Goal: Task Accomplishment & Management: Manage account settings

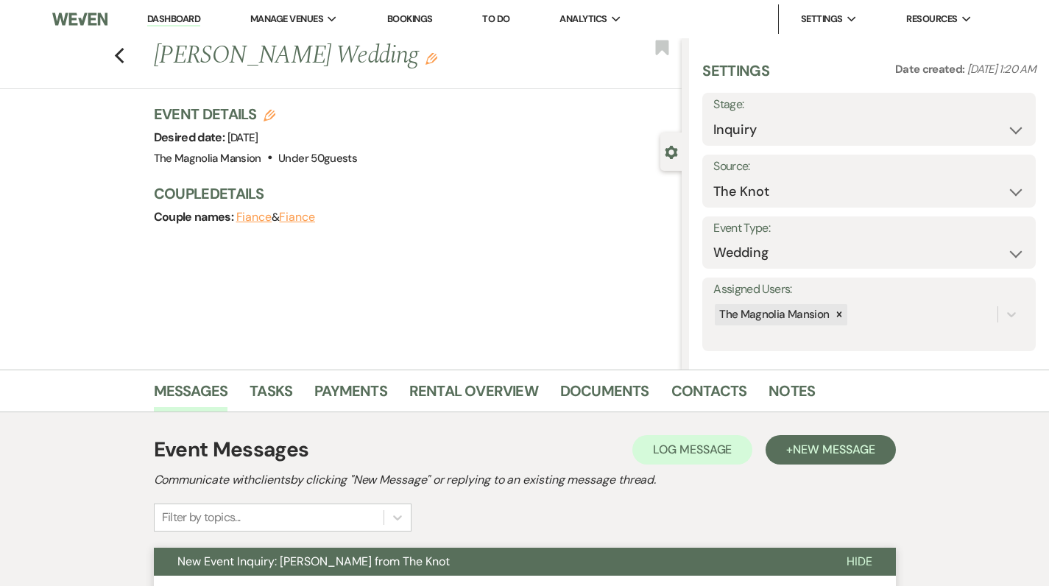
select select "2"
click at [124, 52] on use "button" at bounding box center [119, 56] width 10 height 16
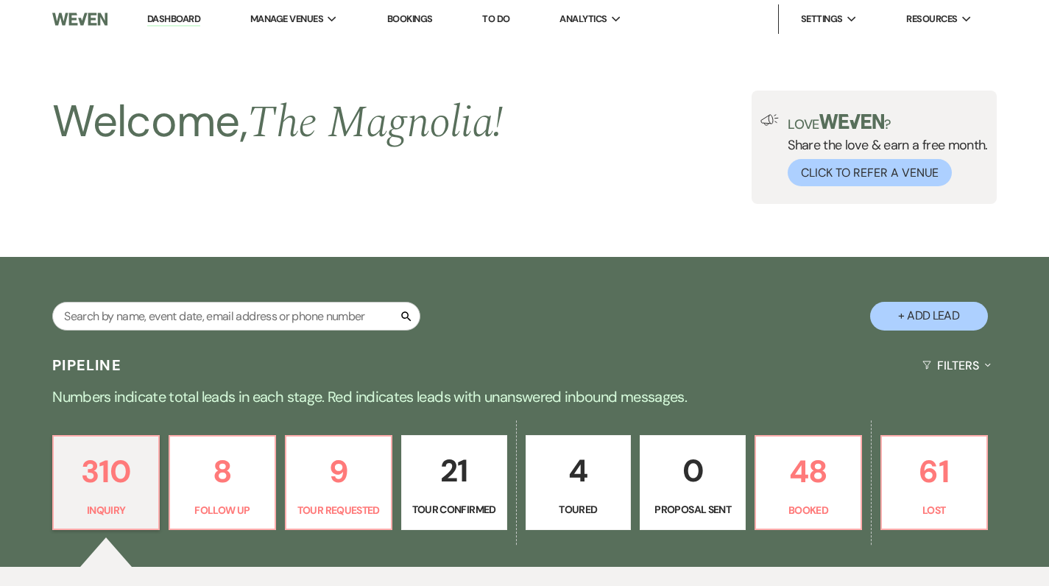
scroll to position [494, 0]
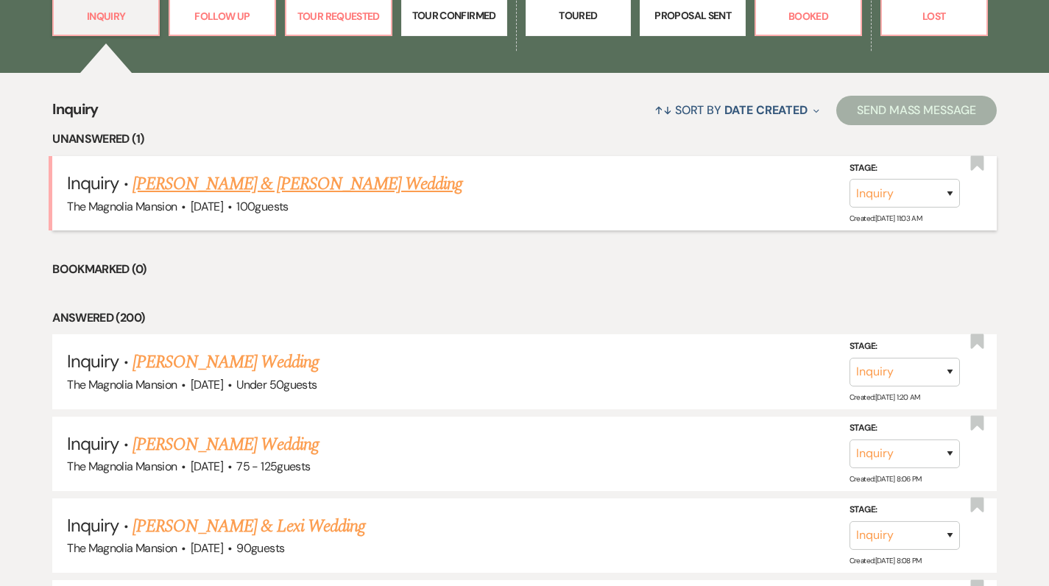
click at [223, 186] on link "[PERSON_NAME] & [PERSON_NAME] Wedding" at bounding box center [298, 184] width 330 height 27
select select "5"
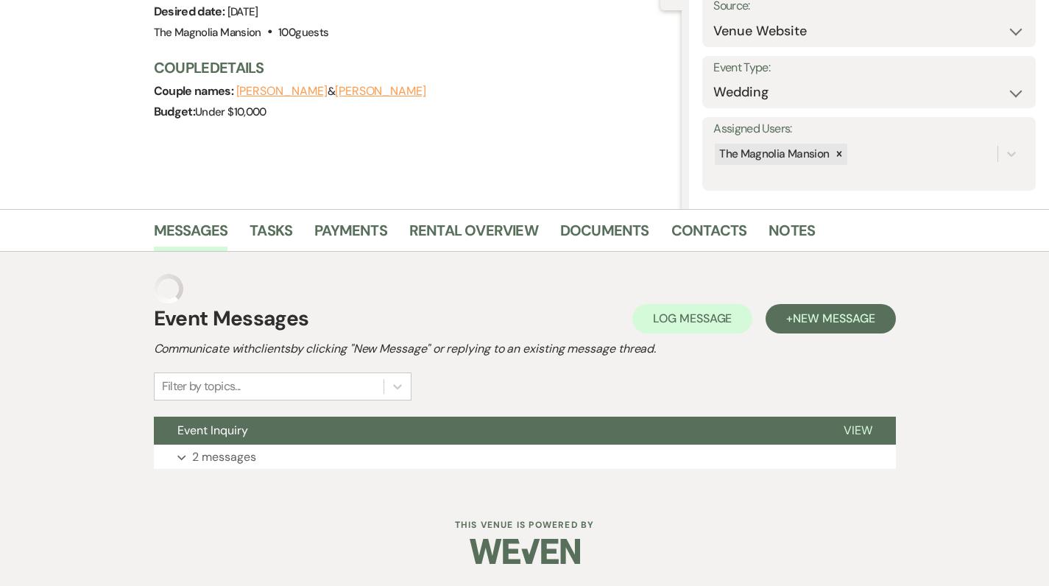
click at [223, 78] on h3 "Couple Details" at bounding box center [411, 67] width 514 height 21
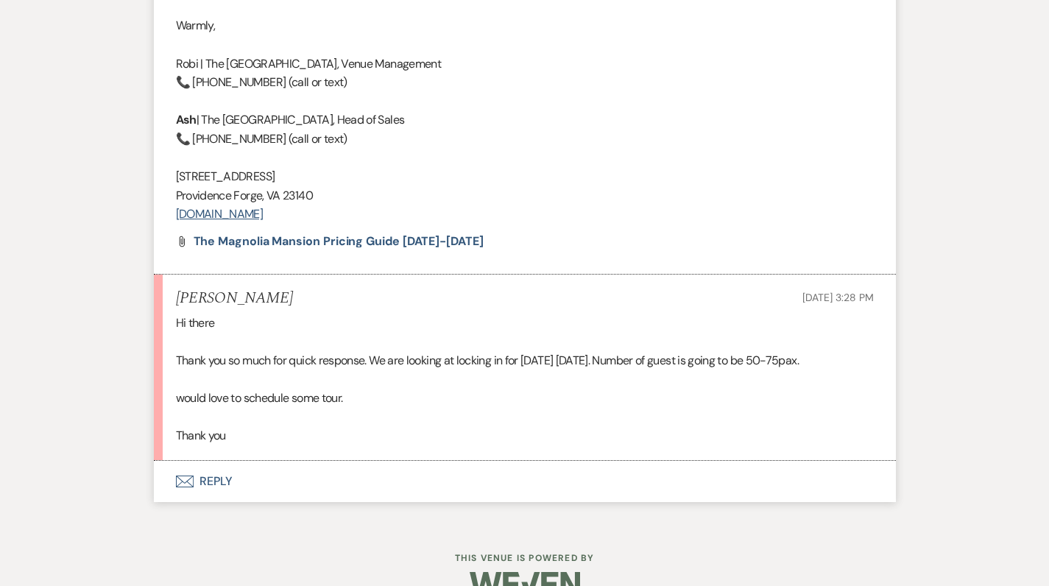
scroll to position [1702, 0]
click at [223, 462] on button "Envelope Reply" at bounding box center [525, 482] width 742 height 41
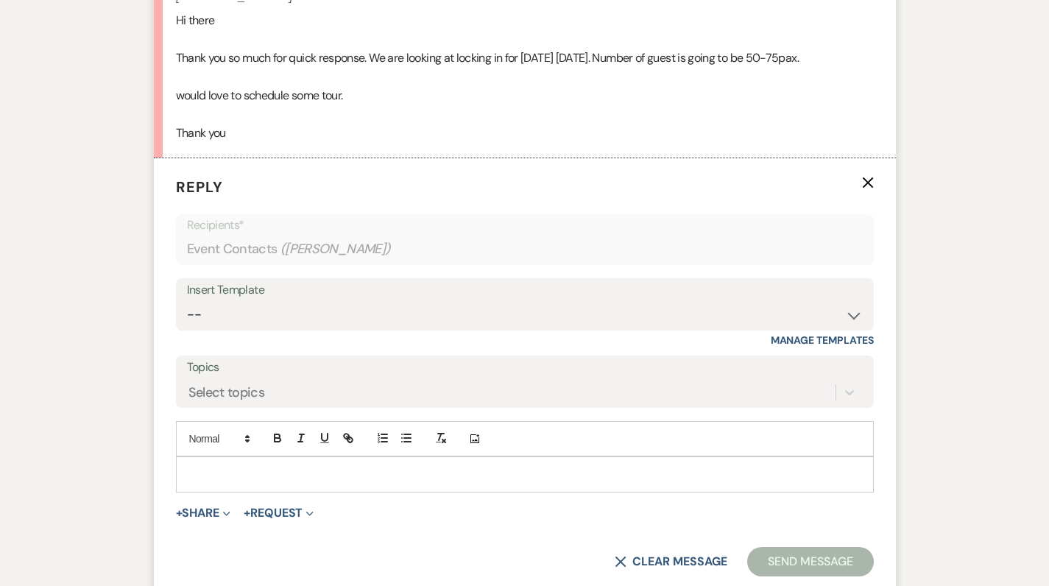
scroll to position [2054, 0]
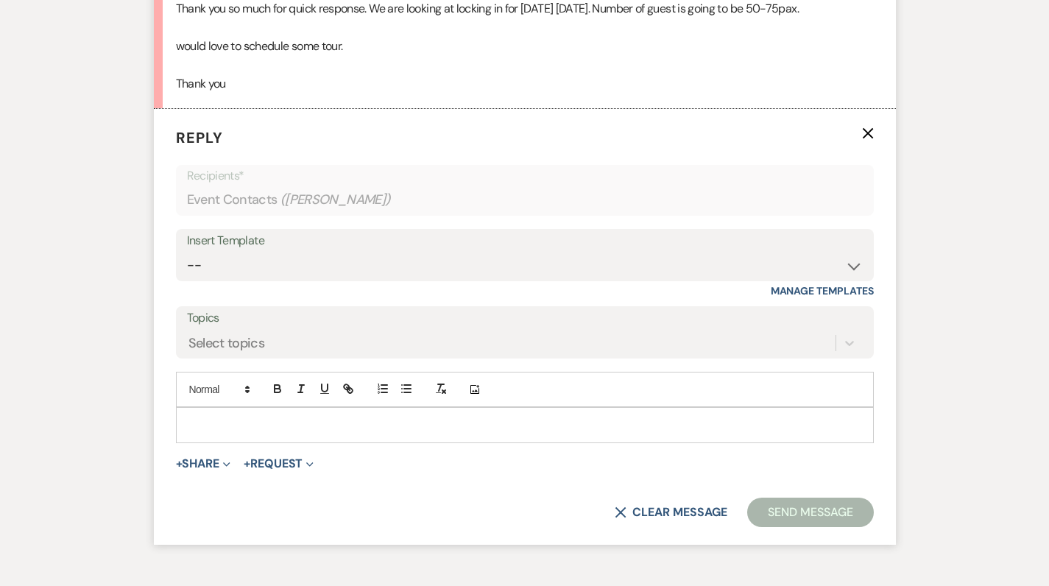
click at [240, 417] on p at bounding box center [525, 425] width 674 height 16
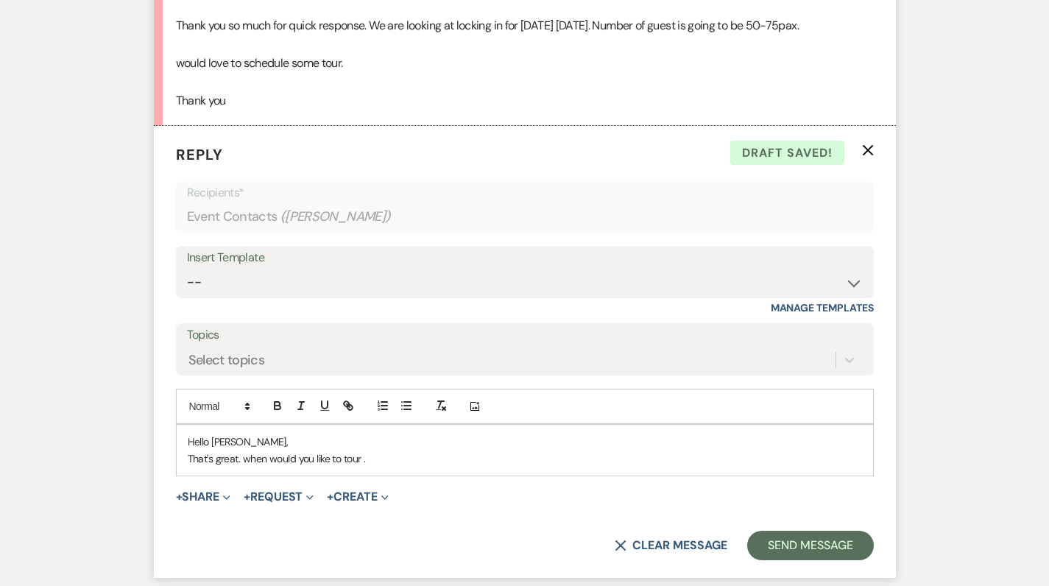
scroll to position [2041, 0]
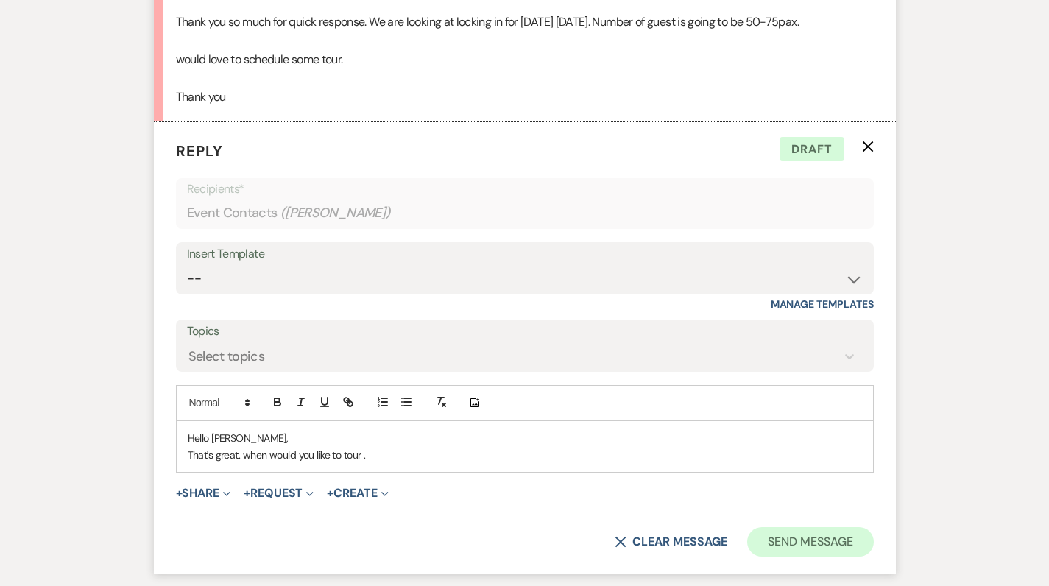
click at [814, 527] on button "Send Message" at bounding box center [810, 541] width 126 height 29
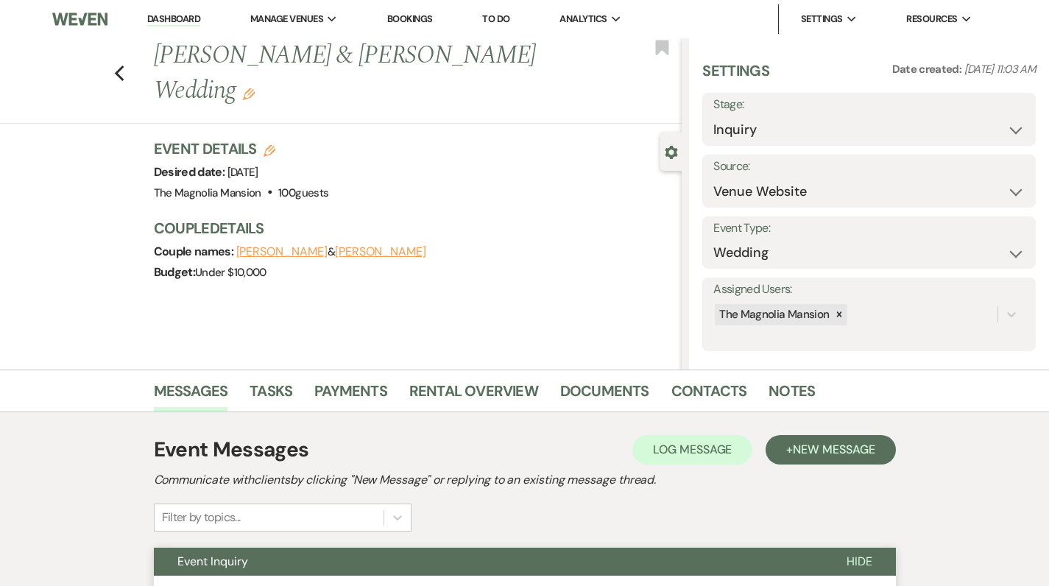
scroll to position [0, 0]
click at [124, 65] on icon "Previous" at bounding box center [119, 74] width 11 height 18
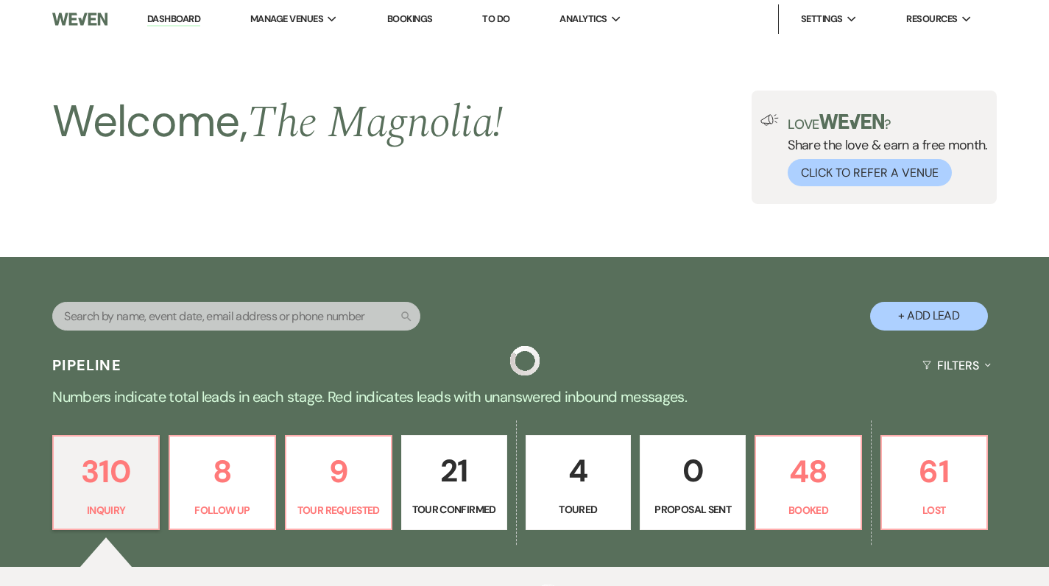
click at [124, 435] on link "310 Inquiry" at bounding box center [106, 483] width 108 height 96
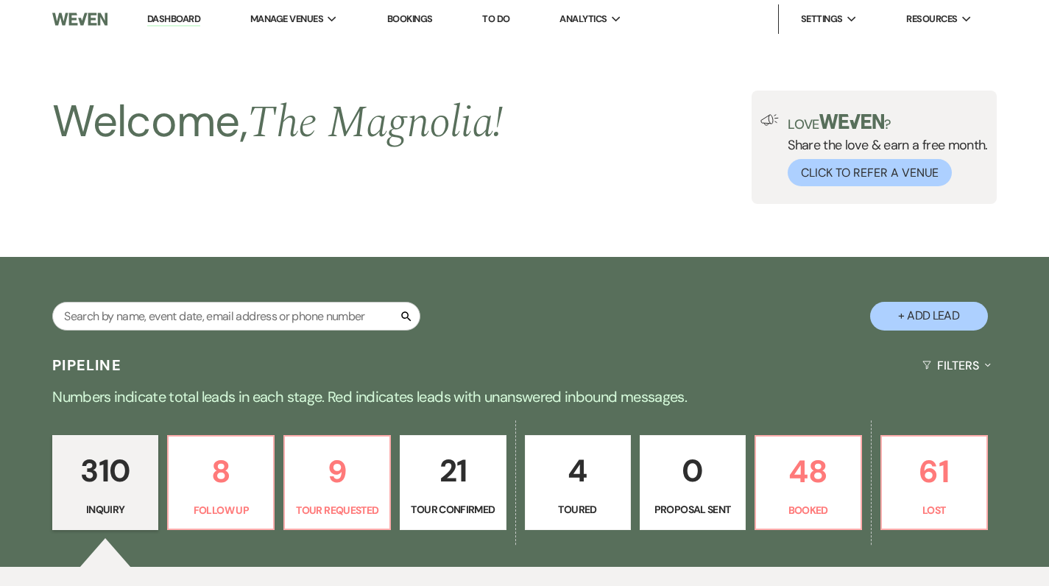
scroll to position [494, 0]
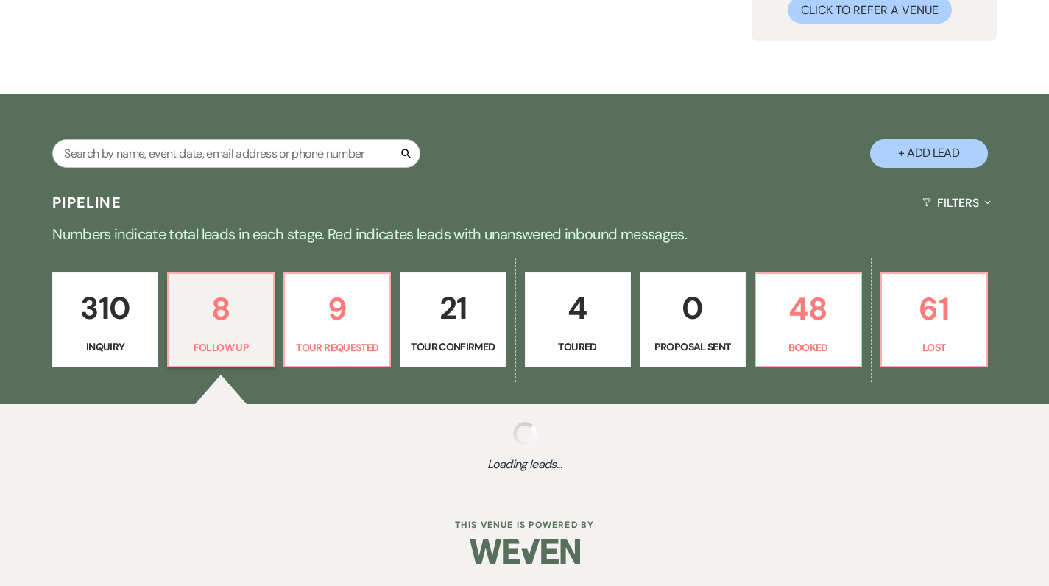
select select "9"
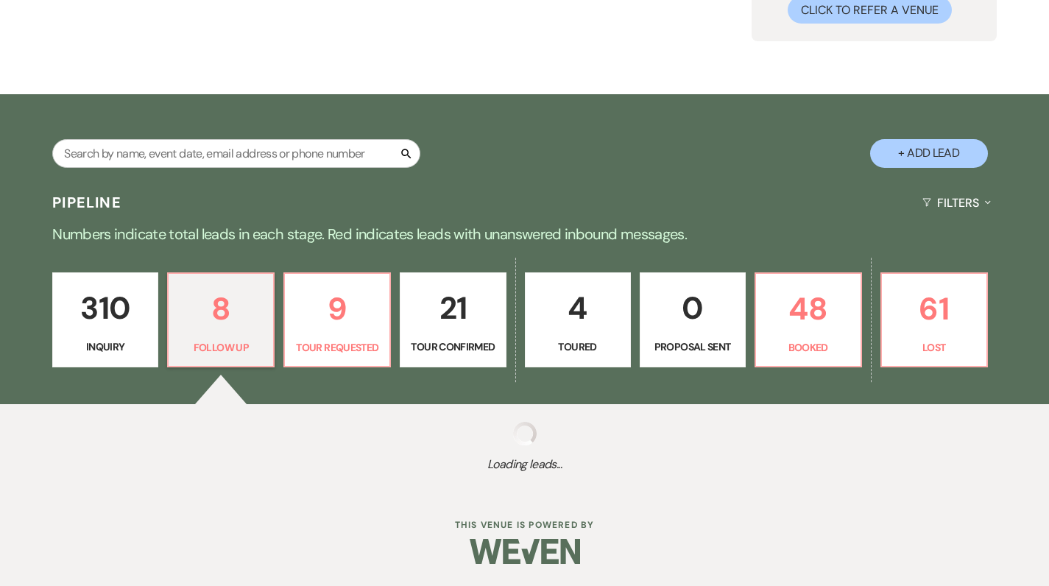
select select "9"
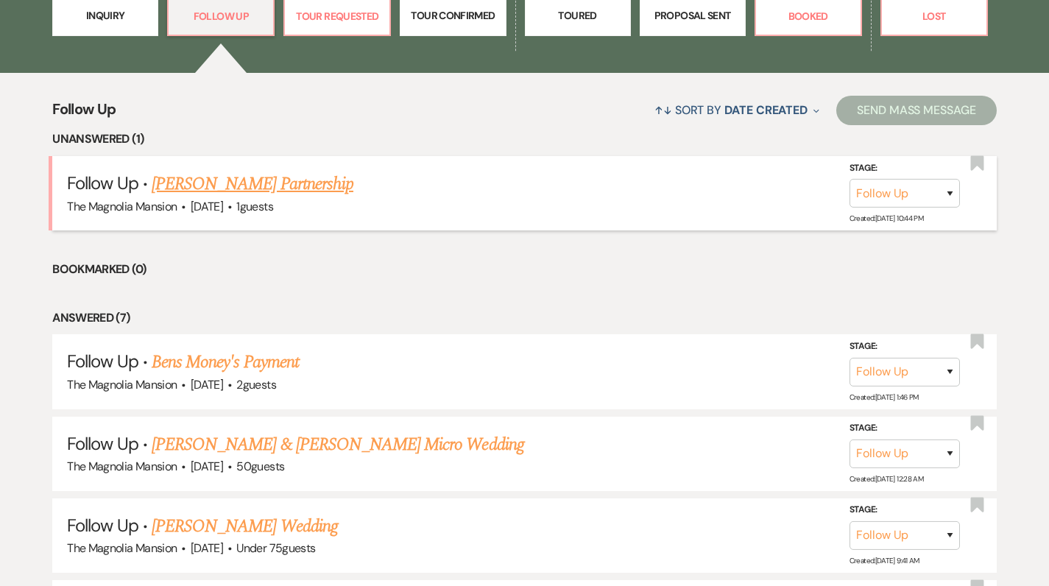
click at [214, 179] on link "[PERSON_NAME] Partnership" at bounding box center [253, 184] width 202 height 27
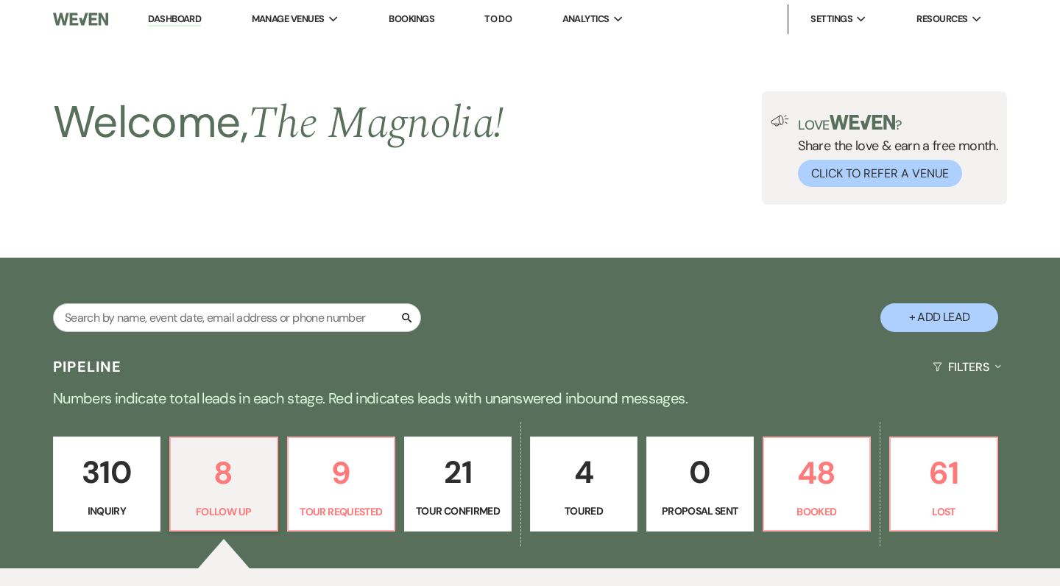
select select "9"
select select "5"
select select "13"
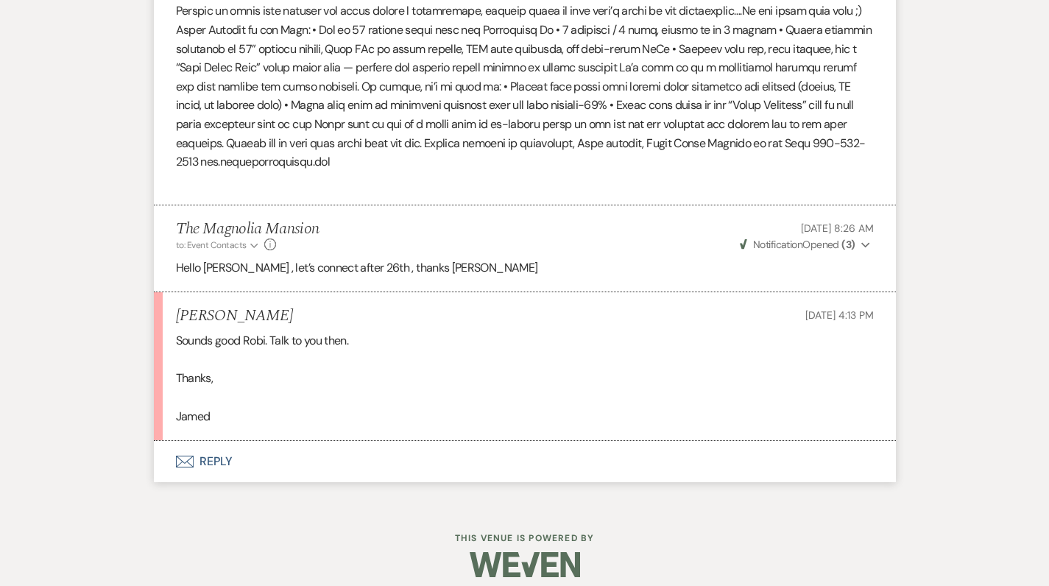
scroll to position [838, 0]
click at [188, 457] on icon "Envelope" at bounding box center [185, 463] width 18 height 12
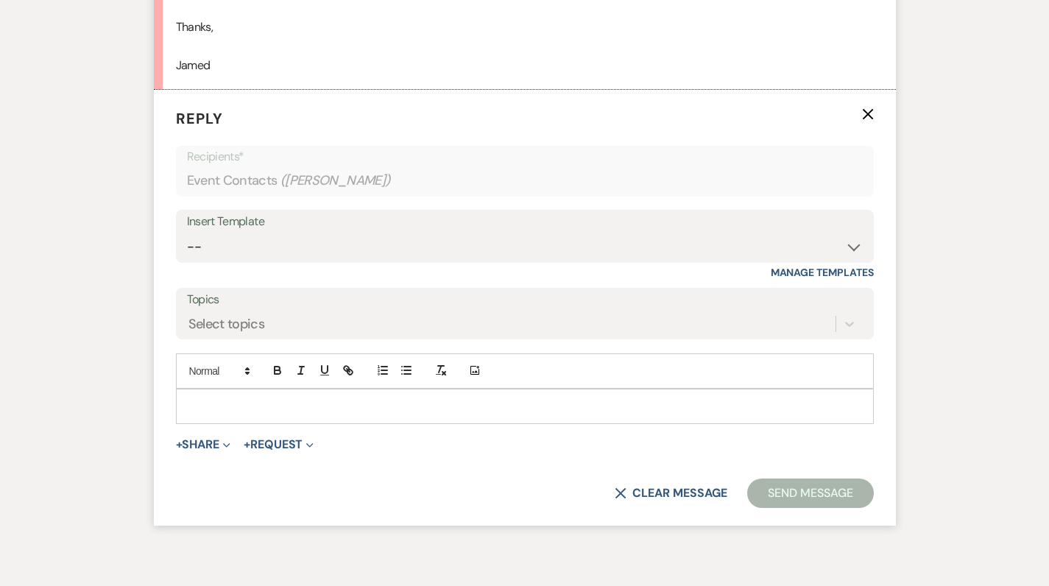
scroll to position [1191, 0]
click at [870, 108] on use "button" at bounding box center [867, 113] width 11 height 11
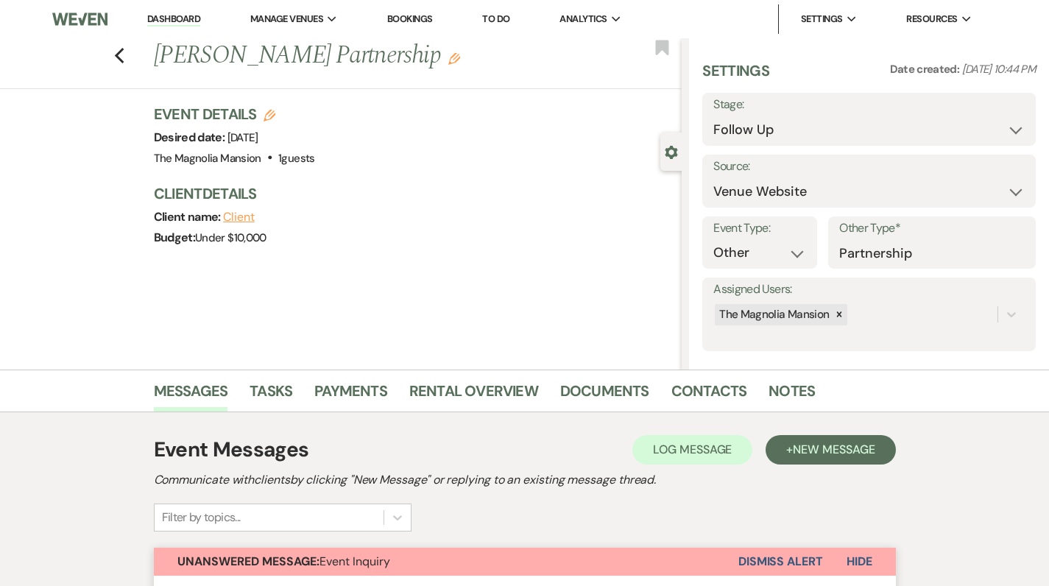
scroll to position [0, 0]
click at [124, 58] on use "button" at bounding box center [119, 56] width 10 height 16
select select "9"
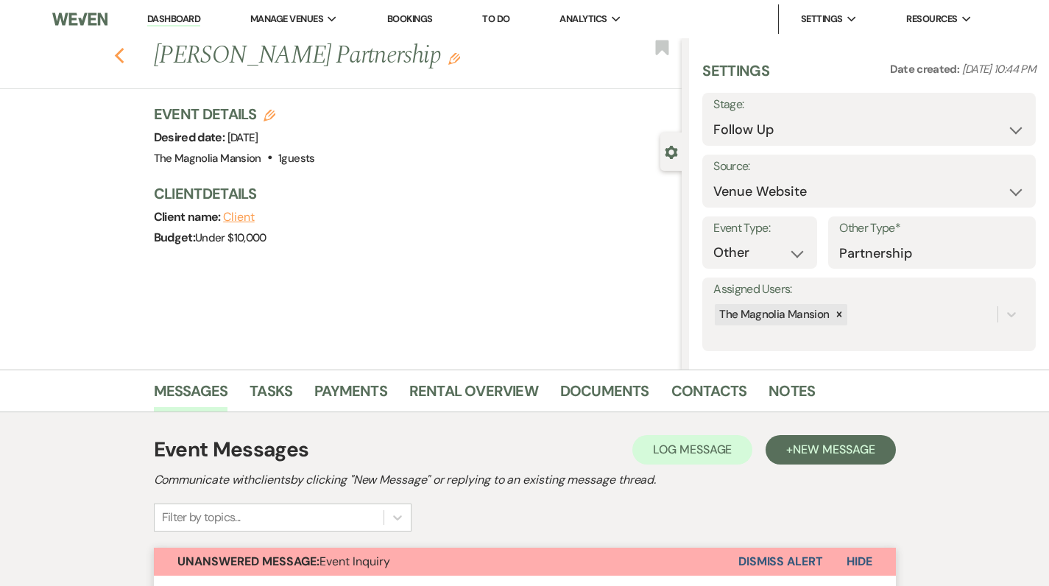
select select "9"
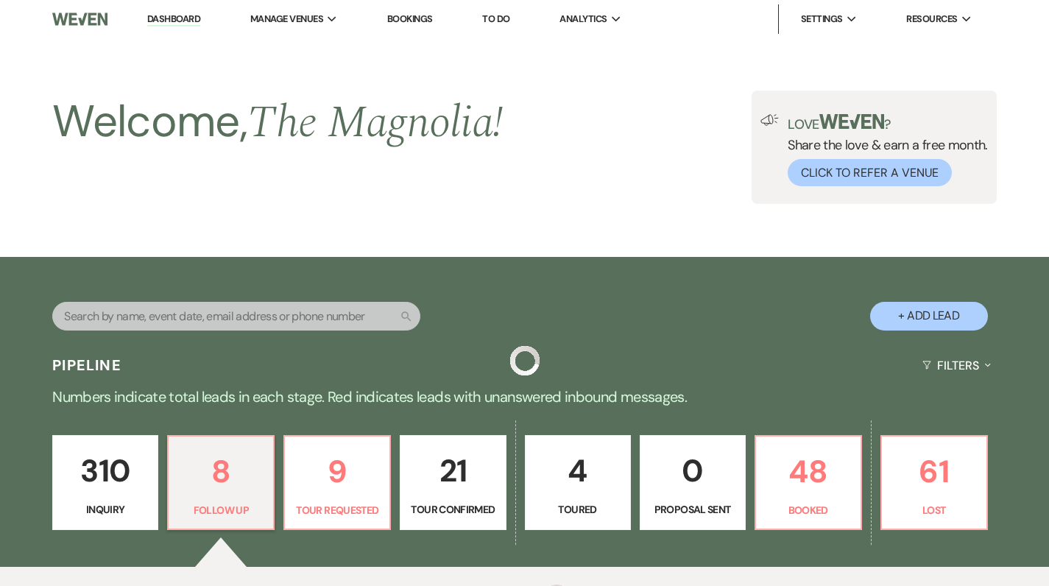
scroll to position [494, 0]
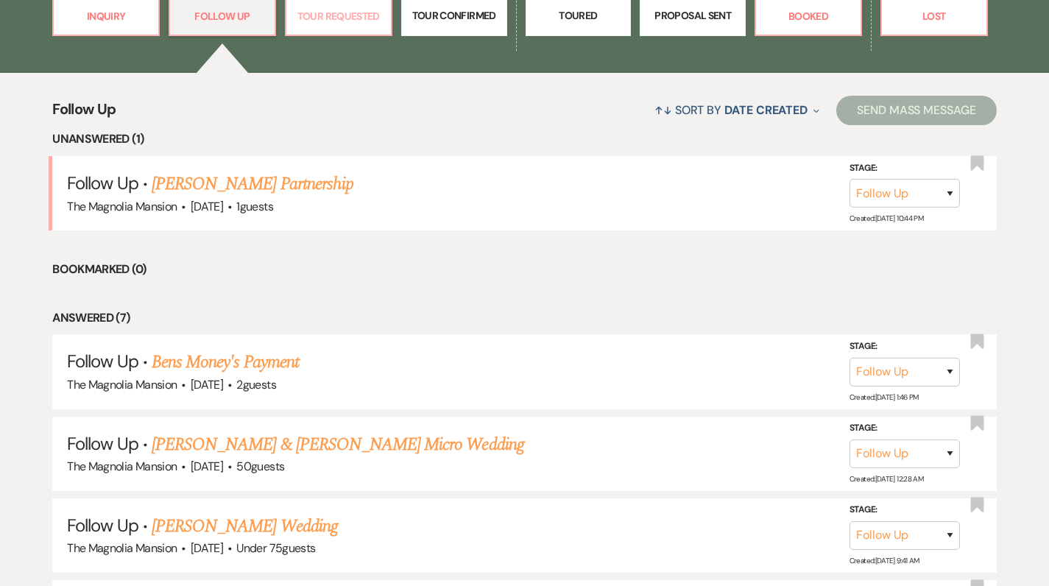
click at [352, 13] on p "Tour Requested" at bounding box center [338, 16] width 87 height 16
select select "2"
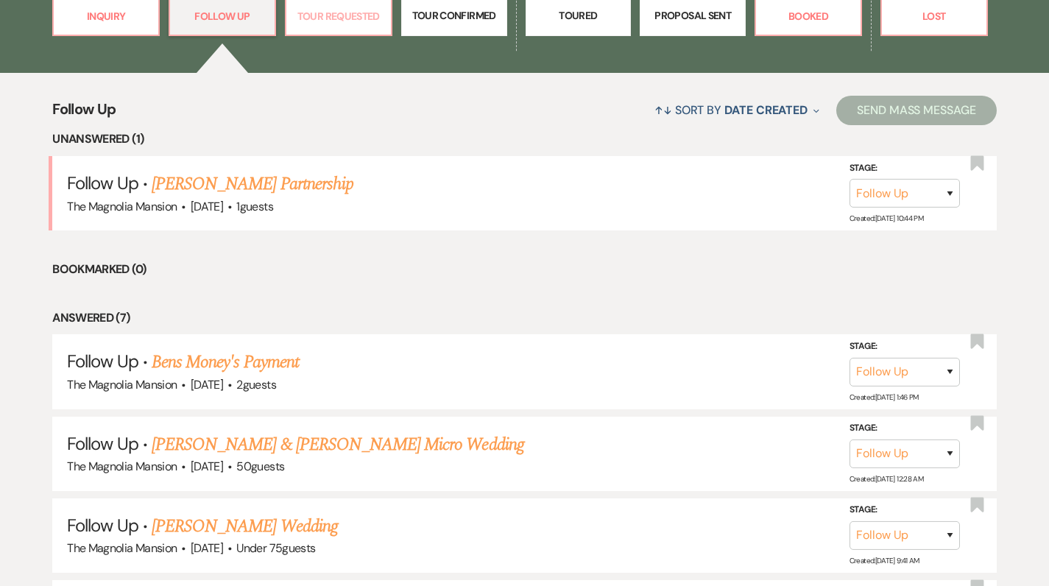
select select "2"
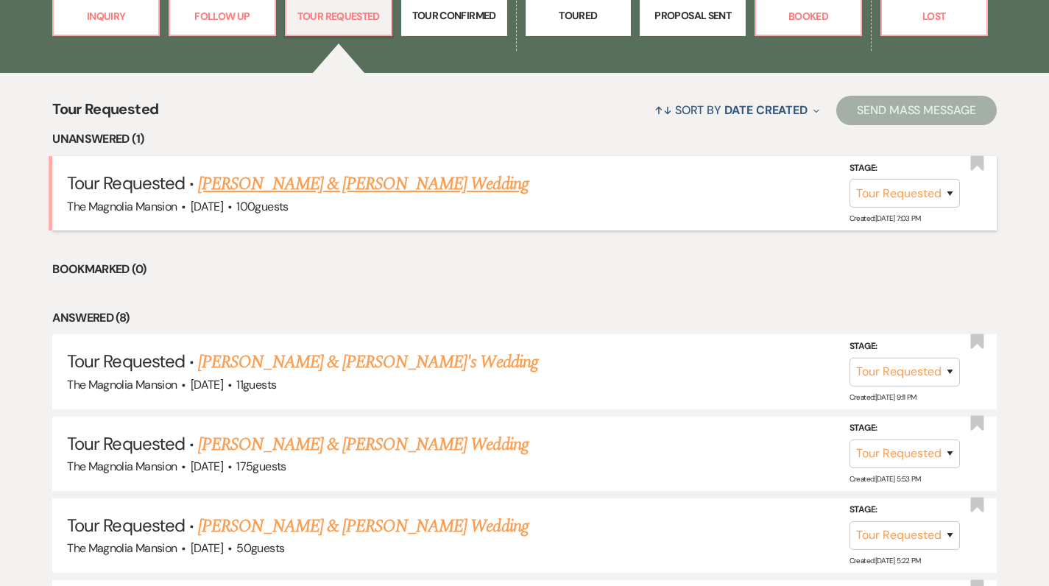
click at [291, 191] on link "[PERSON_NAME] & [PERSON_NAME] Wedding" at bounding box center [363, 184] width 330 height 27
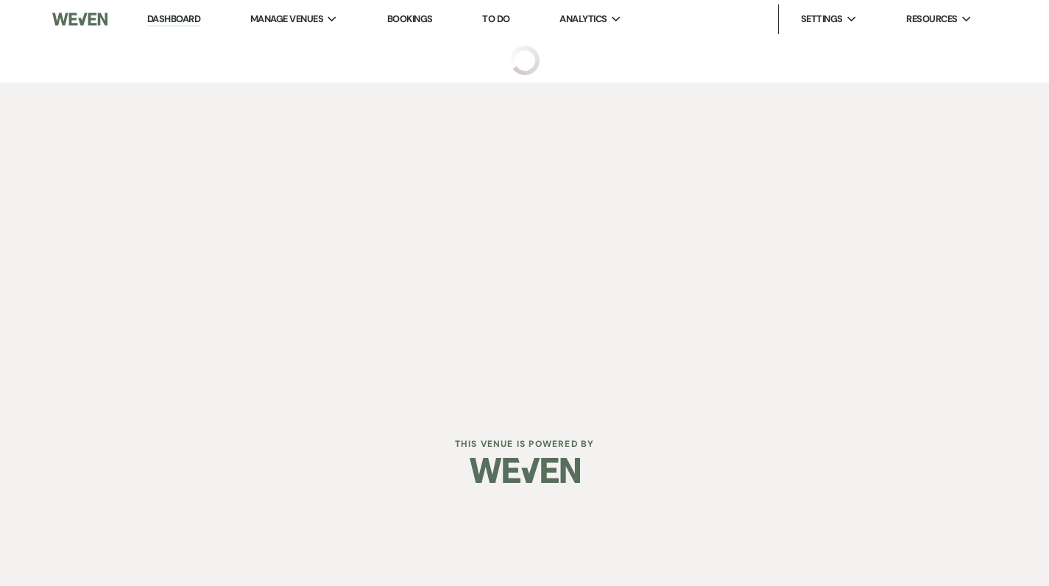
select select "2"
select select "5"
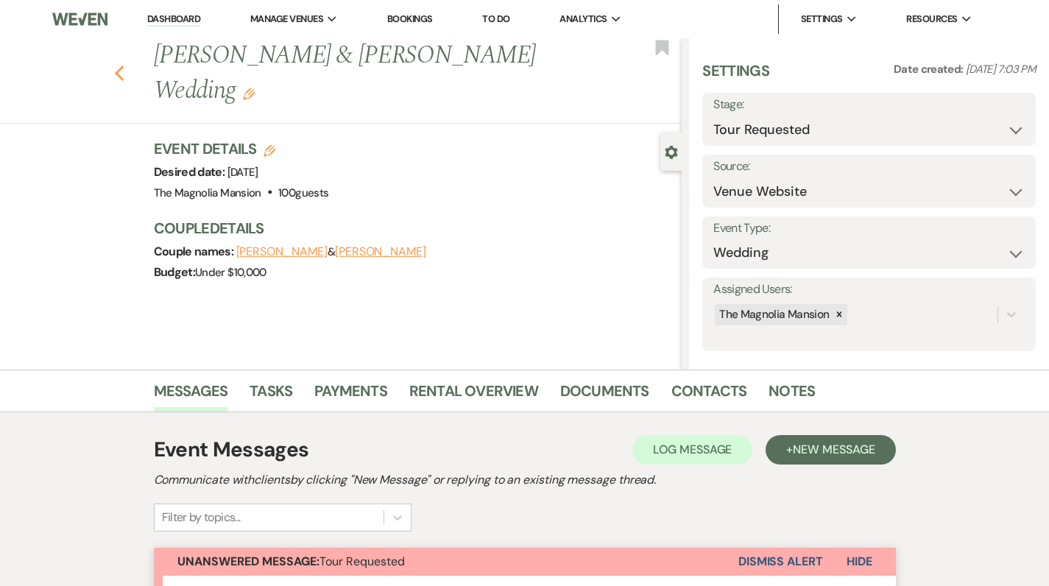
click at [124, 77] on use "button" at bounding box center [119, 74] width 10 height 16
select select "2"
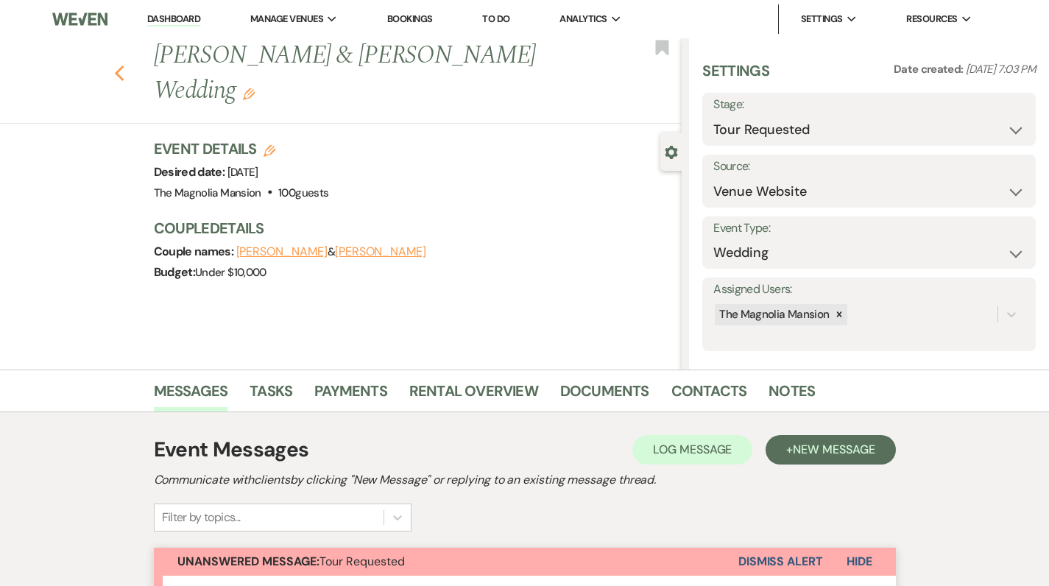
select select "2"
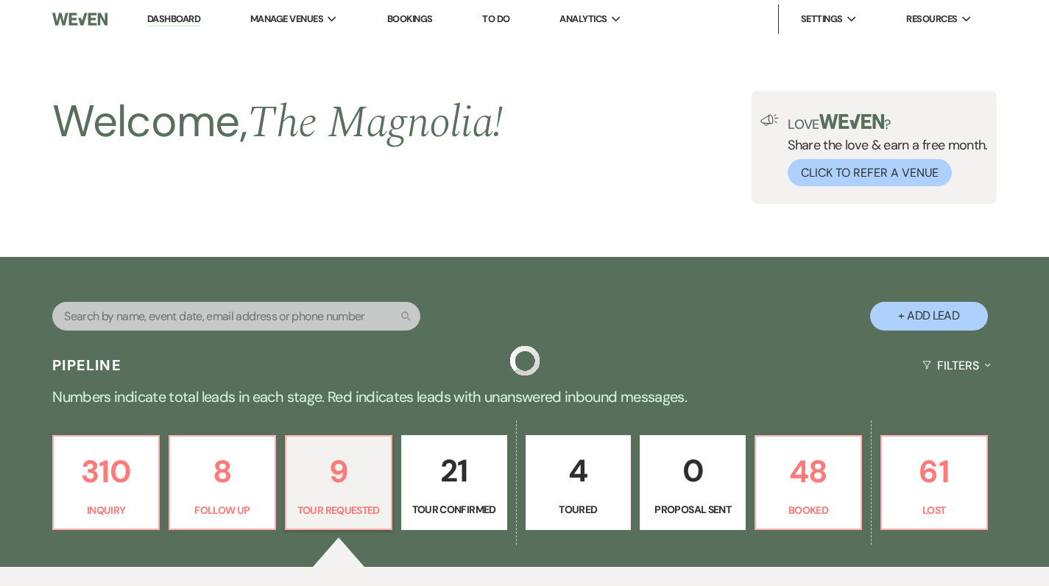
scroll to position [494, 0]
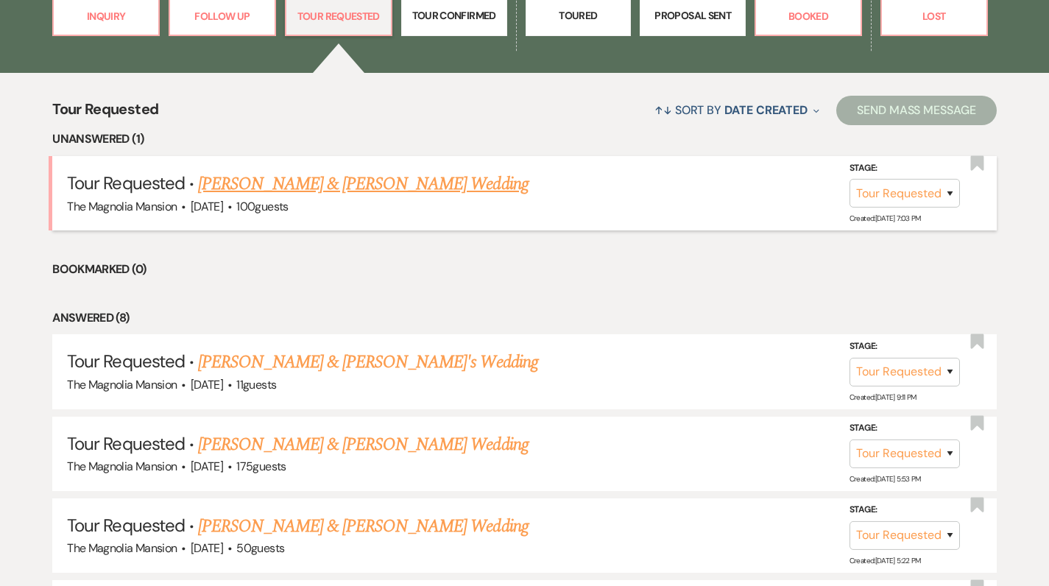
click at [301, 185] on link "[PERSON_NAME] & [PERSON_NAME] Wedding" at bounding box center [363, 184] width 330 height 27
select select "2"
select select "5"
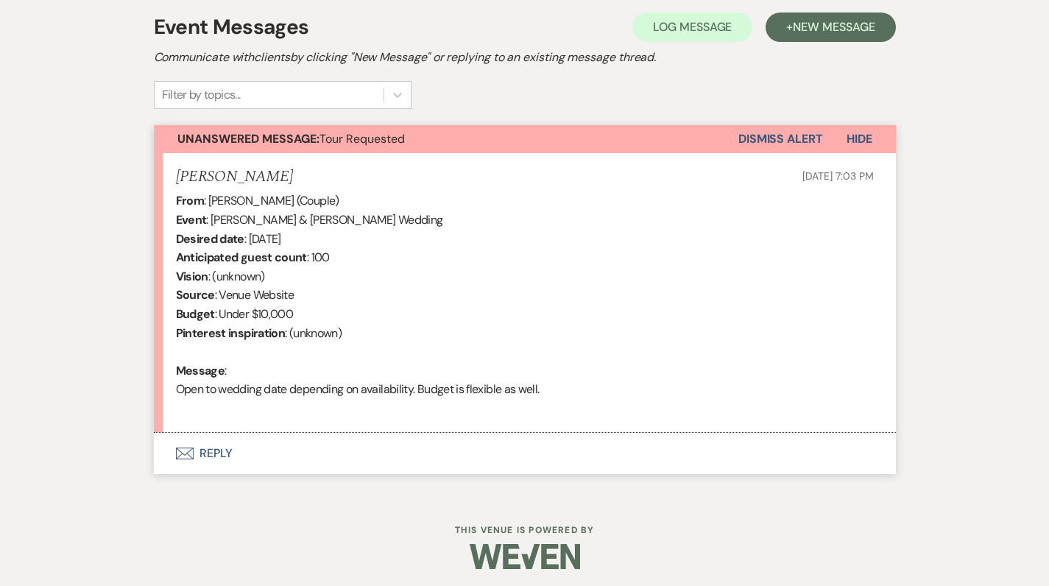
scroll to position [422, 0]
click at [213, 448] on button "Envelope Reply" at bounding box center [525, 454] width 742 height 41
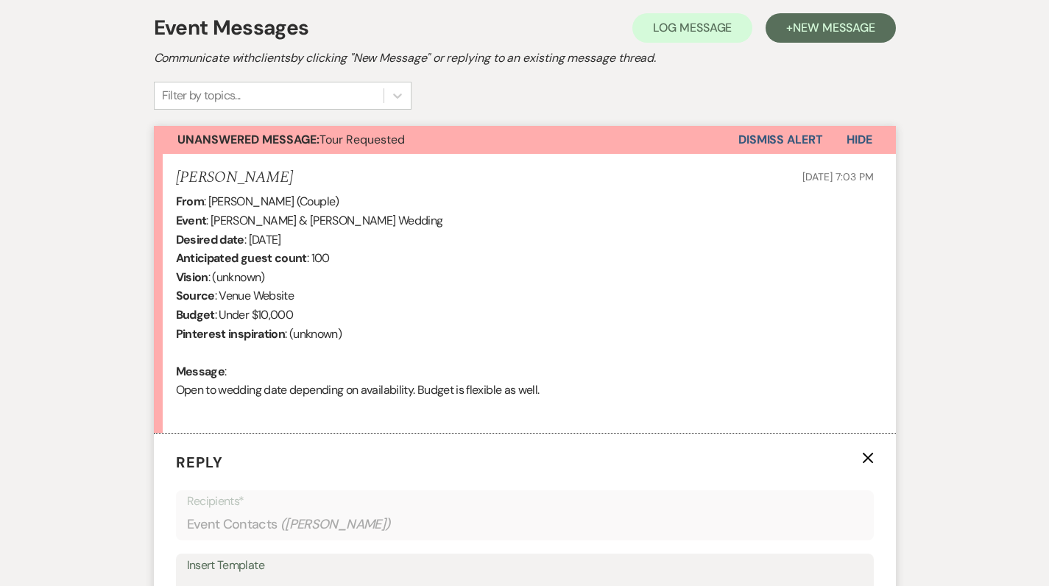
scroll to position [775, 0]
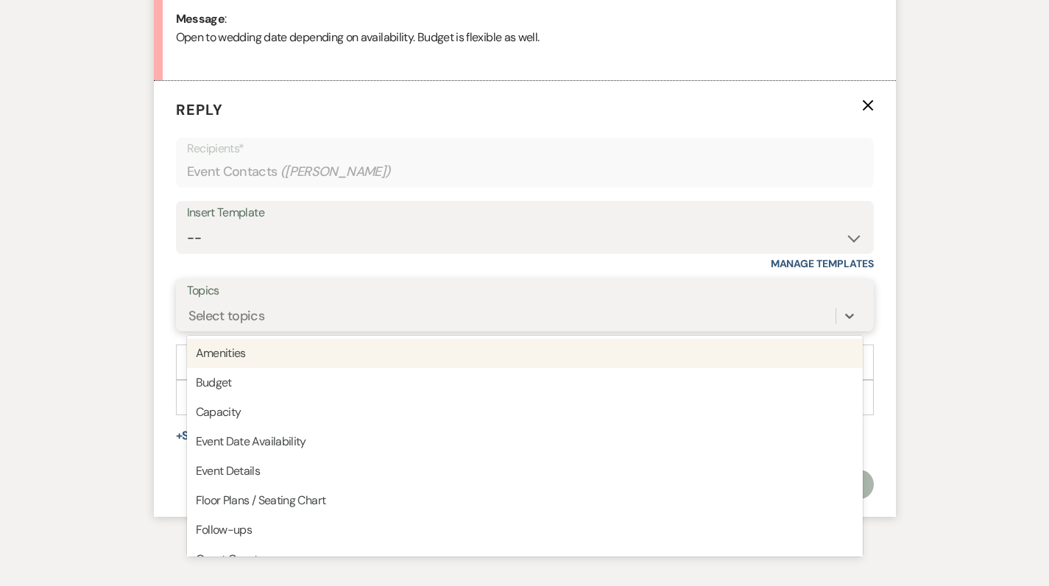
click at [367, 311] on div "Select topics" at bounding box center [511, 316] width 649 height 26
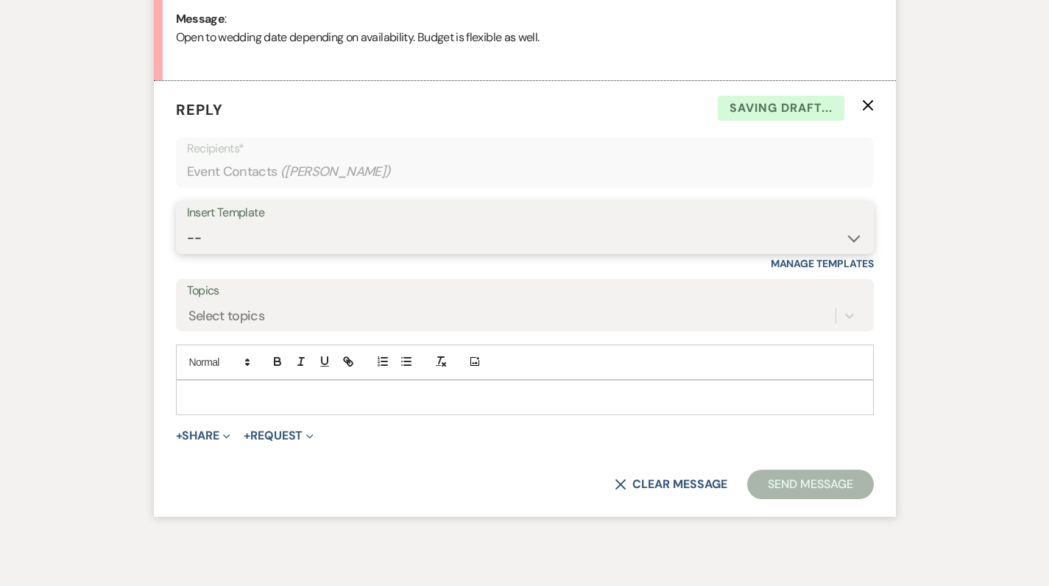
select select "5117"
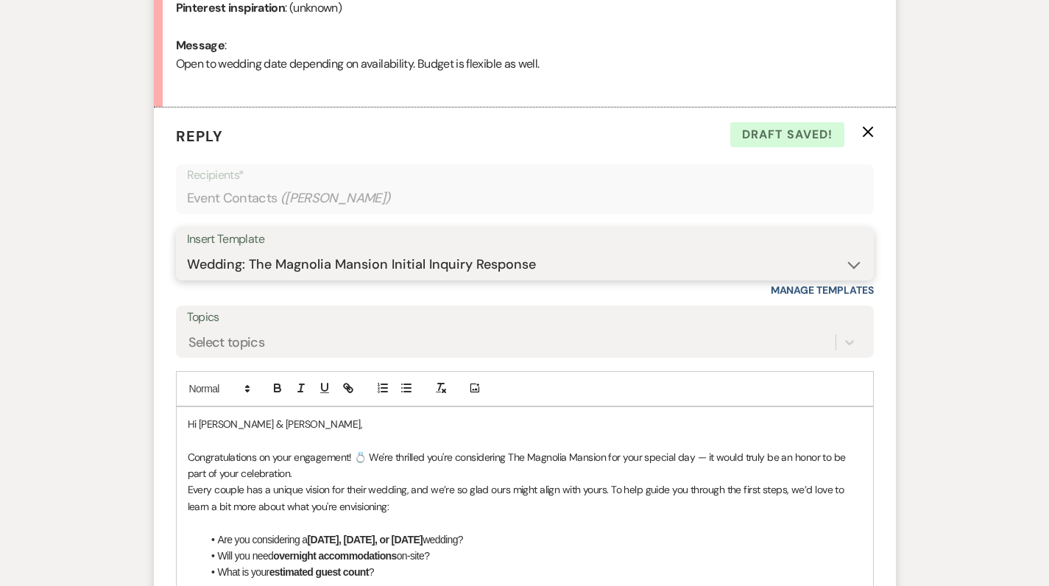
scroll to position [733, 0]
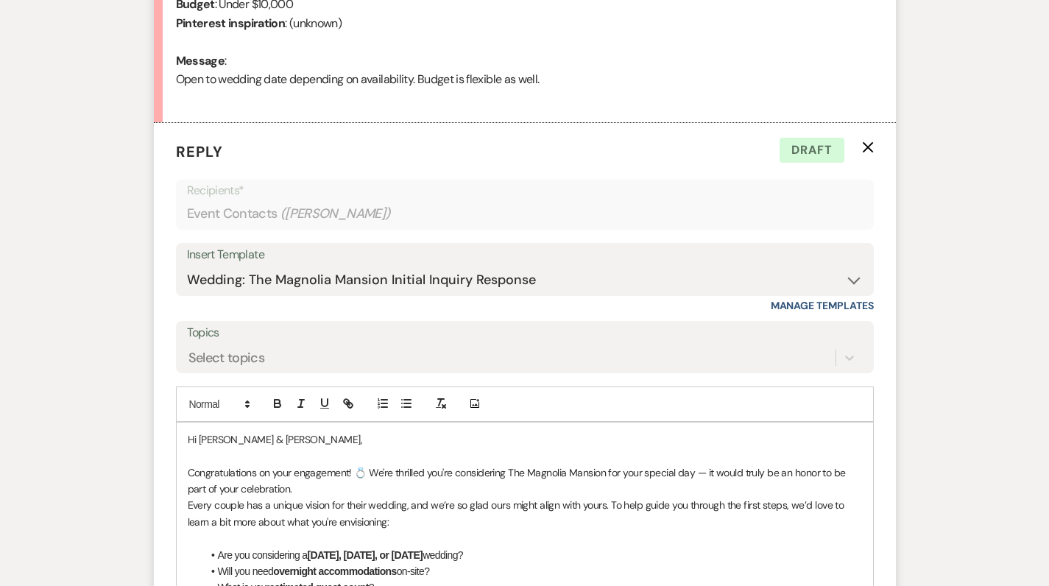
click at [273, 433] on p "Hi [PERSON_NAME] & [PERSON_NAME]," at bounding box center [525, 439] width 674 height 16
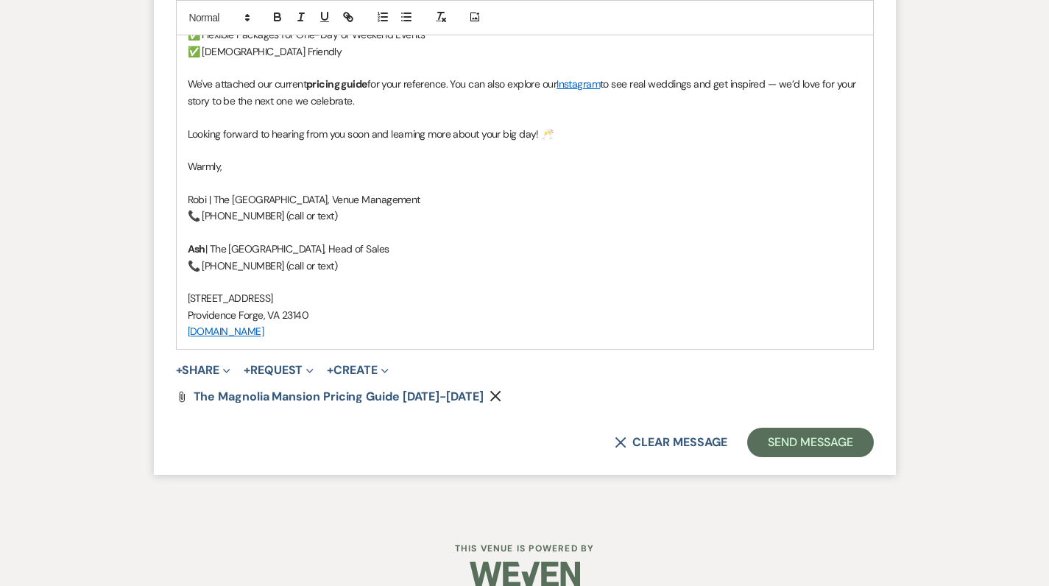
scroll to position [1697, 0]
click at [798, 429] on button "Send Message" at bounding box center [810, 443] width 126 height 29
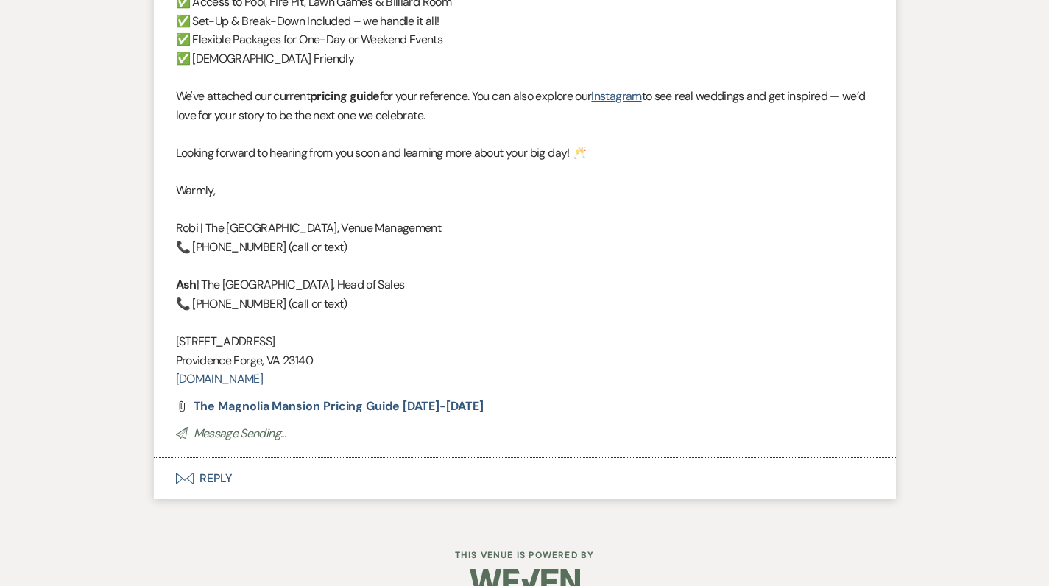
scroll to position [1500, 0]
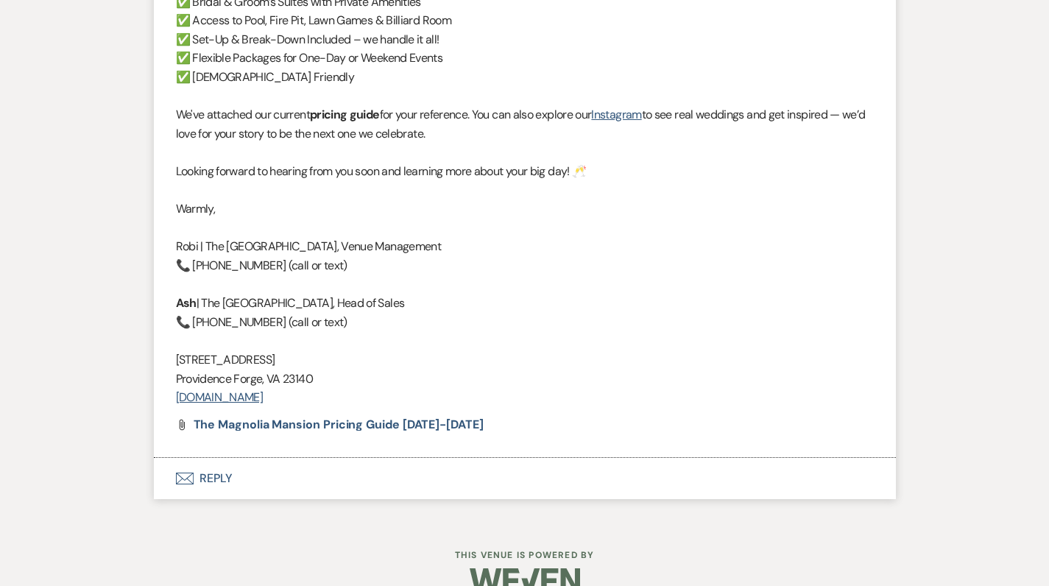
click at [219, 458] on button "Envelope Reply" at bounding box center [525, 478] width 742 height 41
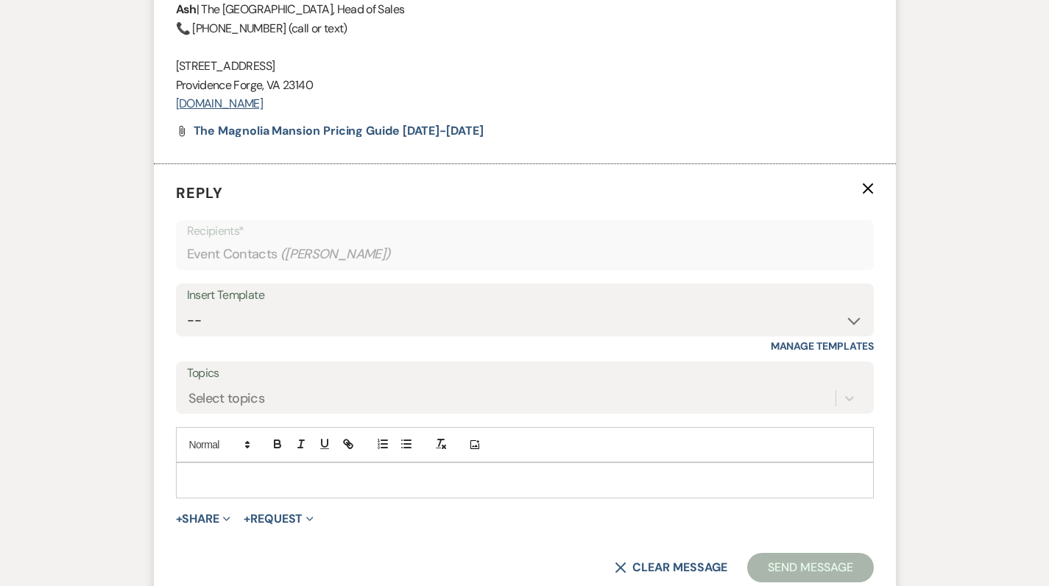
scroll to position [1853, 0]
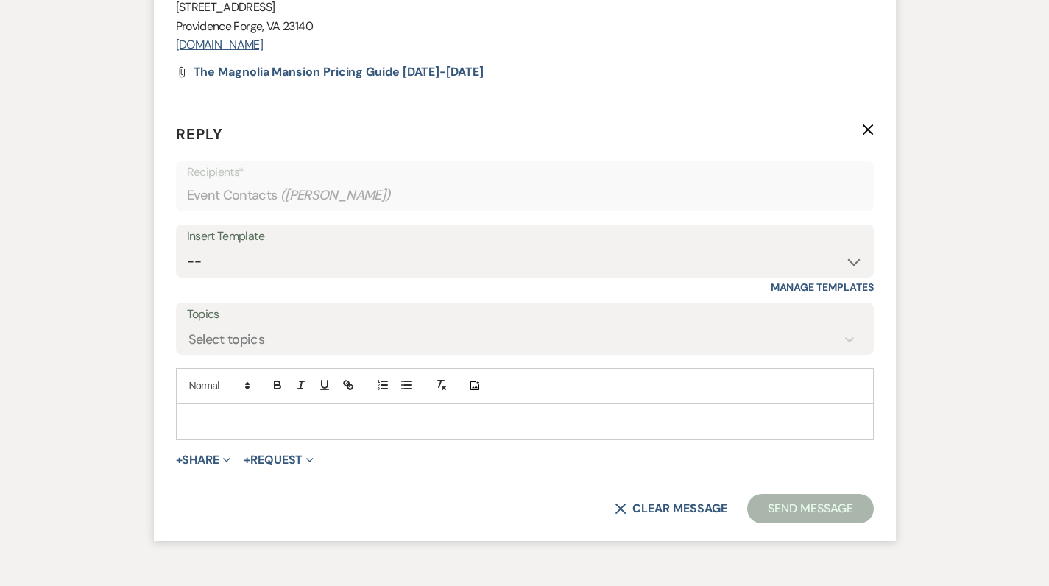
click at [225, 413] on p at bounding box center [525, 421] width 674 height 16
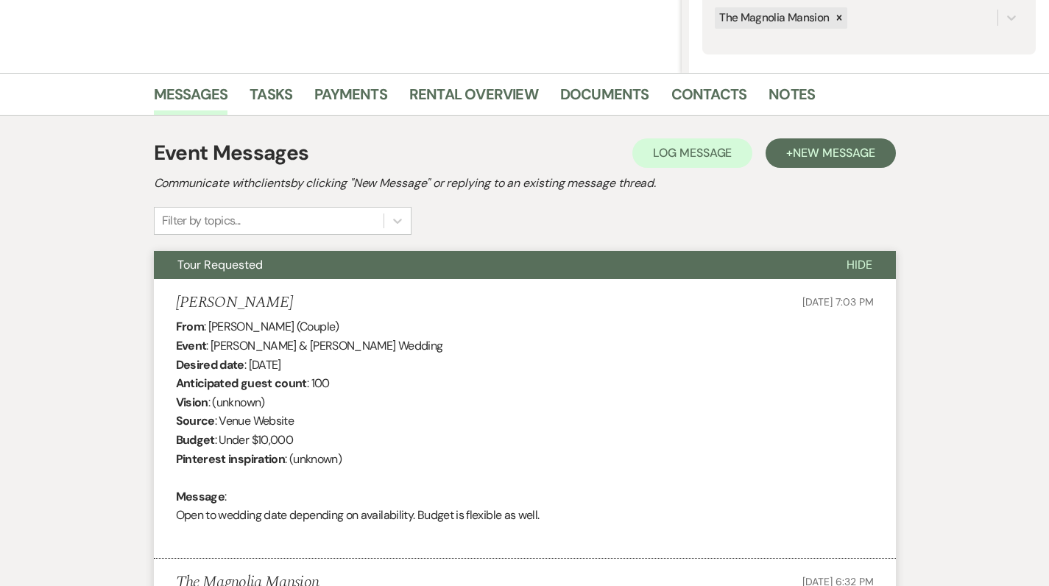
scroll to position [278, 0]
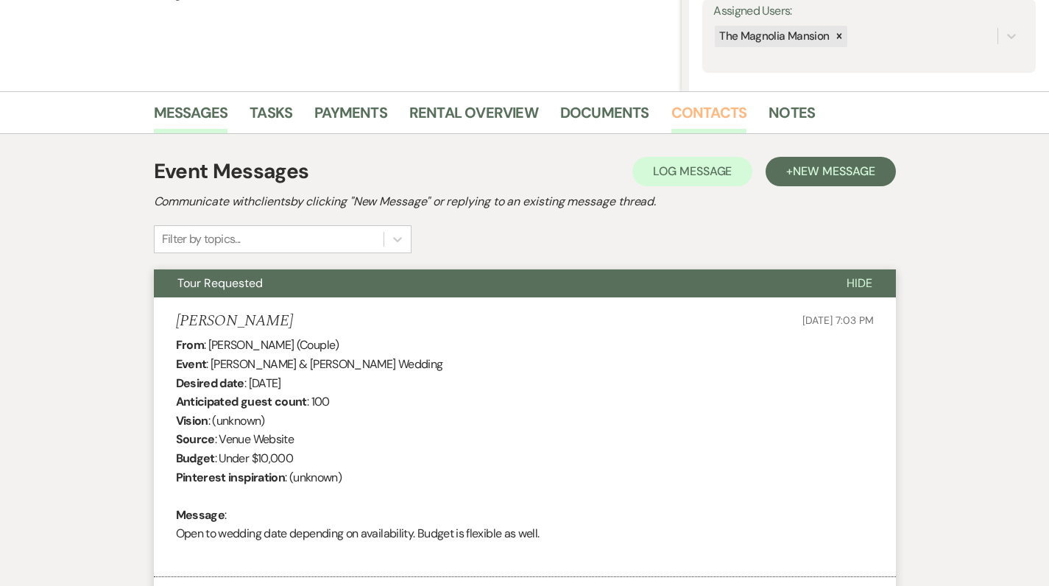
click at [711, 106] on link "Contacts" at bounding box center [710, 117] width 76 height 32
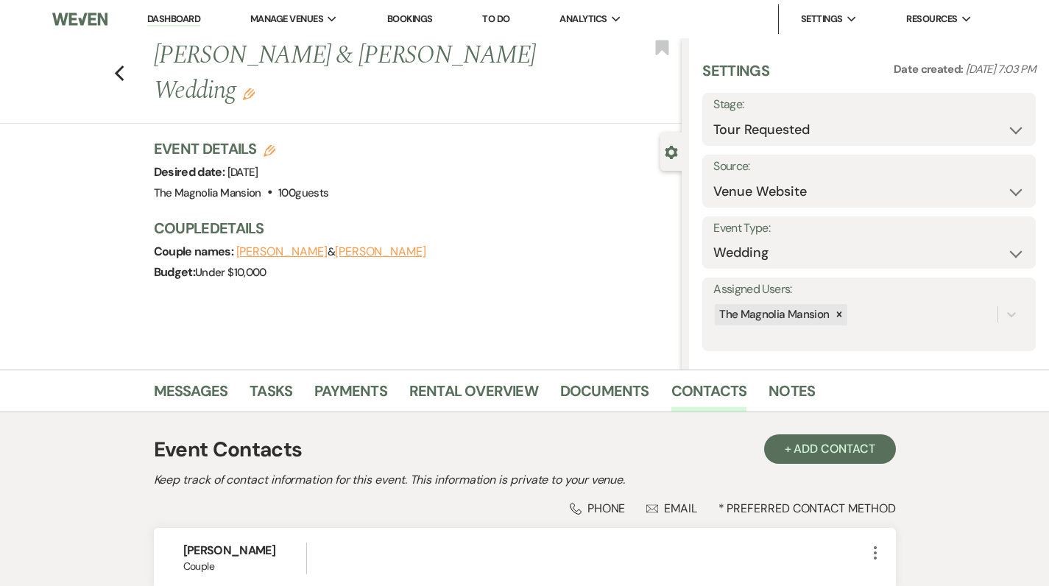
click at [711, 107] on div "Stage: Inquiry Follow Up Tour Requested Tour Confirmed Toured Proposal Sent Boo…" at bounding box center [869, 119] width 334 height 53
click at [201, 387] on link "Messages" at bounding box center [191, 395] width 74 height 32
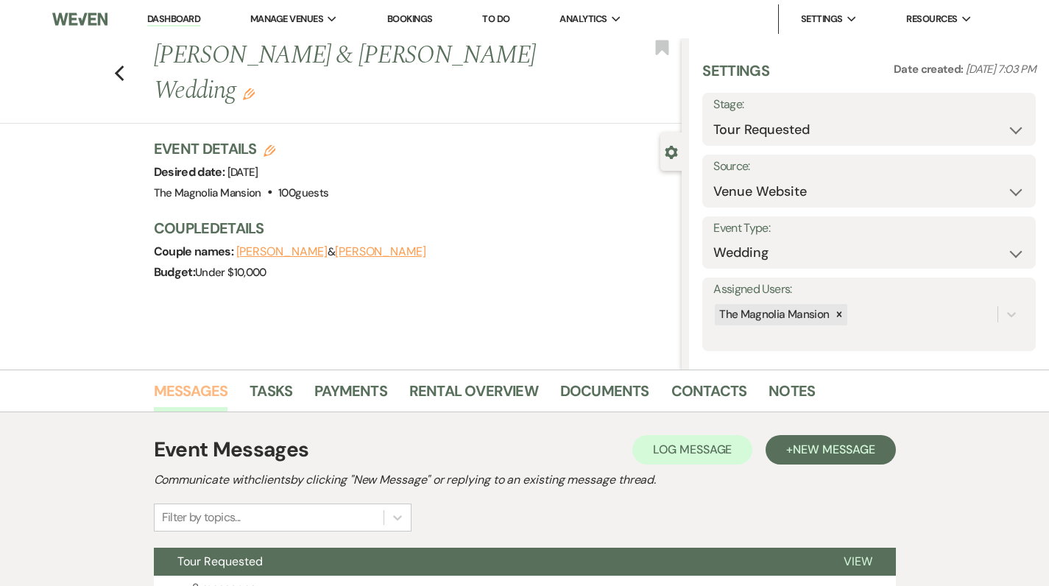
click at [208, 389] on link "Messages" at bounding box center [191, 395] width 74 height 32
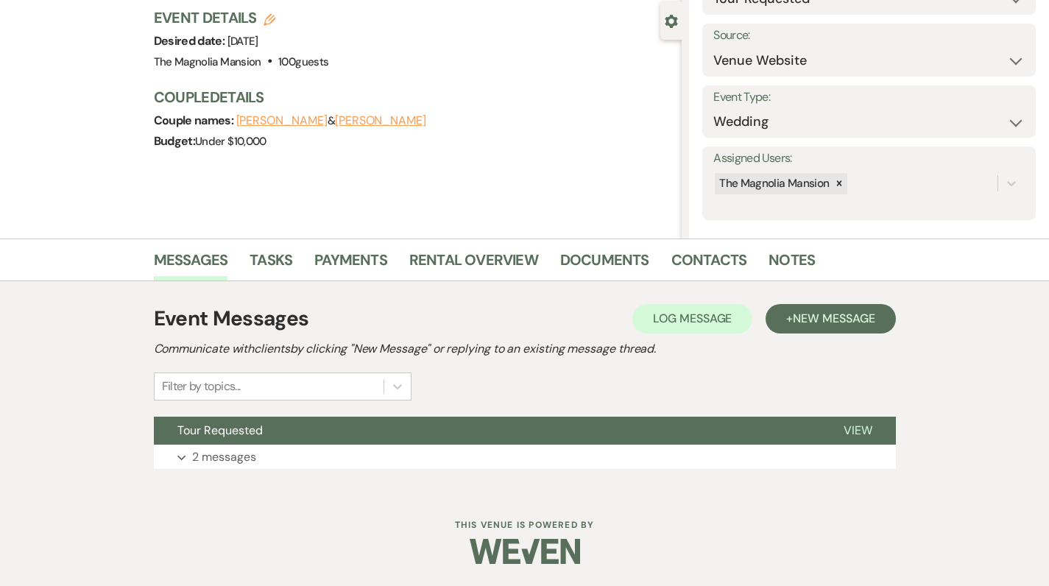
scroll to position [130, 0]
click at [219, 461] on p "2 messages" at bounding box center [224, 457] width 64 height 19
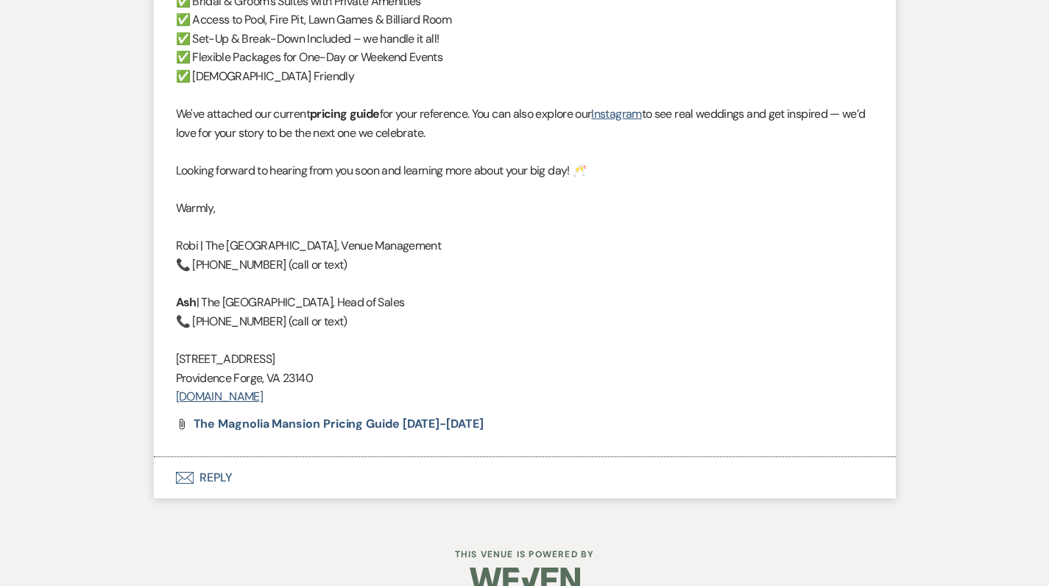
scroll to position [1500, 0]
click at [227, 458] on button "Envelope Reply" at bounding box center [525, 478] width 742 height 41
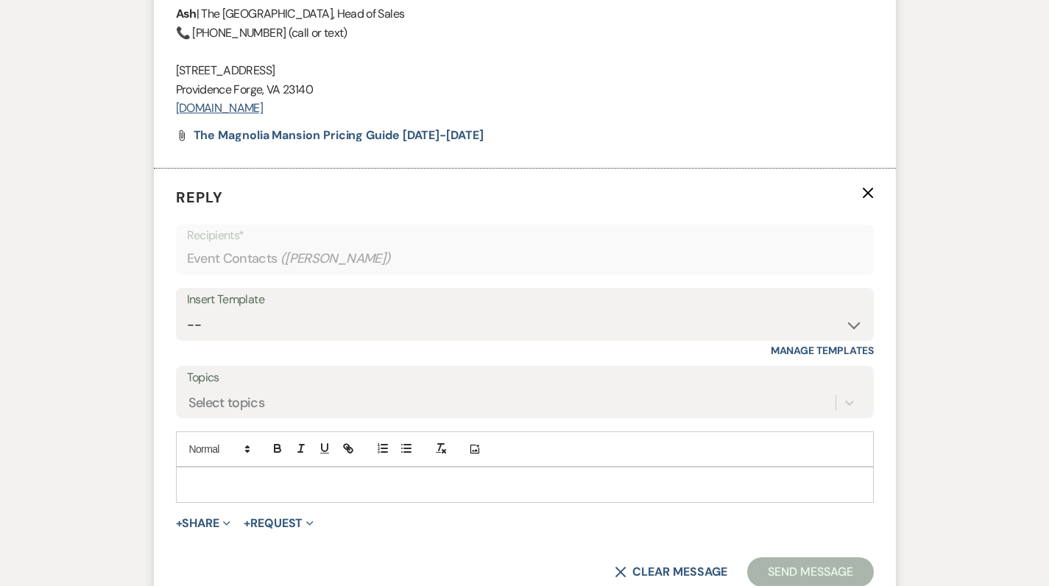
scroll to position [1853, 0]
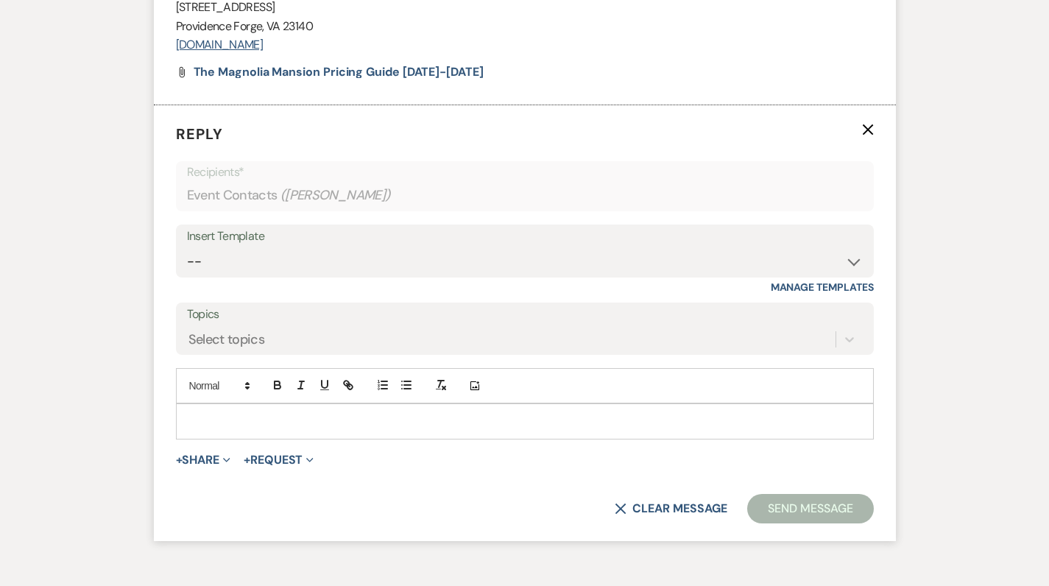
click at [257, 413] on p at bounding box center [525, 421] width 674 height 16
click at [193, 404] on div at bounding box center [525, 421] width 697 height 34
click at [233, 413] on p at bounding box center [525, 421] width 674 height 16
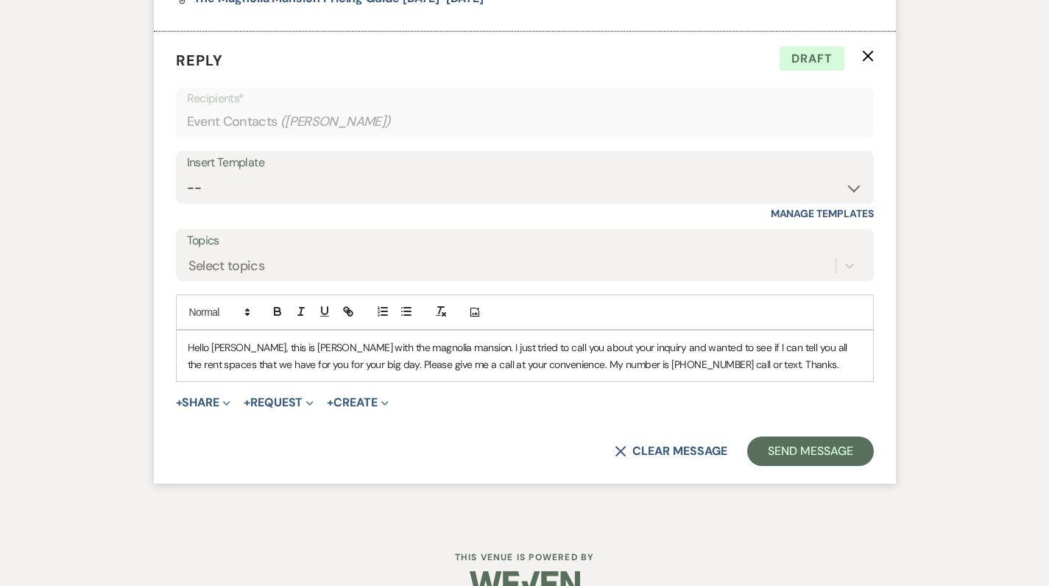
scroll to position [1926, 0]
click at [306, 340] on p "Hello [PERSON_NAME], this is [PERSON_NAME] with the magnolia mansion. I just tr…" at bounding box center [525, 356] width 674 height 33
click at [735, 340] on p "Hello [PERSON_NAME], this is [PERSON_NAME] with the magnolia mansion. I just tr…" at bounding box center [525, 356] width 674 height 33
click at [836, 437] on button "Send Message" at bounding box center [810, 451] width 126 height 29
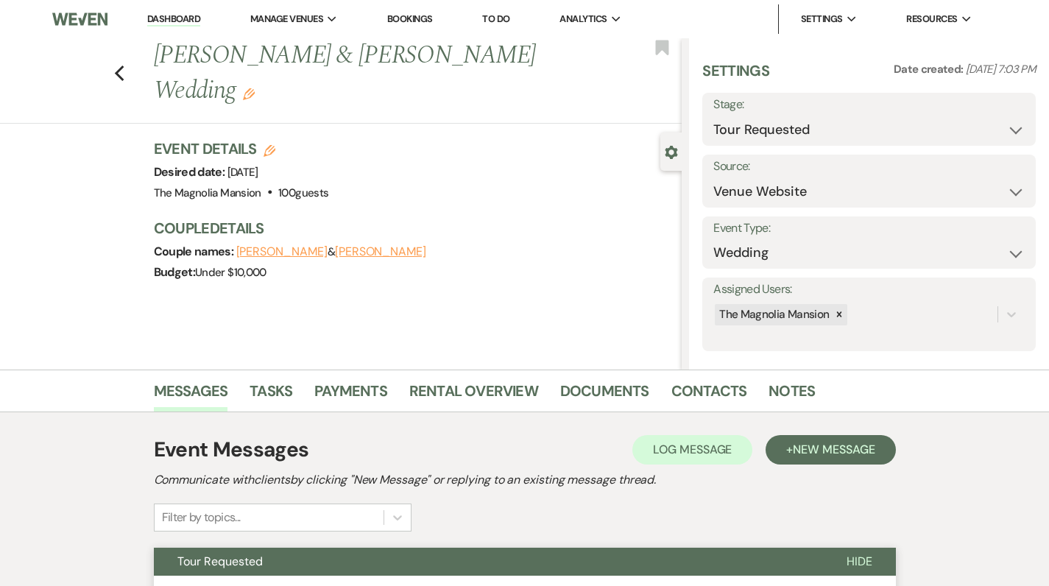
scroll to position [0, 0]
click at [124, 74] on use "button" at bounding box center [119, 74] width 10 height 16
select select "2"
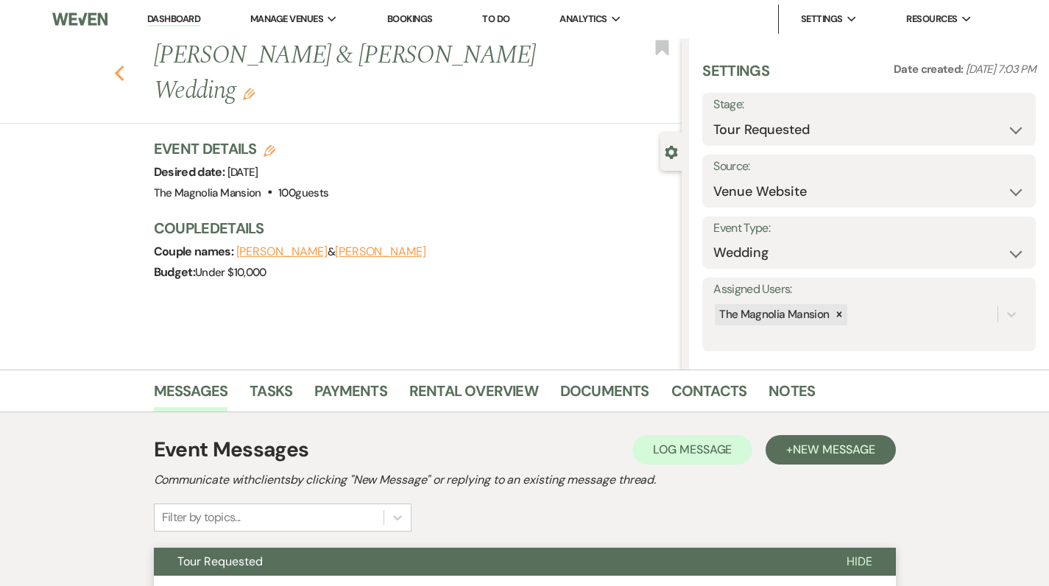
select select "2"
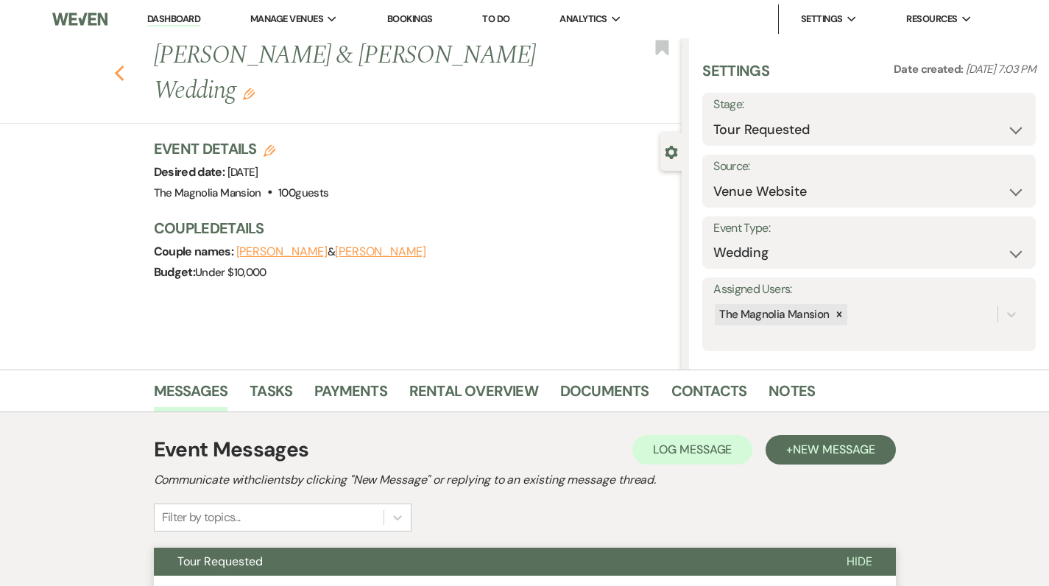
select select "2"
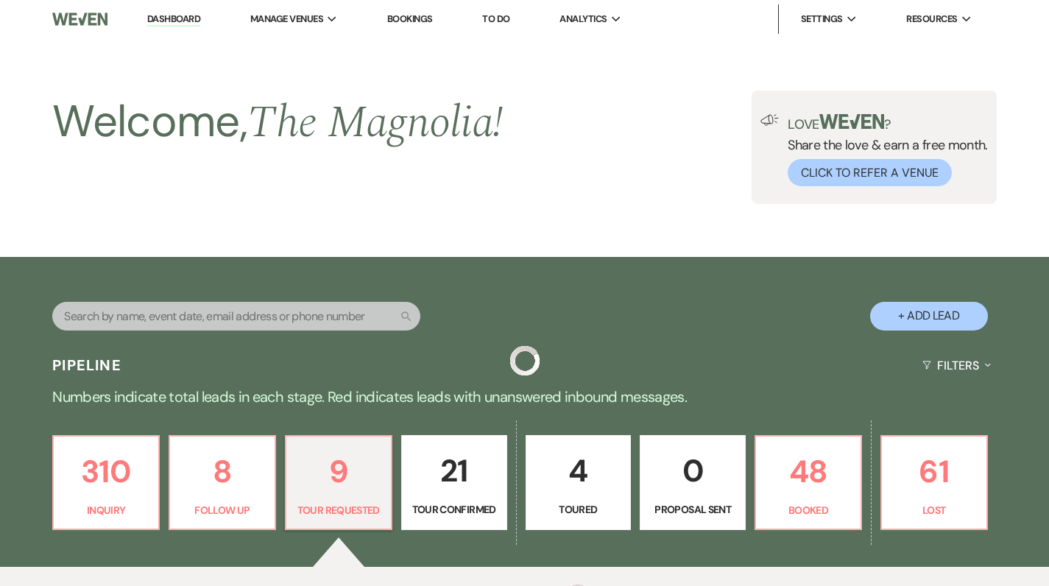
scroll to position [494, 0]
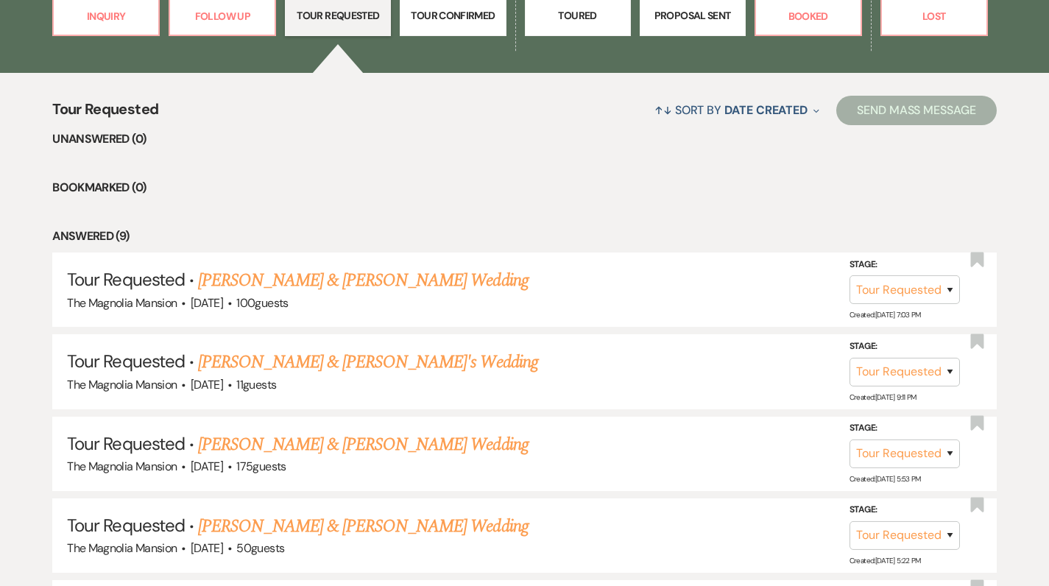
click at [447, 16] on p "Tour Confirmed" at bounding box center [452, 15] width 87 height 16
select select "4"
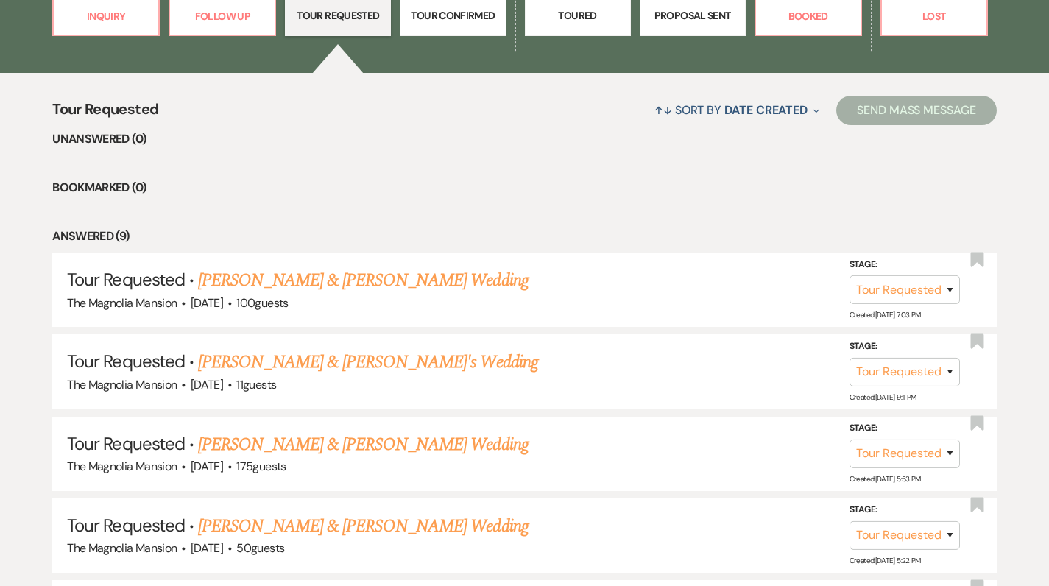
select select "4"
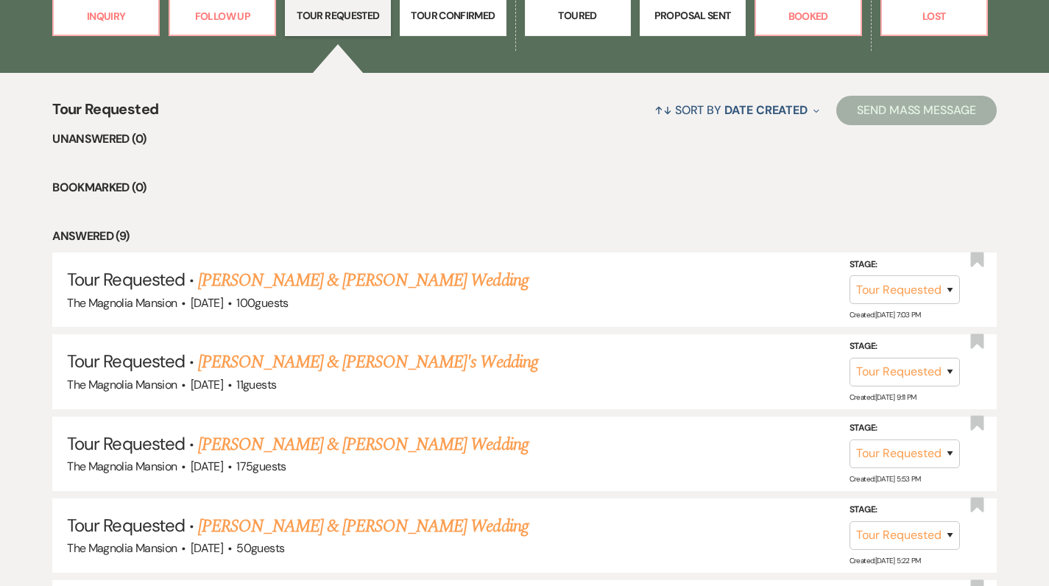
select select "4"
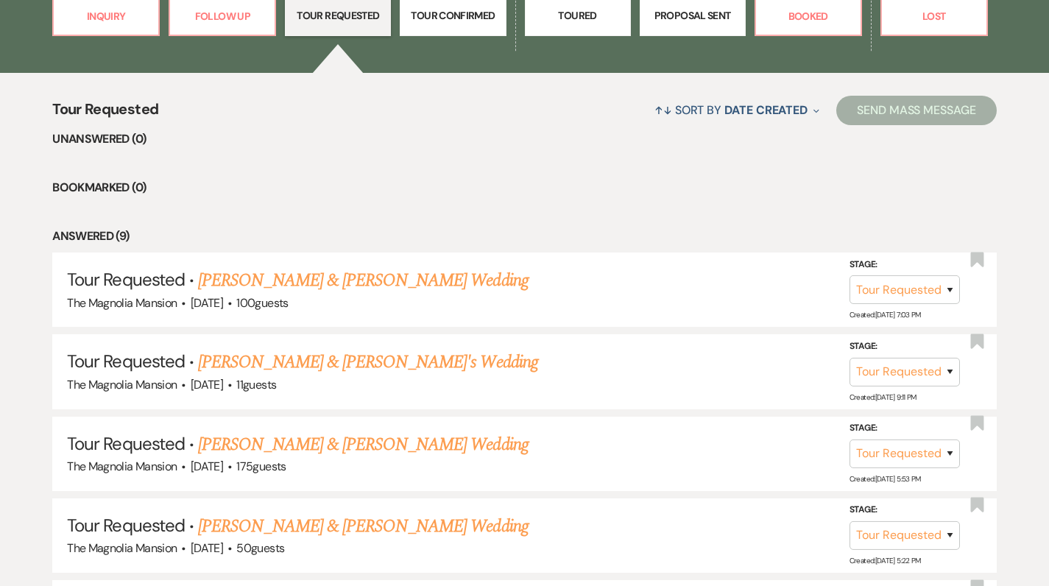
select select "4"
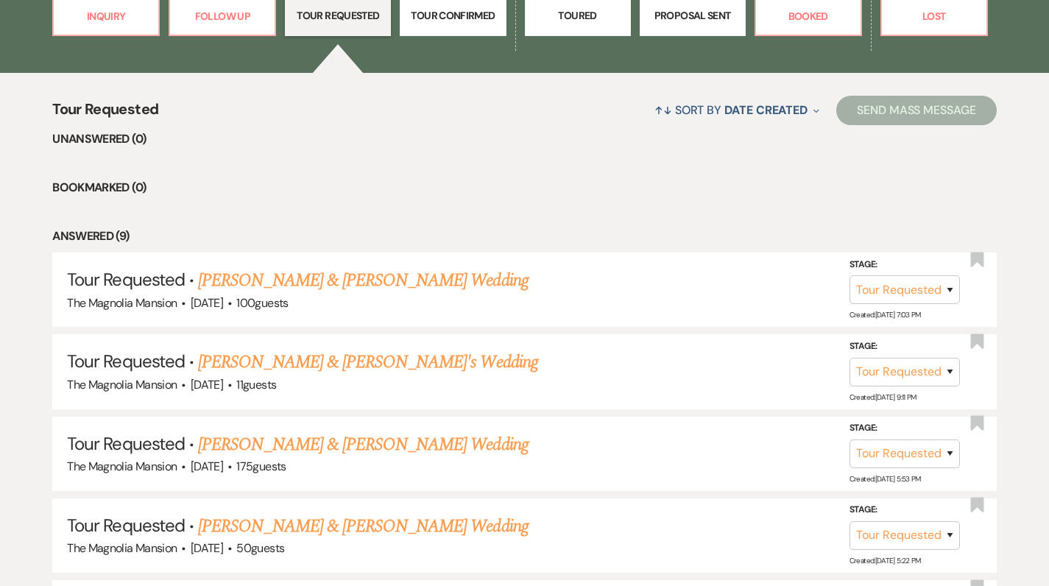
select select "4"
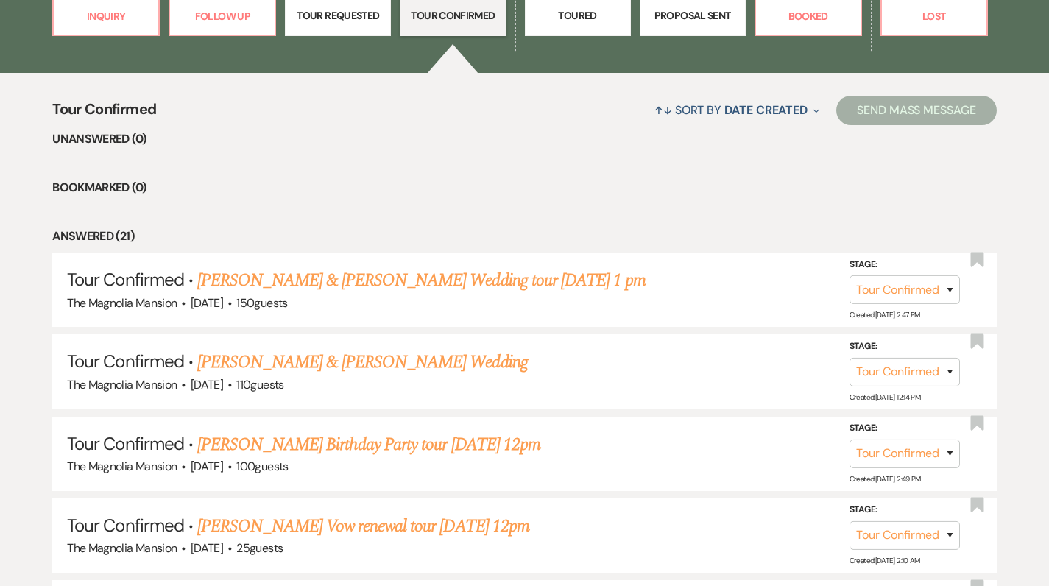
click at [580, 18] on p "Toured" at bounding box center [578, 15] width 87 height 16
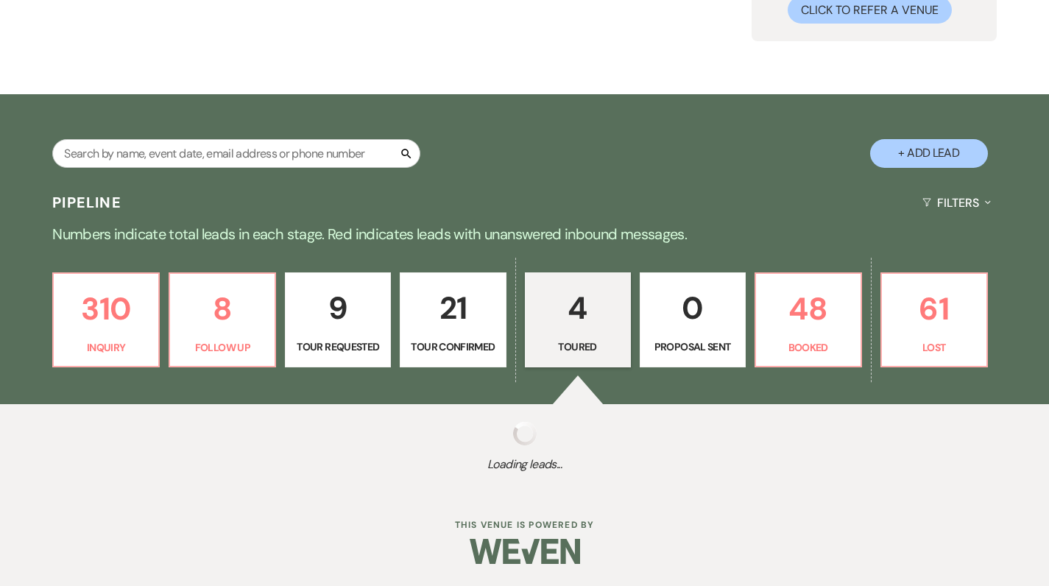
scroll to position [162, 0]
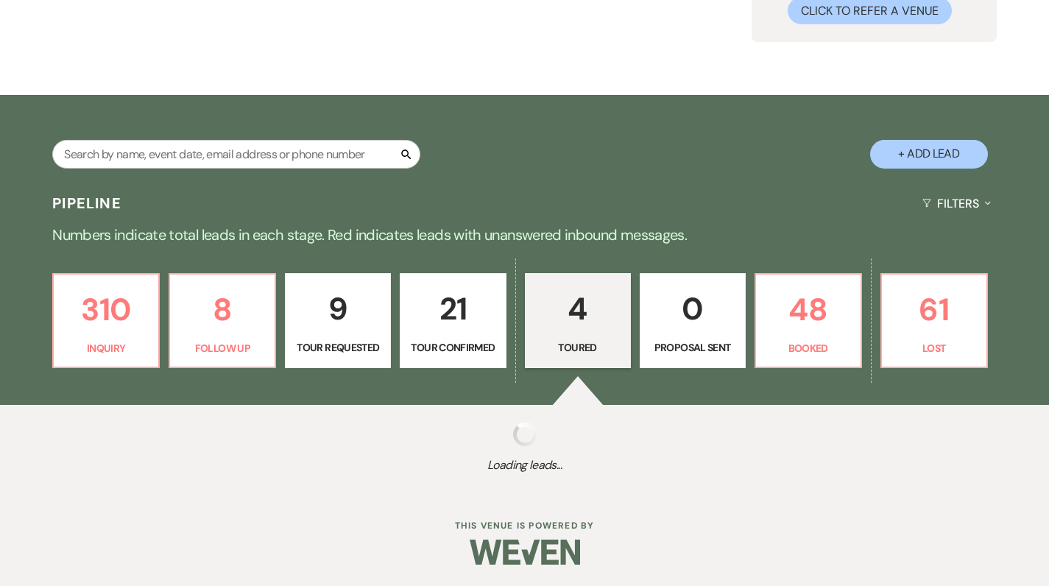
select select "5"
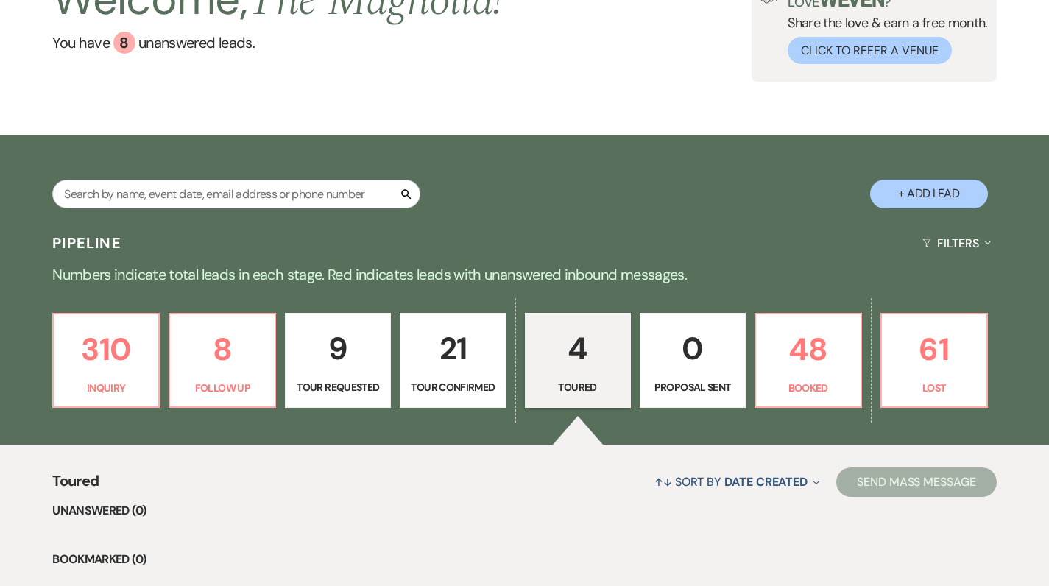
scroll to position [120, 0]
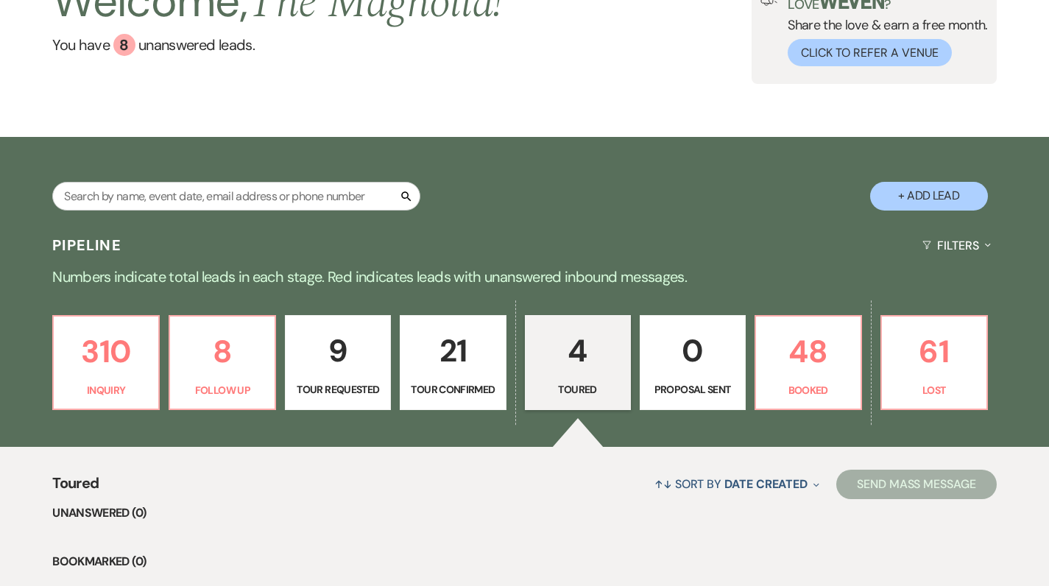
click at [338, 361] on p "9" at bounding box center [338, 350] width 87 height 49
select select "2"
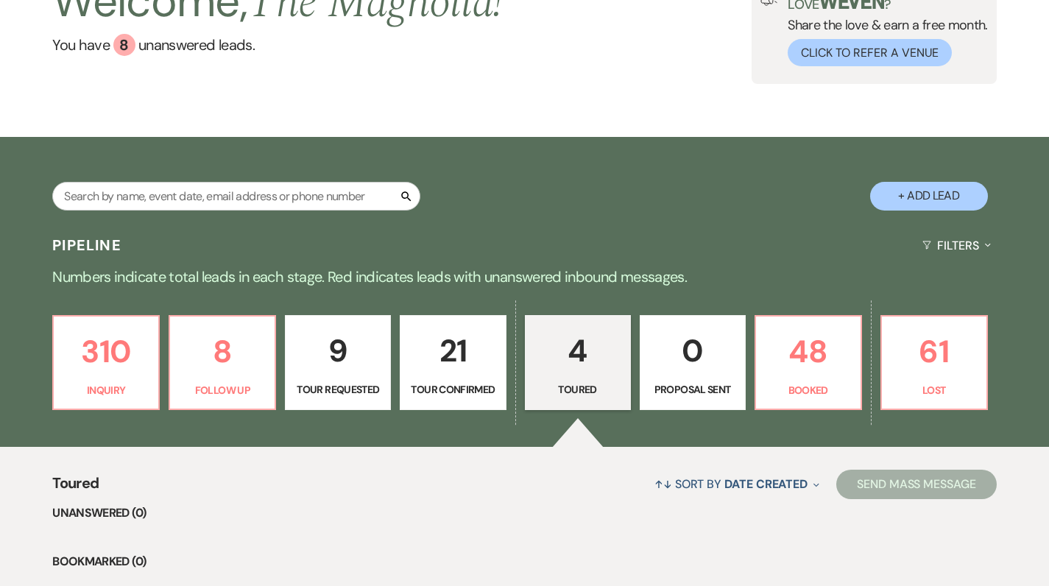
select select "2"
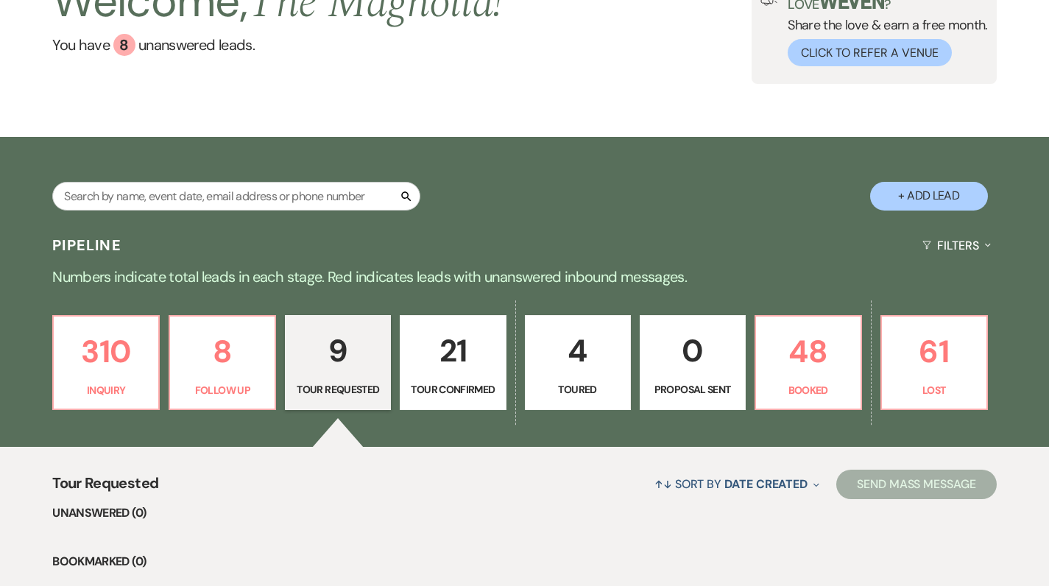
click at [334, 361] on p "9" at bounding box center [338, 350] width 87 height 49
click at [334, 359] on p "9" at bounding box center [338, 350] width 87 height 49
click at [347, 365] on p "9" at bounding box center [338, 350] width 87 height 49
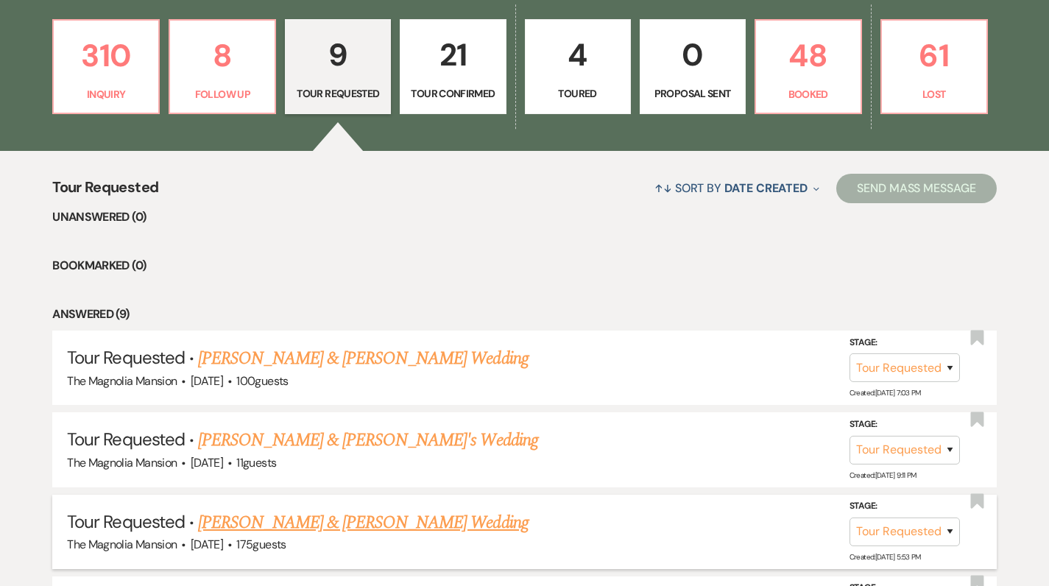
scroll to position [414, 0]
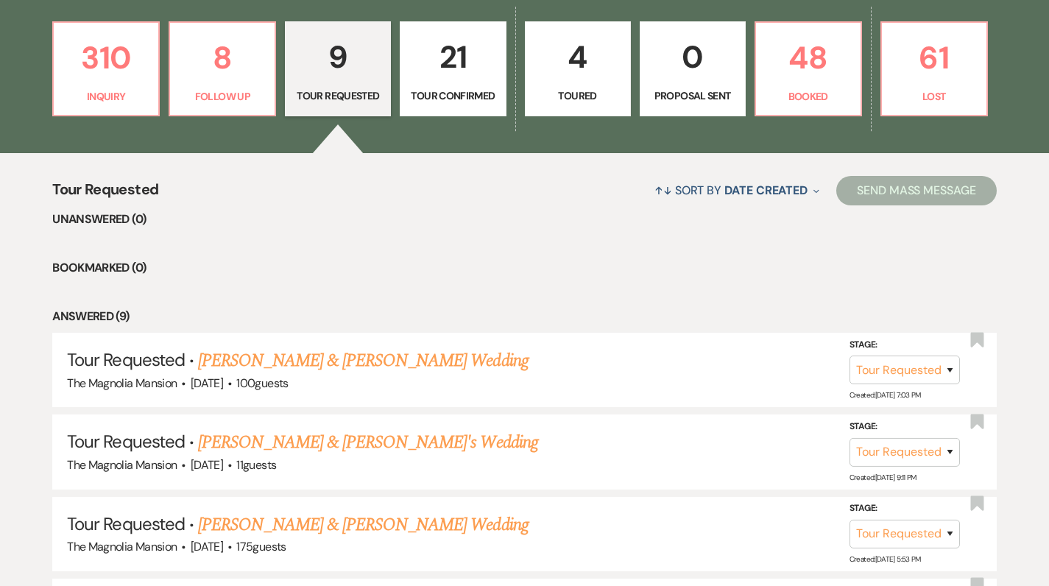
click at [448, 76] on p "21" at bounding box center [452, 56] width 87 height 49
select select "4"
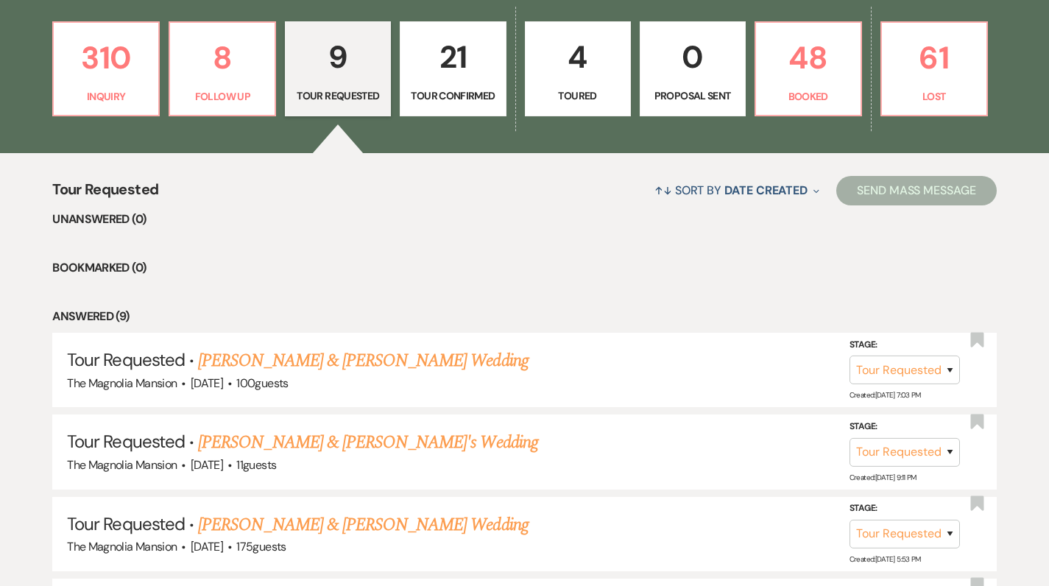
select select "4"
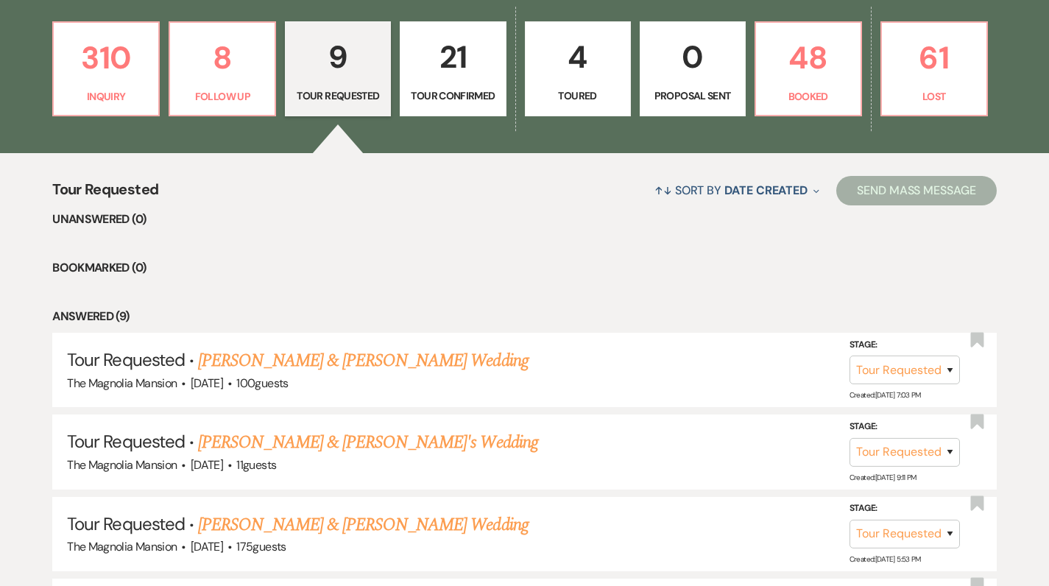
select select "4"
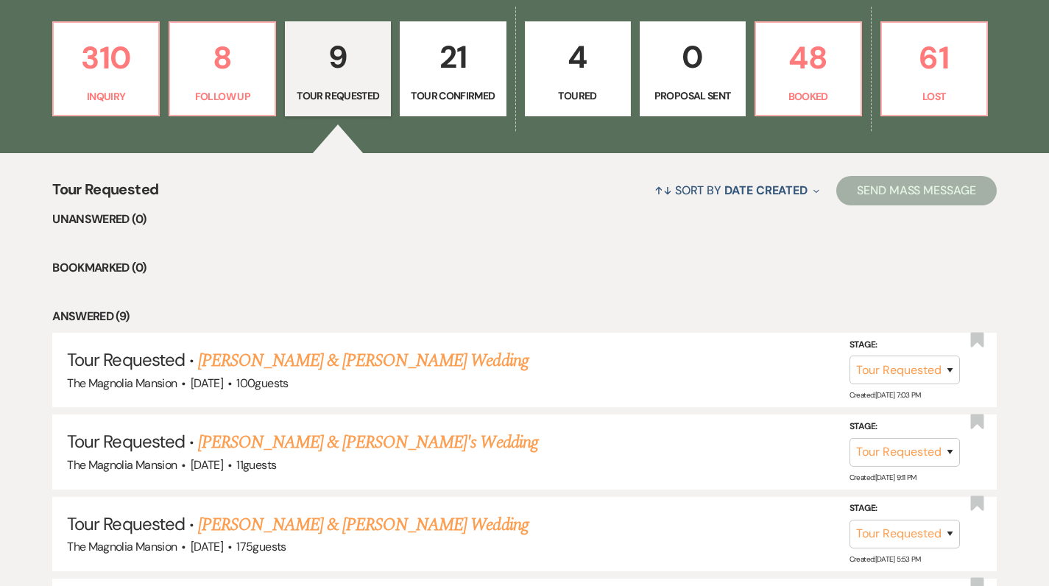
select select "4"
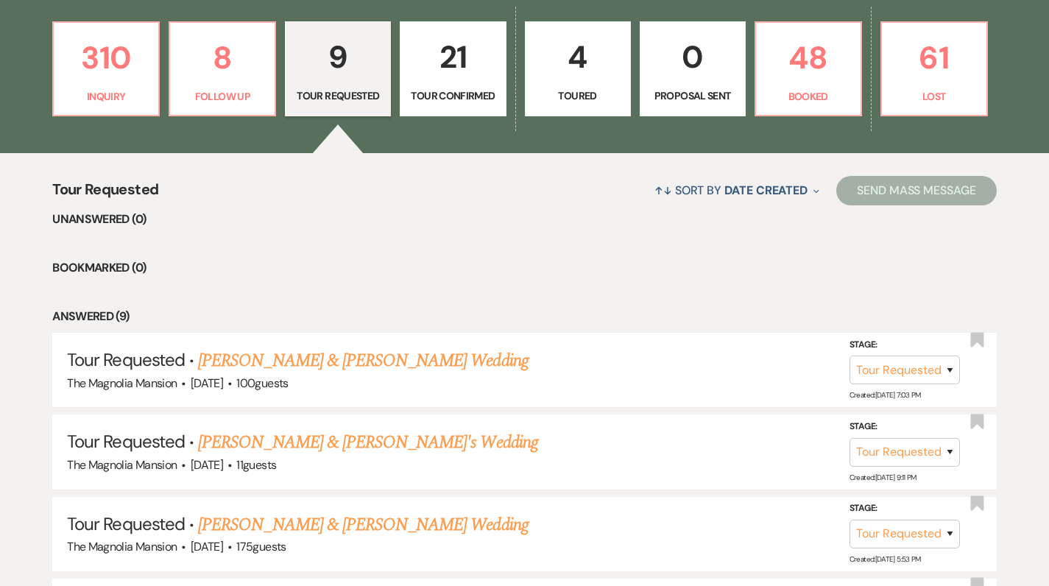
select select "4"
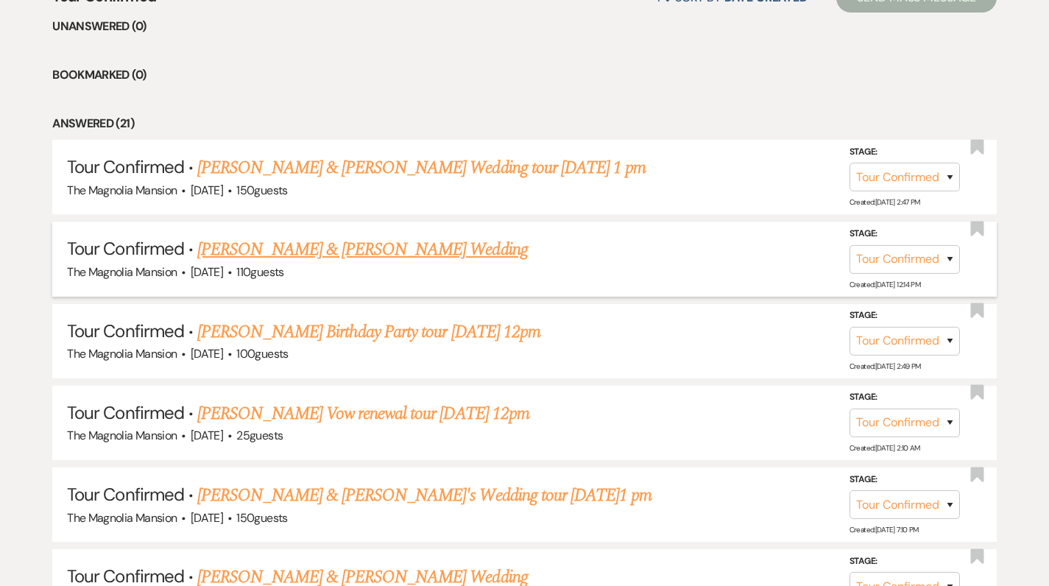
scroll to position [608, 0]
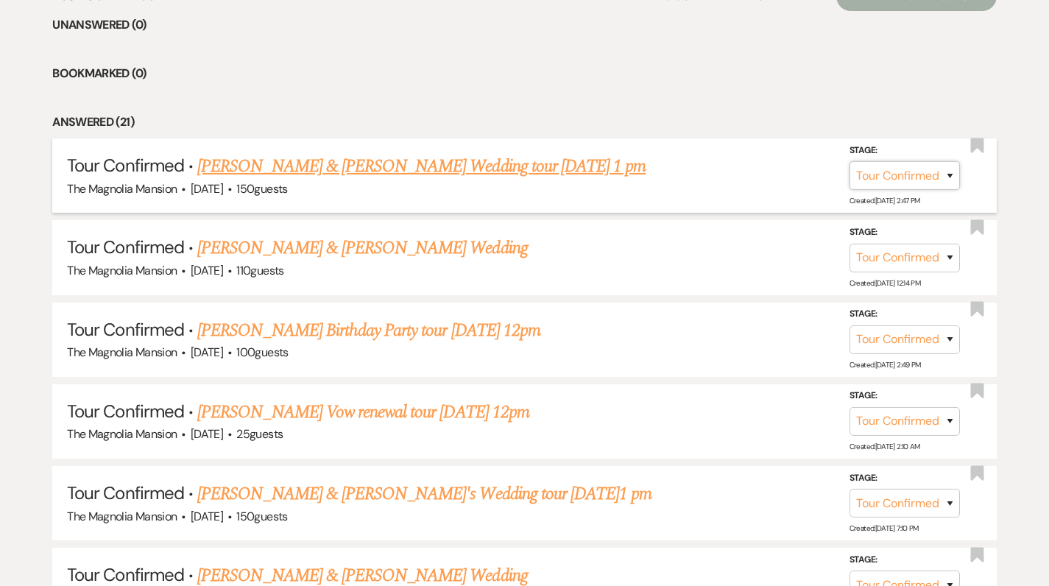
select select "5"
click at [939, 176] on button "Save" at bounding box center [931, 175] width 74 height 29
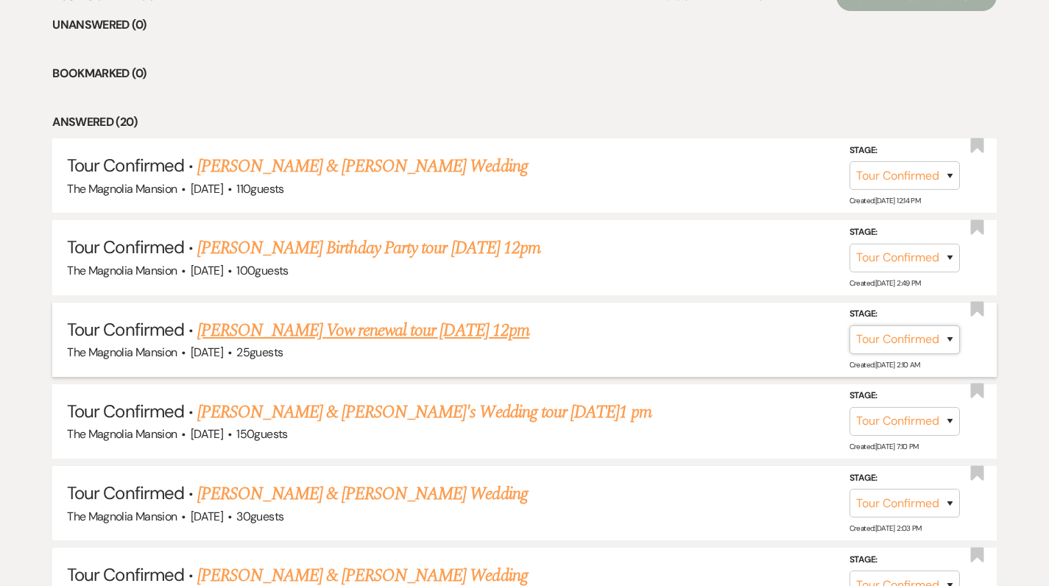
select select "5"
click at [926, 339] on button "Save" at bounding box center [931, 339] width 74 height 29
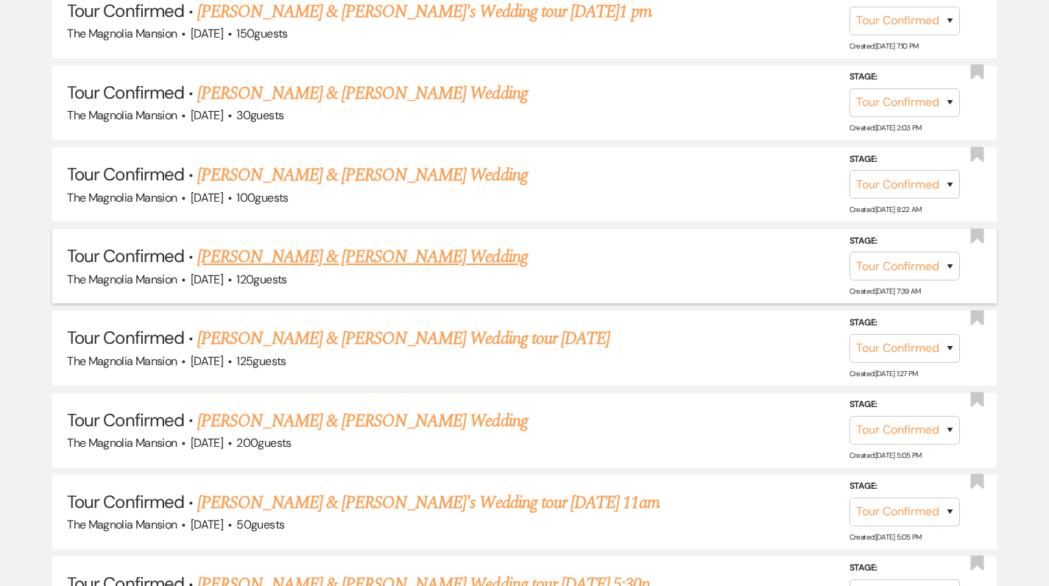
scroll to position [929, 0]
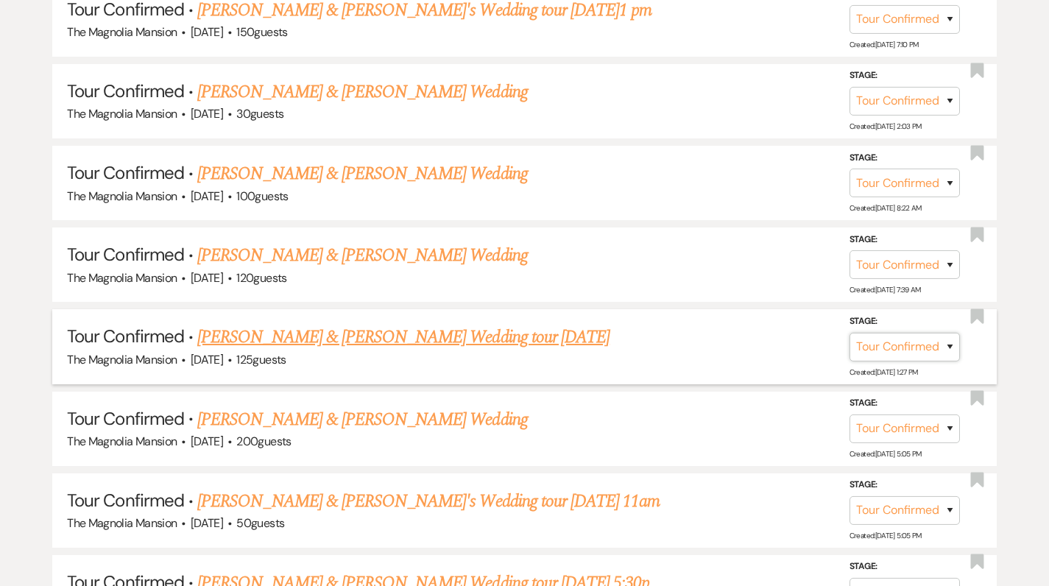
select select "5"
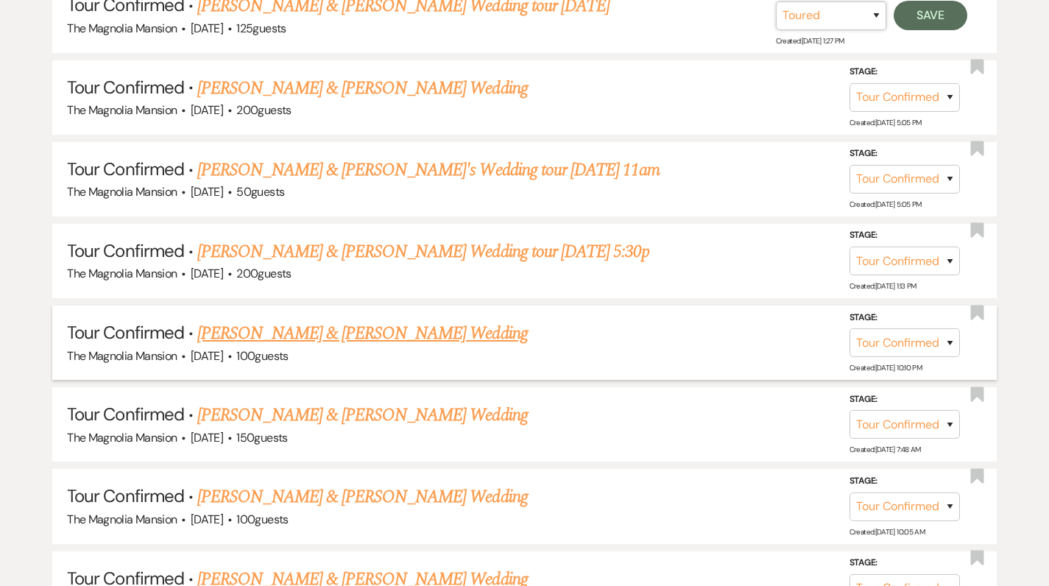
scroll to position [1265, 0]
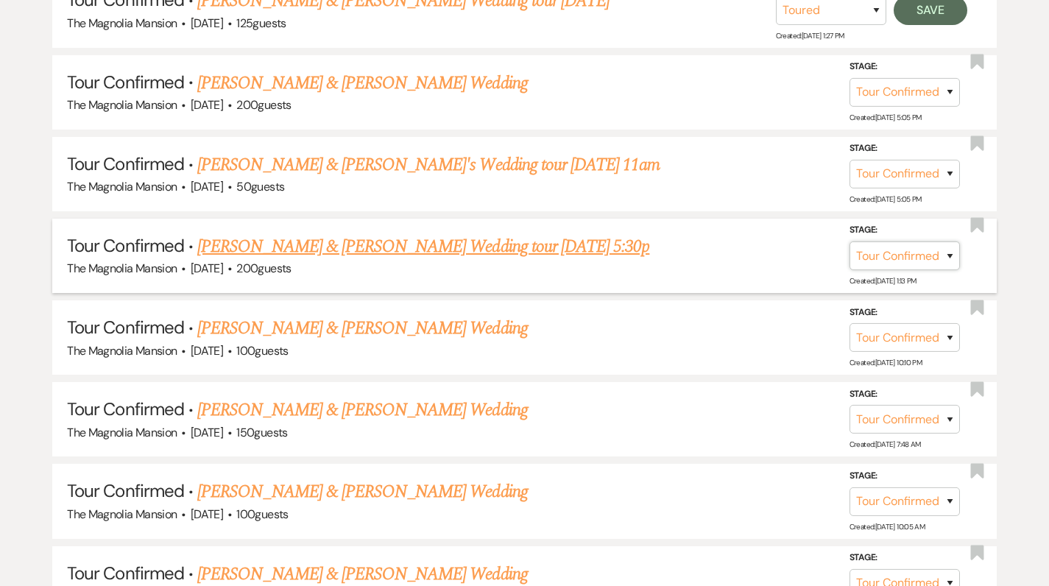
select select "5"
click at [934, 241] on button "Save" at bounding box center [931, 255] width 74 height 29
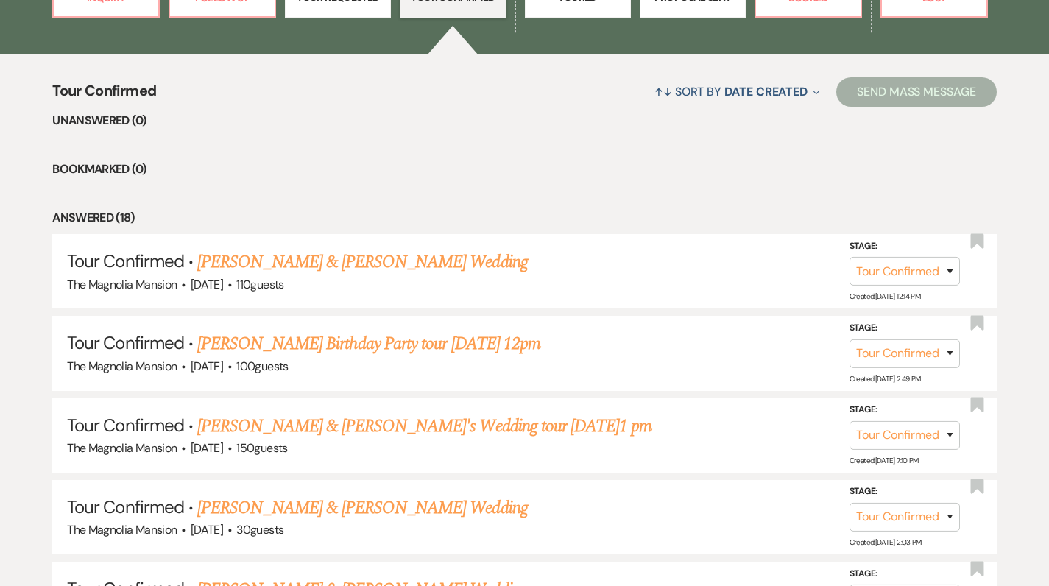
scroll to position [526, 0]
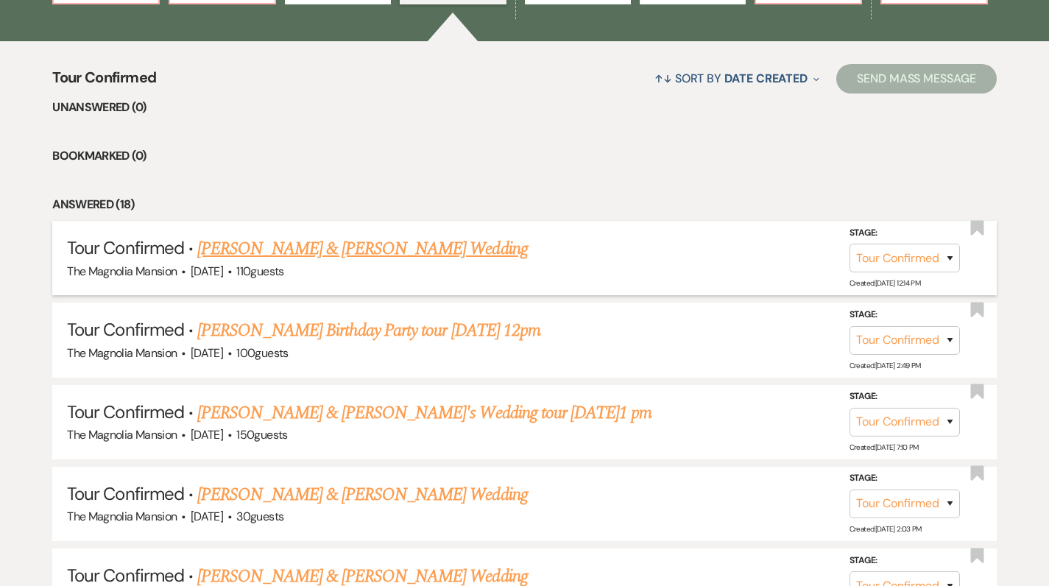
click at [384, 244] on link "[PERSON_NAME] & [PERSON_NAME] Wedding" at bounding box center [362, 249] width 330 height 27
select select "4"
select select "5"
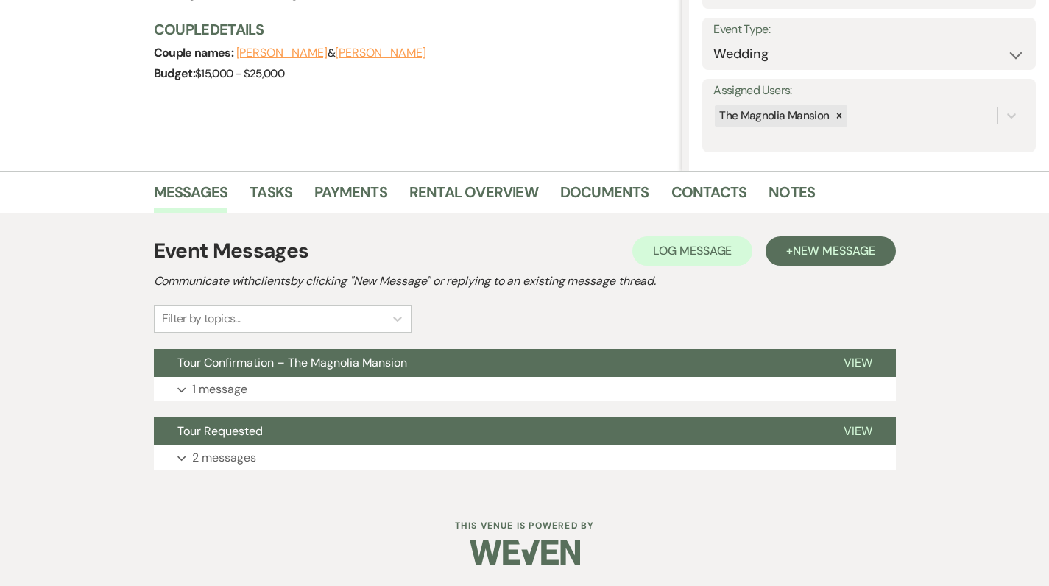
scroll to position [198, 0]
click at [236, 388] on p "1 message" at bounding box center [219, 390] width 55 height 19
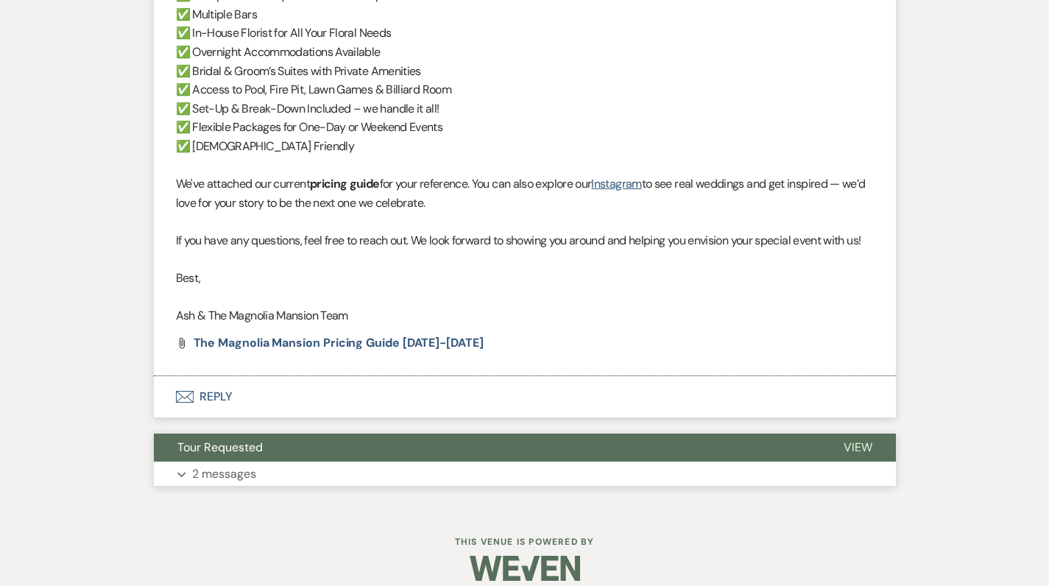
scroll to position [999, 0]
click at [233, 465] on p "2 messages" at bounding box center [224, 474] width 64 height 19
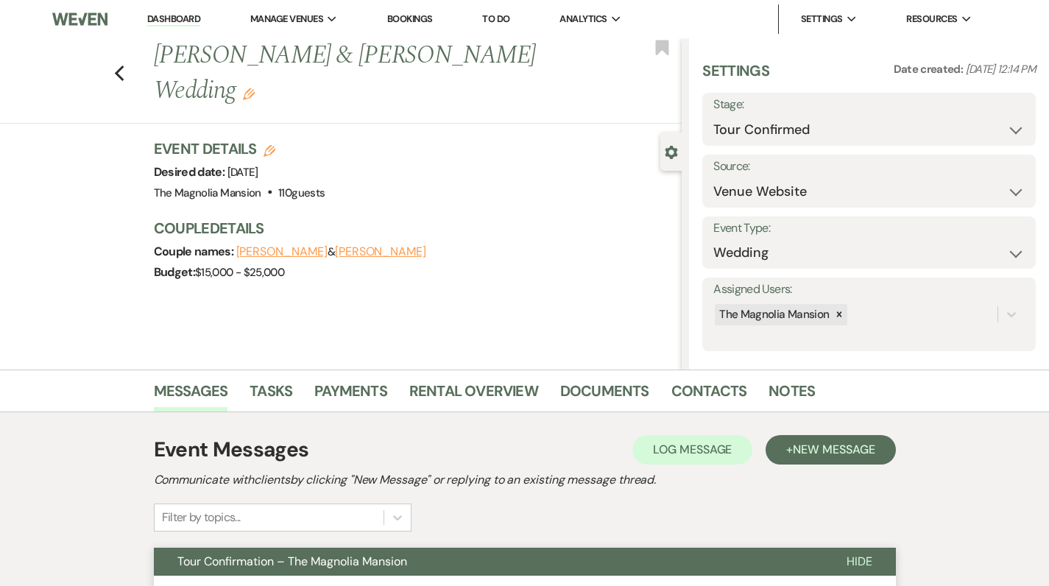
scroll to position [0, 0]
select select "5"
click at [993, 116] on button "Save" at bounding box center [1000, 119] width 71 height 29
click at [122, 73] on use "button" at bounding box center [119, 74] width 10 height 16
select select "4"
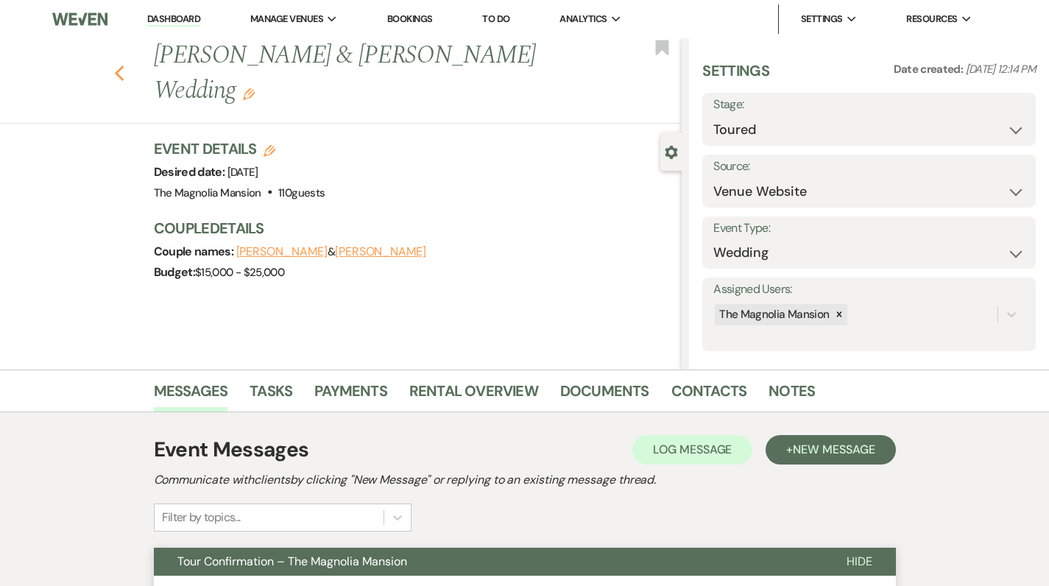
select select "4"
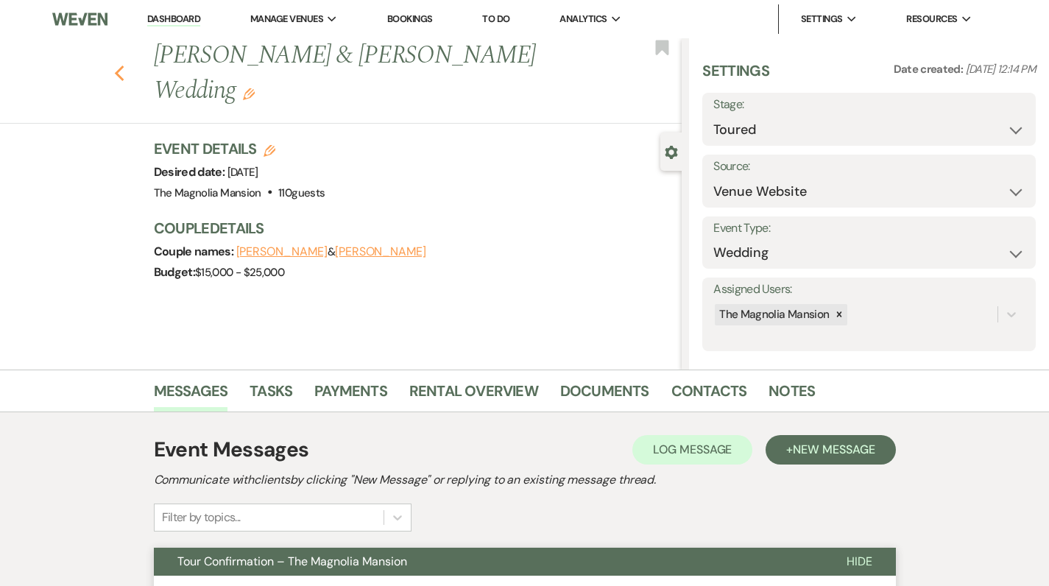
select select "4"
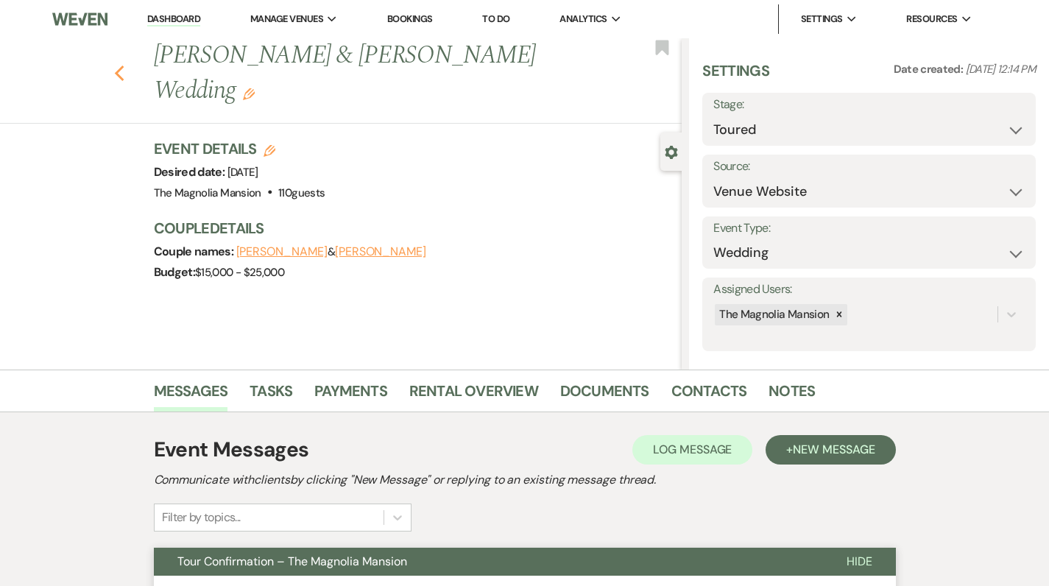
select select "4"
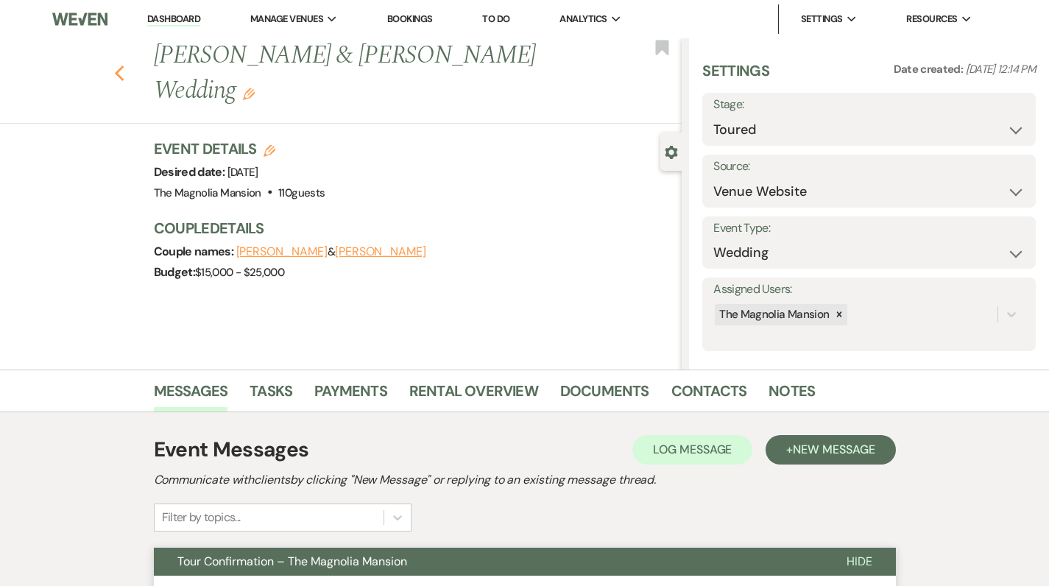
select select "4"
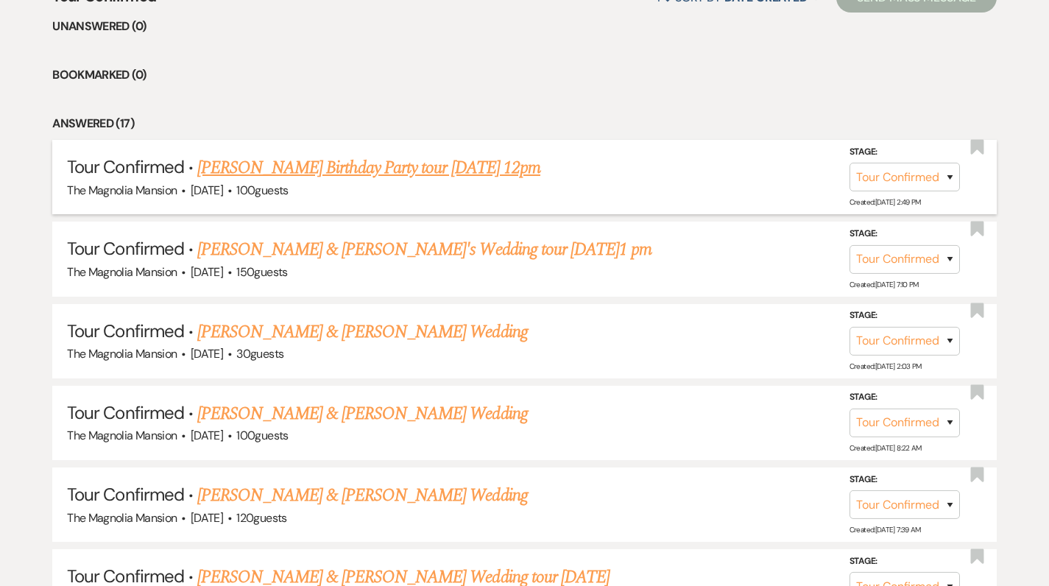
scroll to position [607, 0]
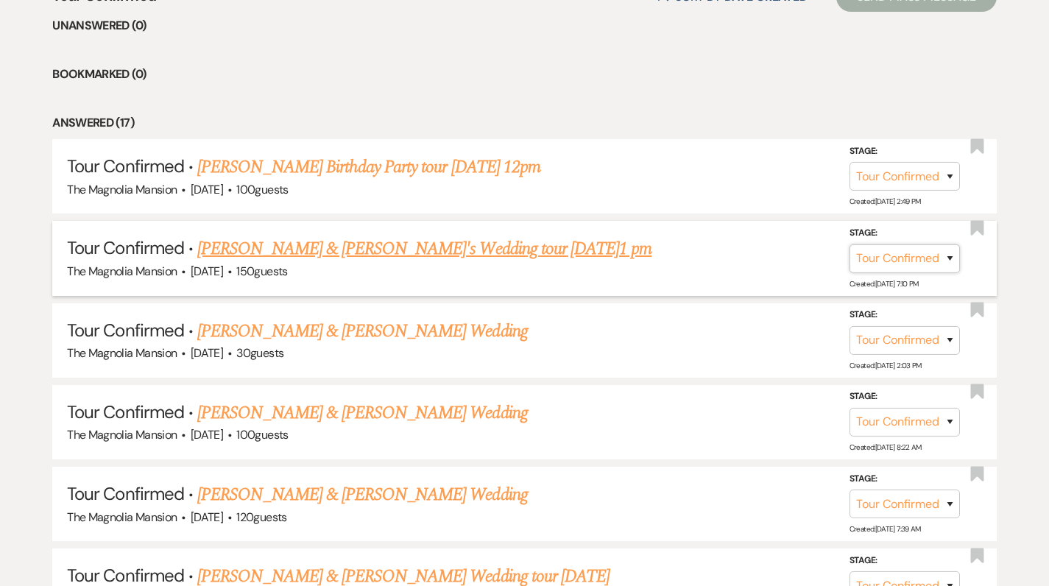
select select "5"
click at [943, 260] on button "Save" at bounding box center [931, 257] width 74 height 29
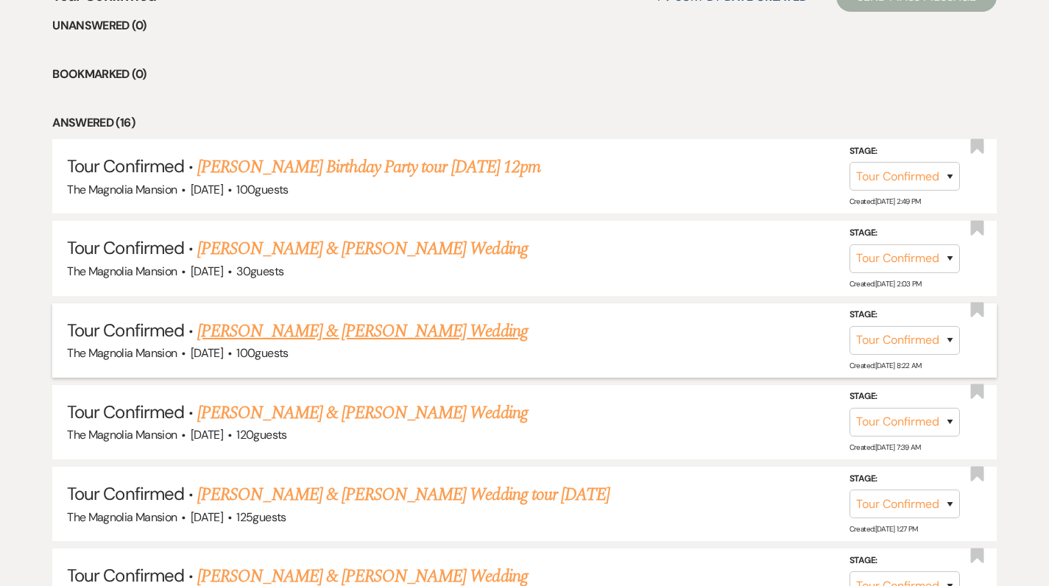
click at [333, 332] on link "[PERSON_NAME] & [PERSON_NAME] Wedding" at bounding box center [362, 331] width 330 height 27
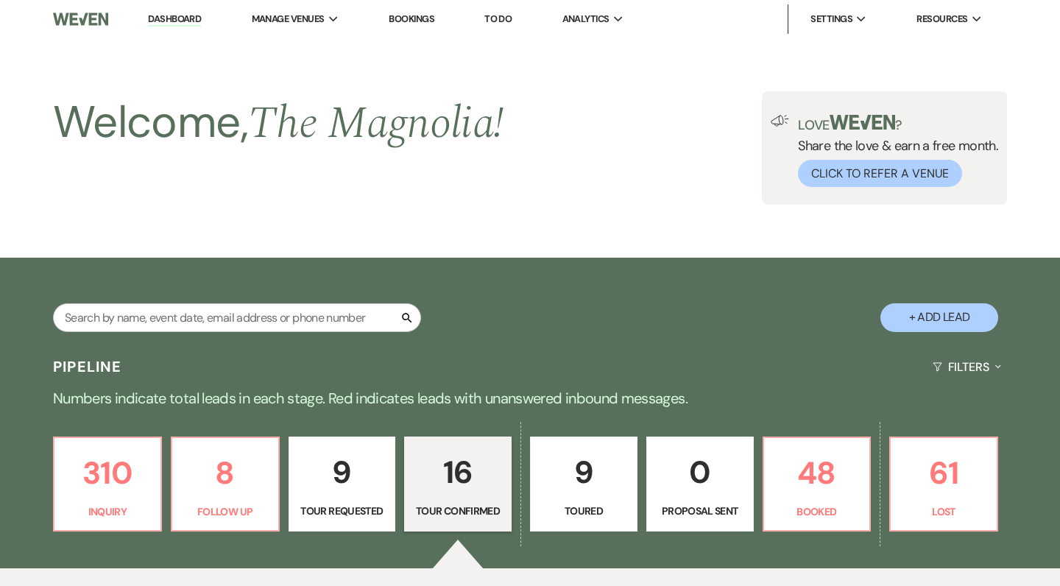
select select "4"
select select "5"
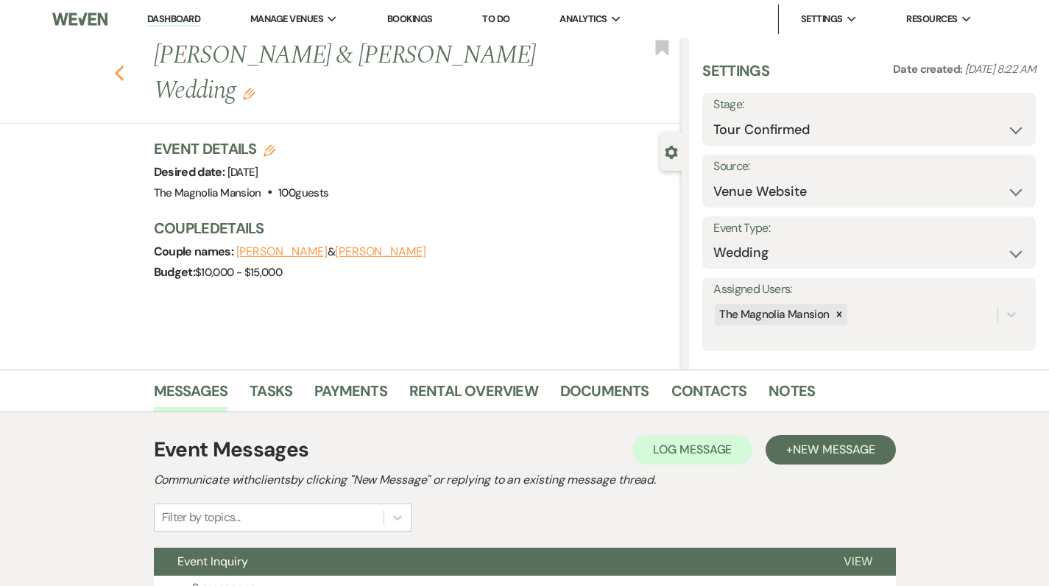
click at [124, 66] on use "button" at bounding box center [119, 74] width 10 height 16
select select "4"
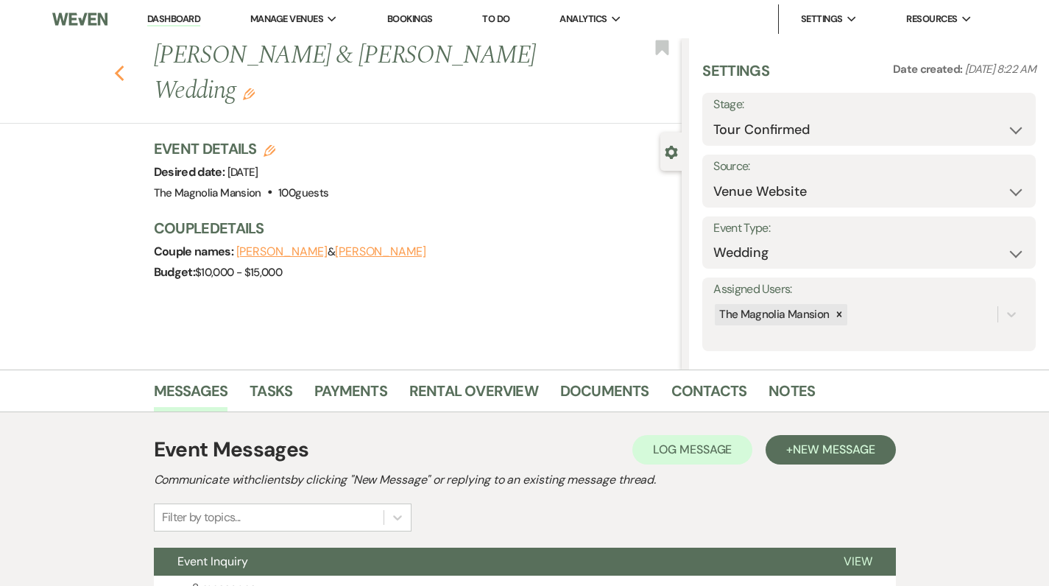
select select "4"
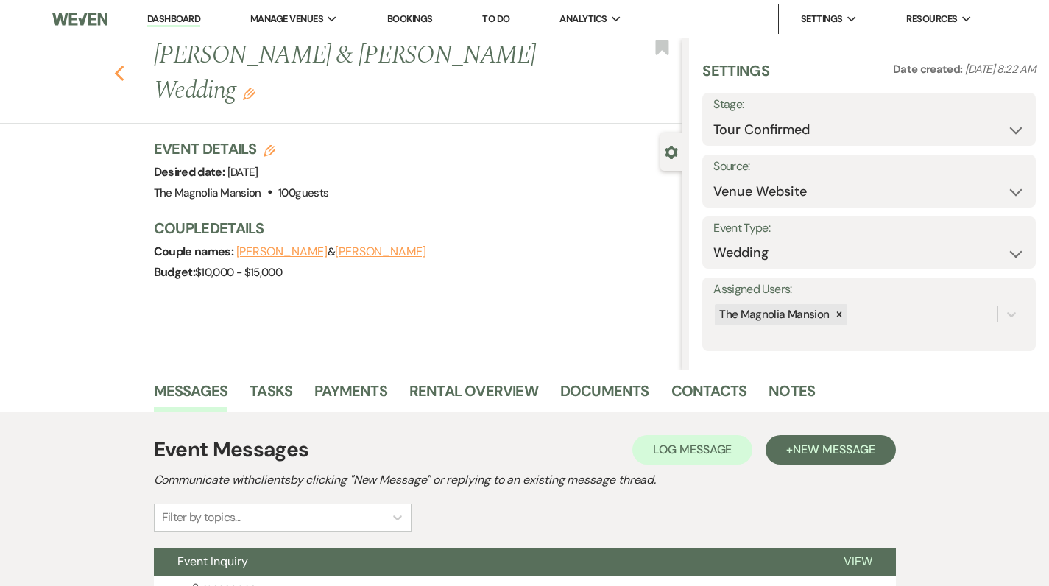
select select "4"
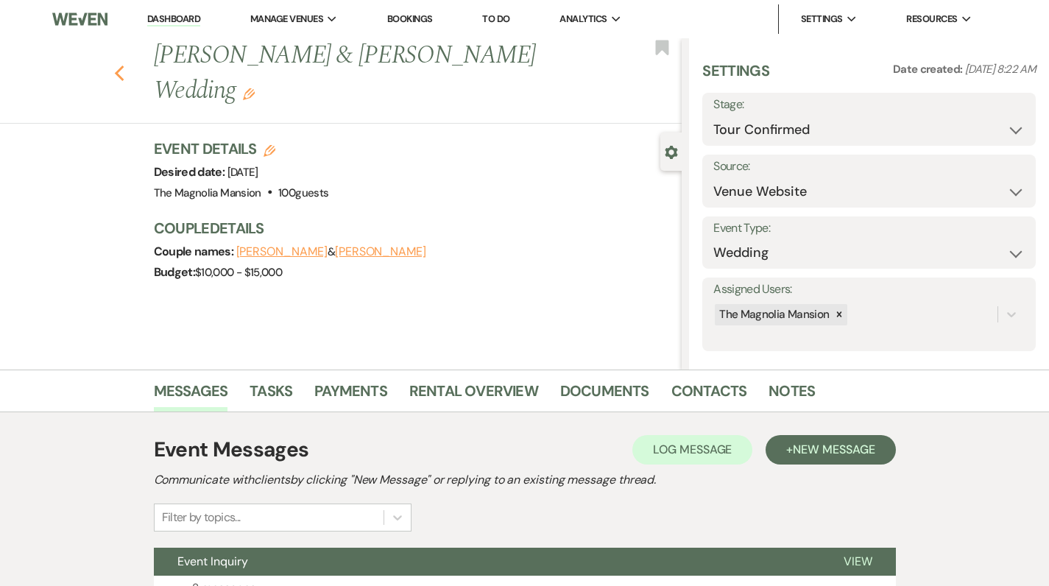
select select "4"
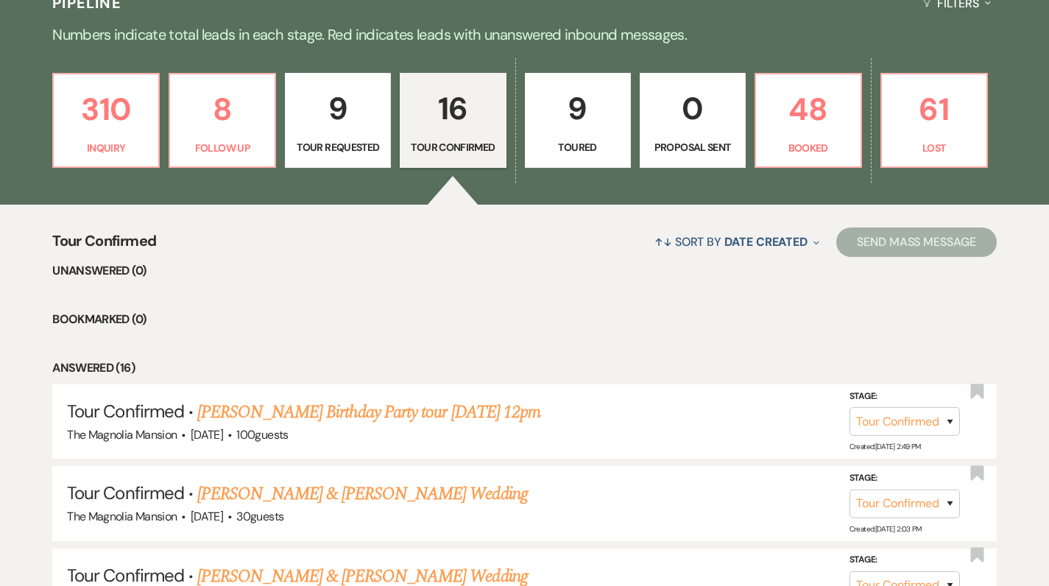
scroll to position [356, 0]
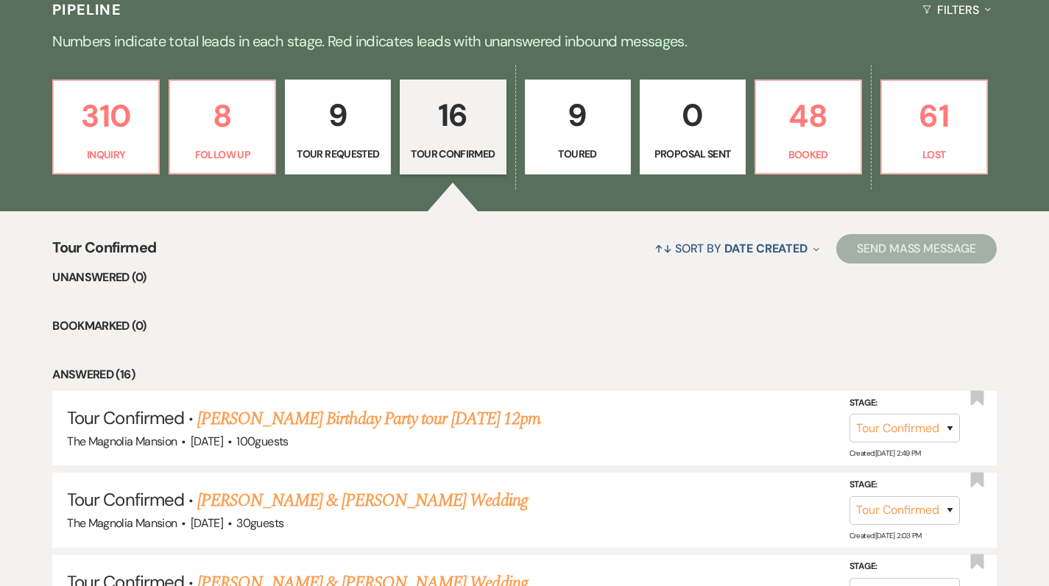
click at [569, 127] on p "9" at bounding box center [578, 115] width 87 height 49
select select "5"
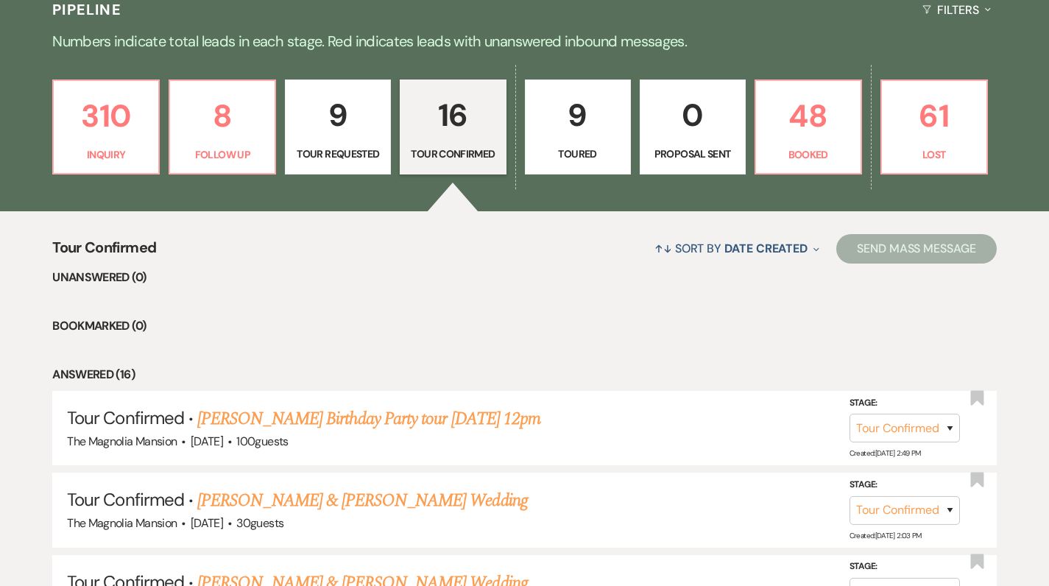
select select "5"
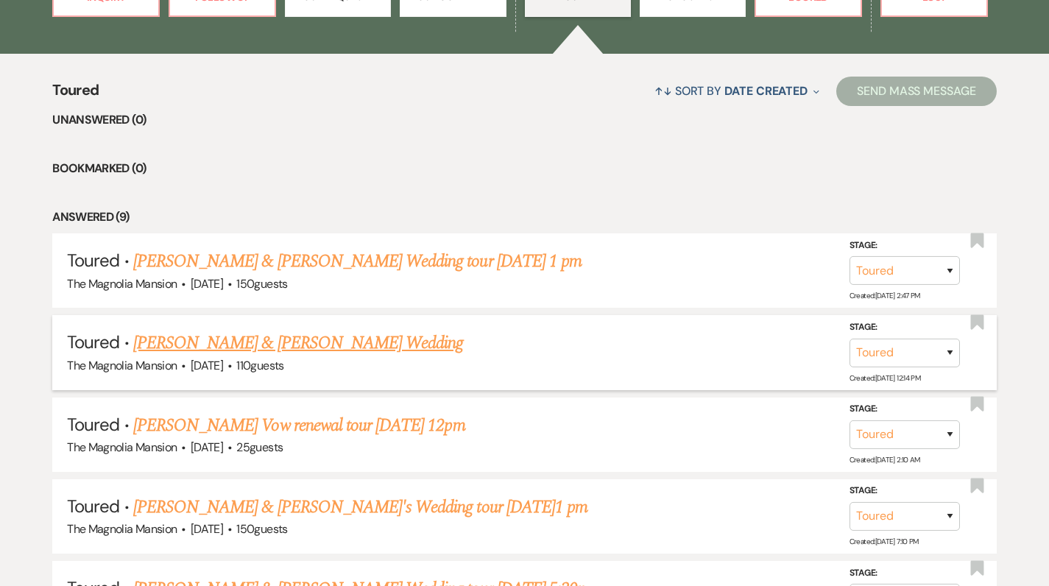
scroll to position [529, 0]
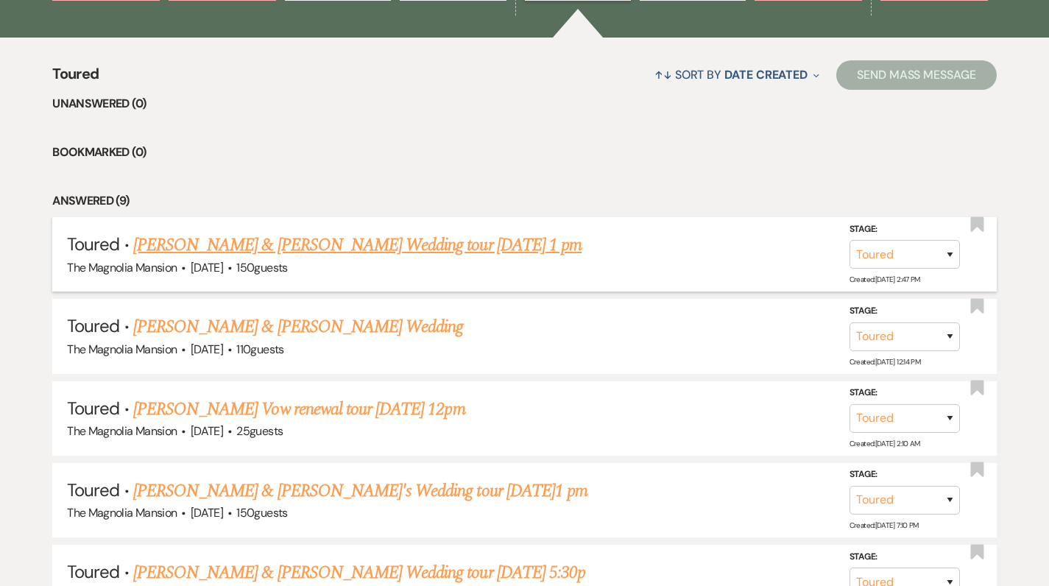
click at [331, 239] on link "[PERSON_NAME] & [PERSON_NAME] Wedding tour [DATE] 1 pm" at bounding box center [357, 245] width 448 height 27
select select "5"
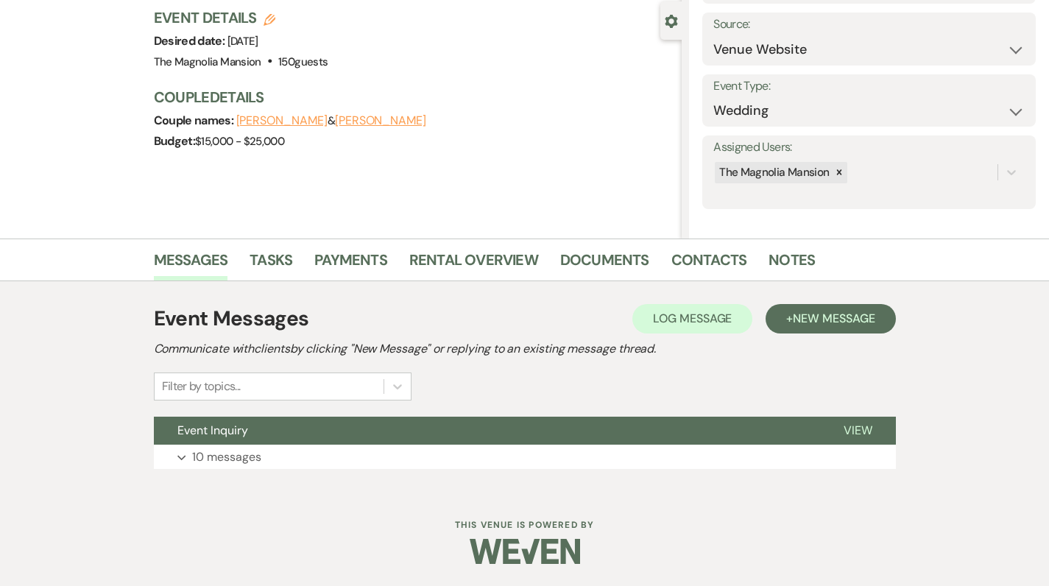
scroll to position [130, 0]
click at [800, 260] on link "Notes" at bounding box center [792, 265] width 46 height 32
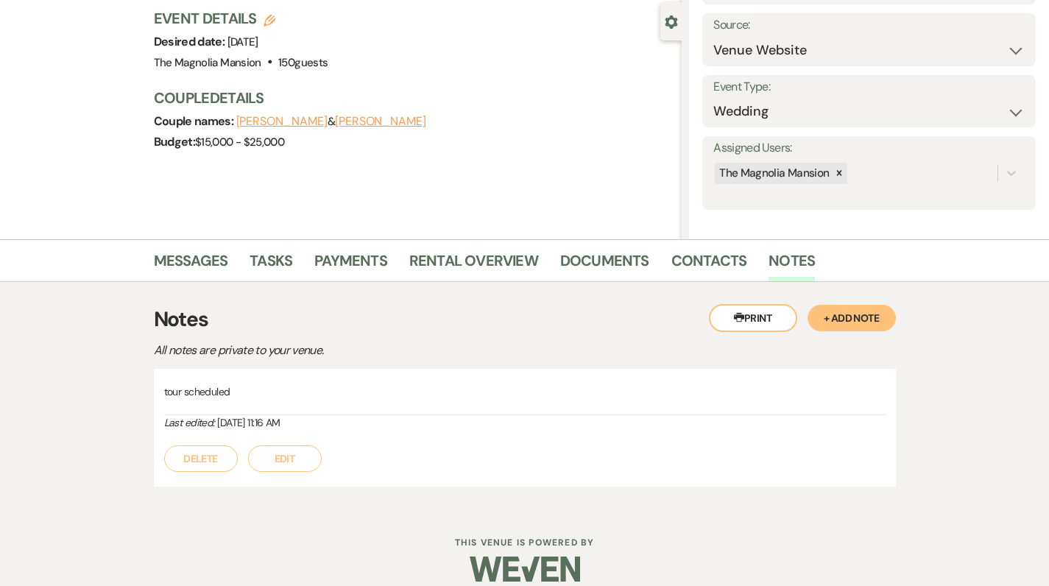
click at [867, 318] on button "+ Add Note" at bounding box center [852, 318] width 88 height 27
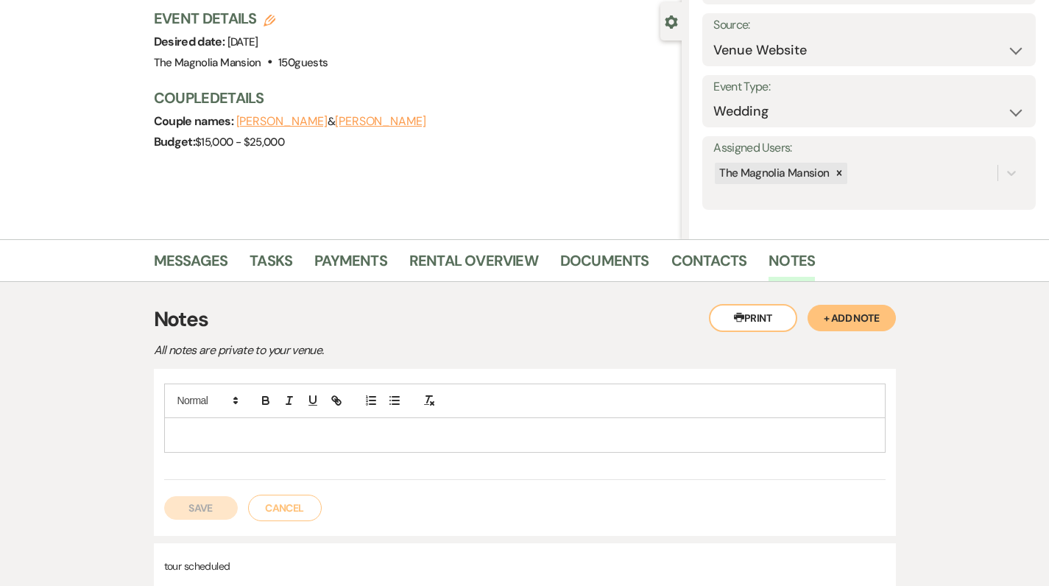
click at [186, 434] on p at bounding box center [525, 435] width 698 height 16
click at [207, 432] on p at bounding box center [525, 435] width 698 height 16
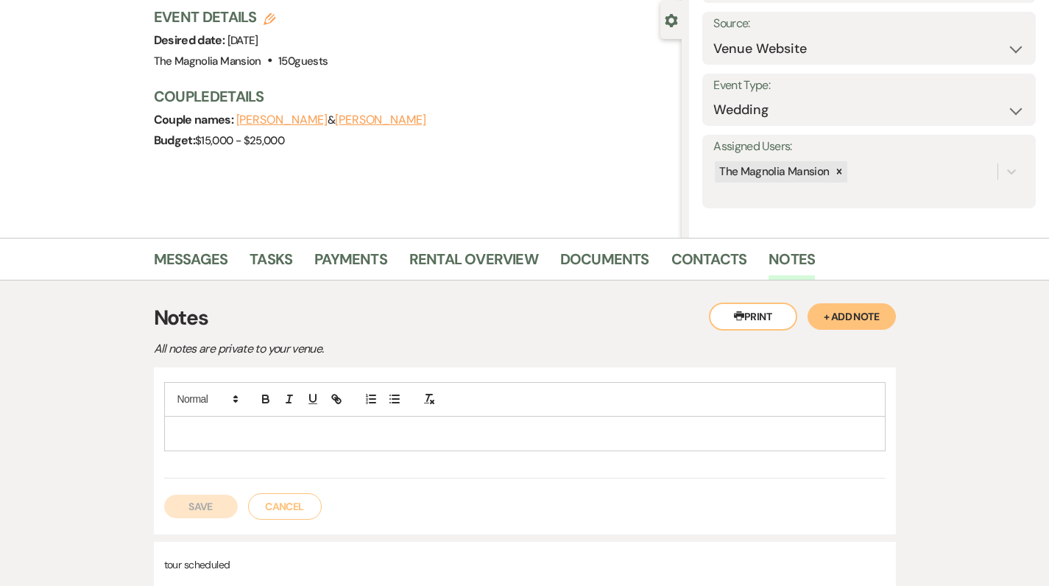
click at [216, 428] on p at bounding box center [525, 434] width 698 height 16
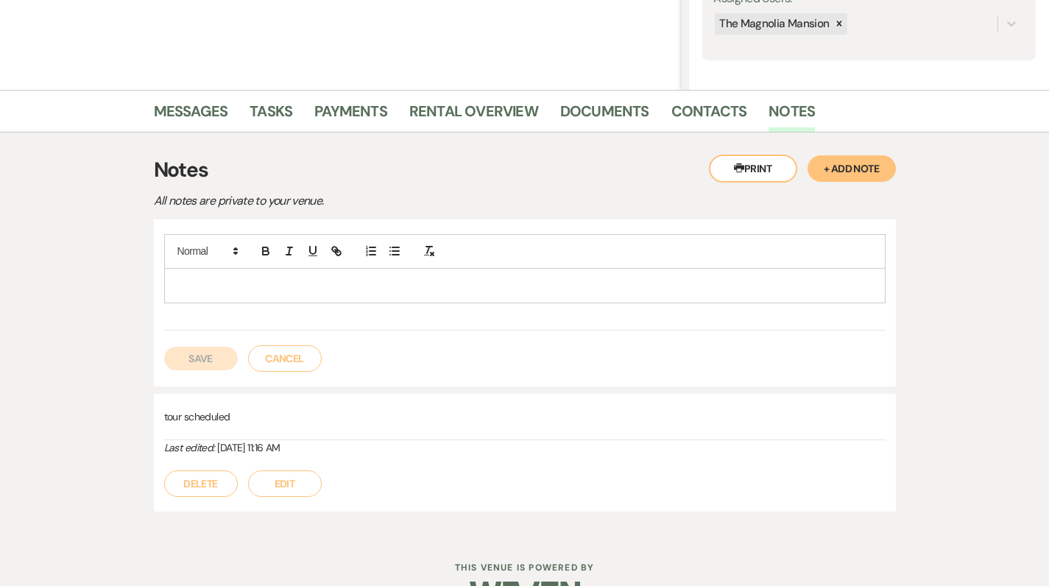
scroll to position [289, 0]
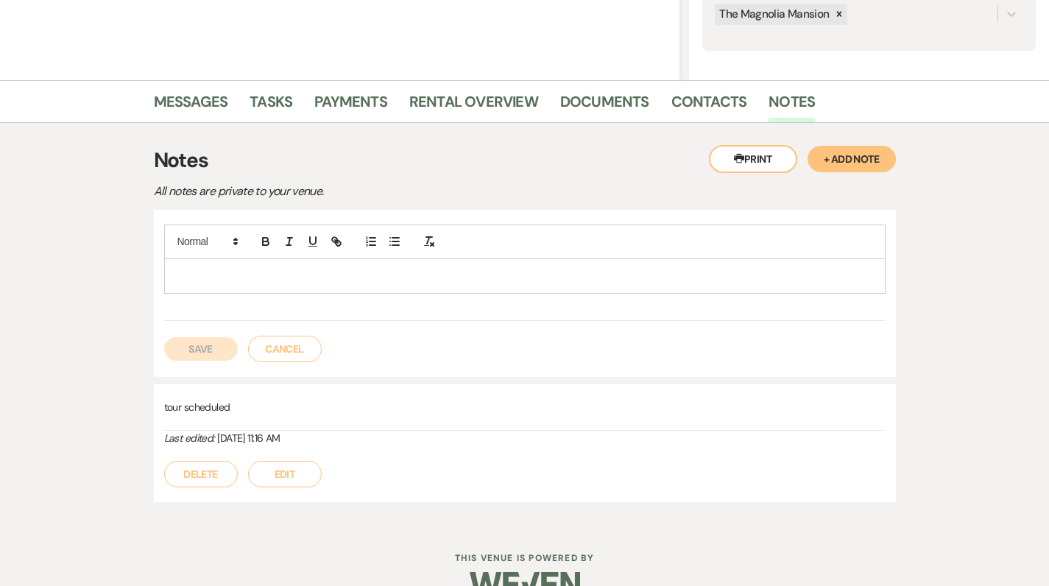
click at [202, 277] on p at bounding box center [525, 276] width 698 height 16
click at [195, 281] on p at bounding box center [525, 276] width 698 height 16
click at [339, 282] on p at bounding box center [525, 276] width 698 height 16
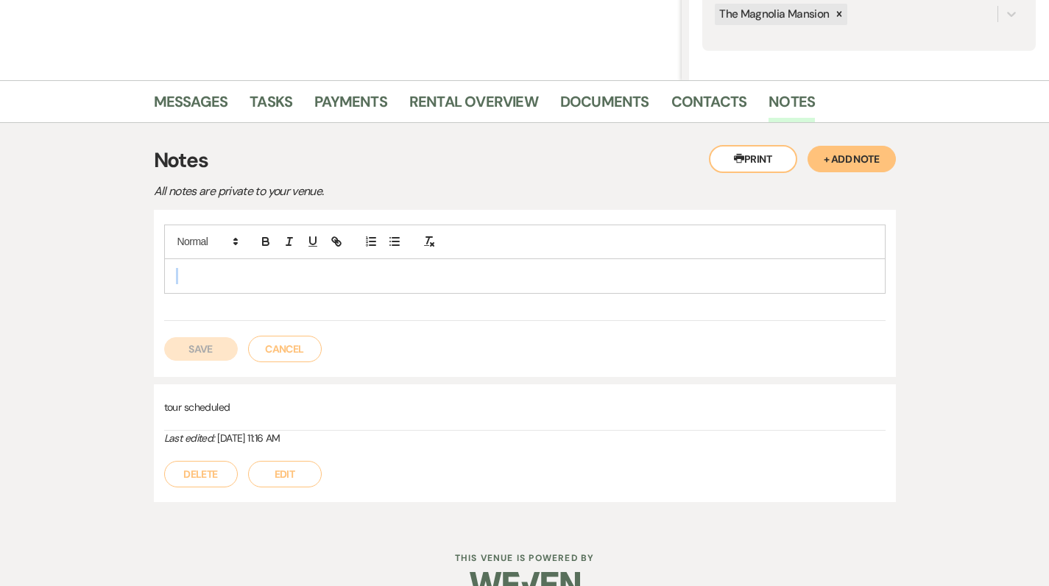
click at [339, 282] on p at bounding box center [525, 276] width 698 height 16
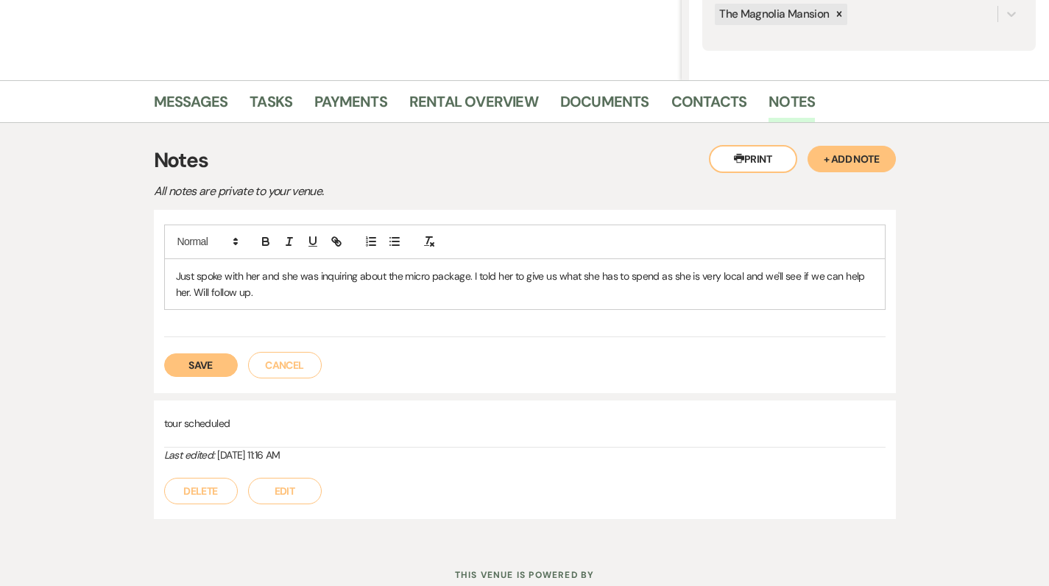
click at [205, 361] on button "Save" at bounding box center [201, 365] width 74 height 24
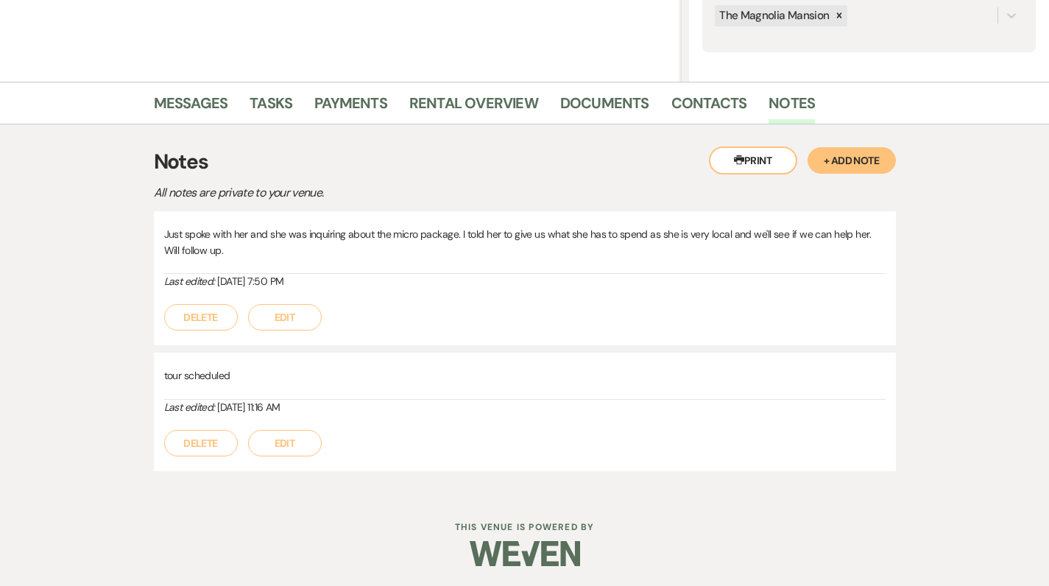
click at [630, 149] on h3 "Notes" at bounding box center [525, 162] width 742 height 31
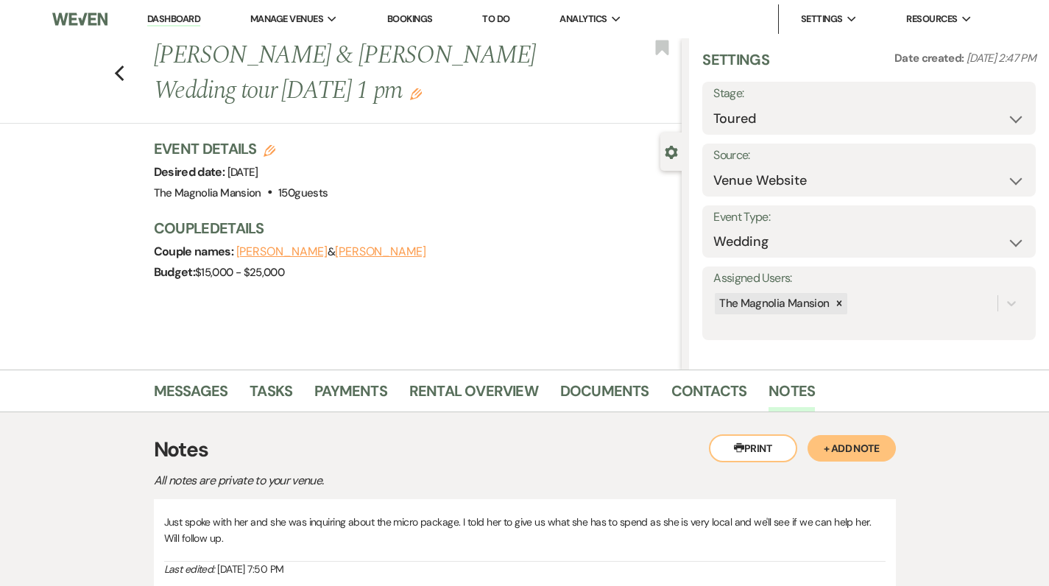
scroll to position [0, 0]
click at [125, 75] on icon "Previous" at bounding box center [119, 74] width 11 height 18
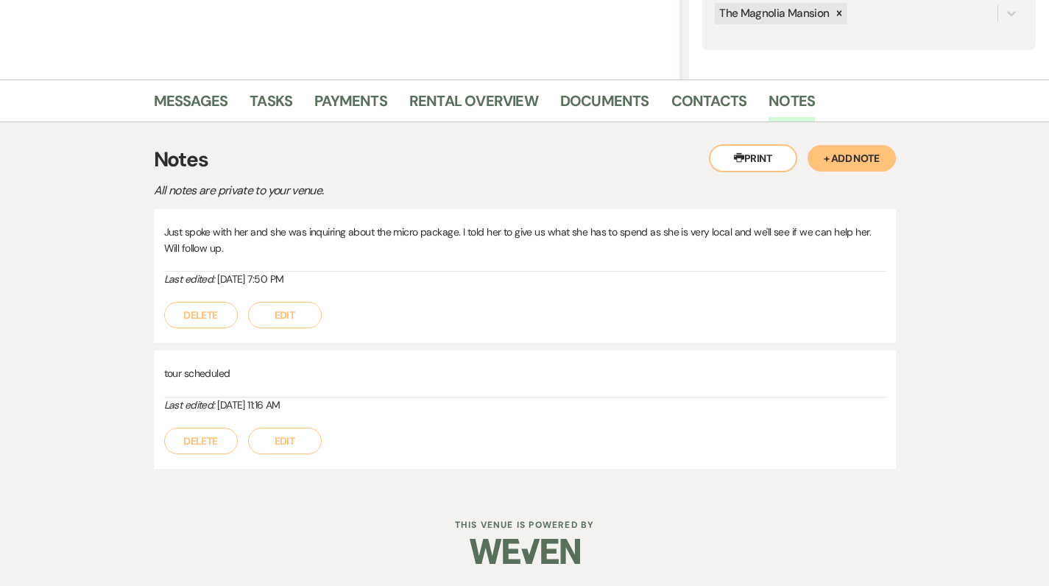
select select "5"
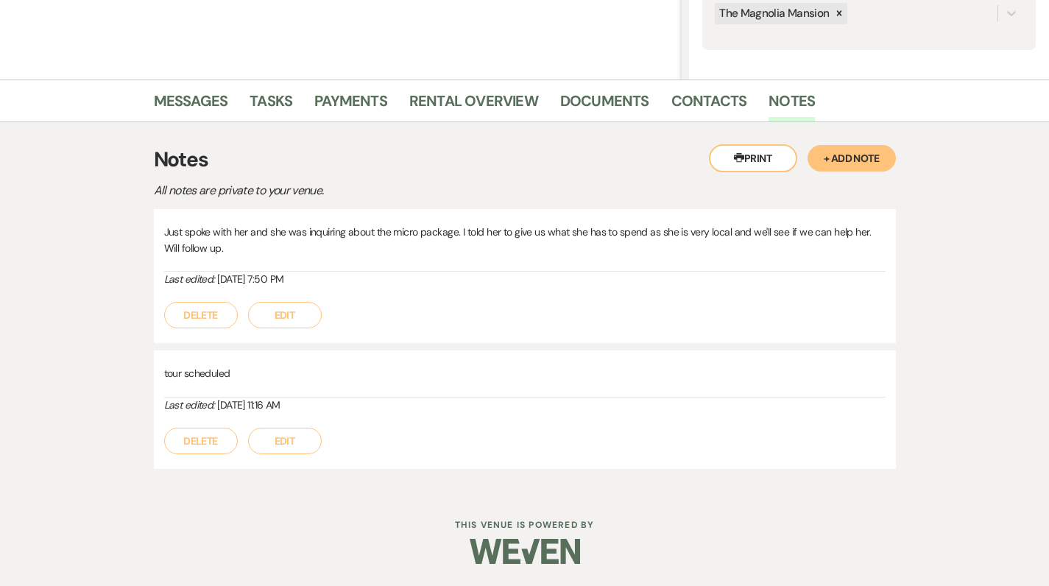
select select "5"
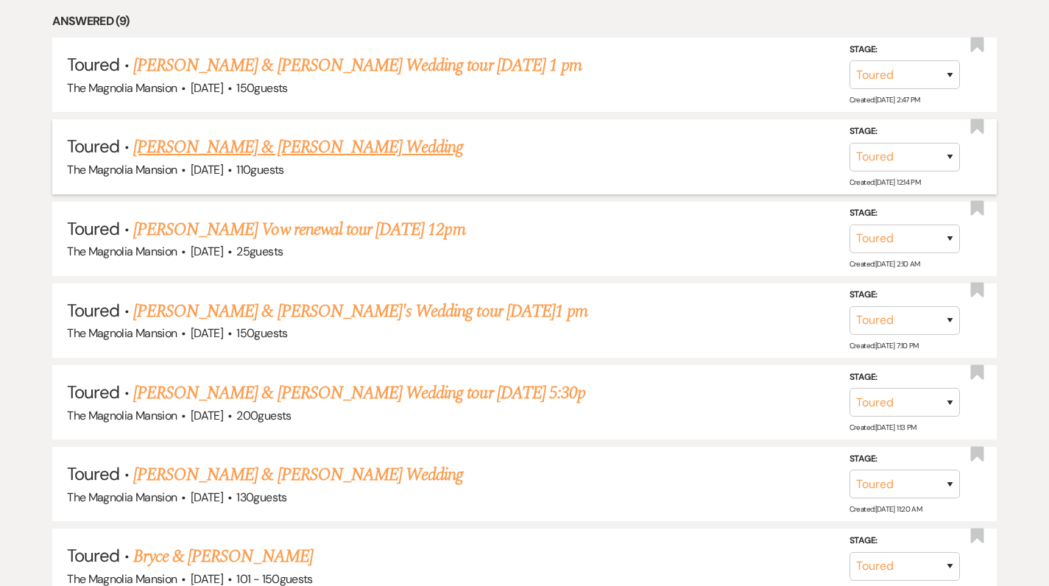
scroll to position [711, 0]
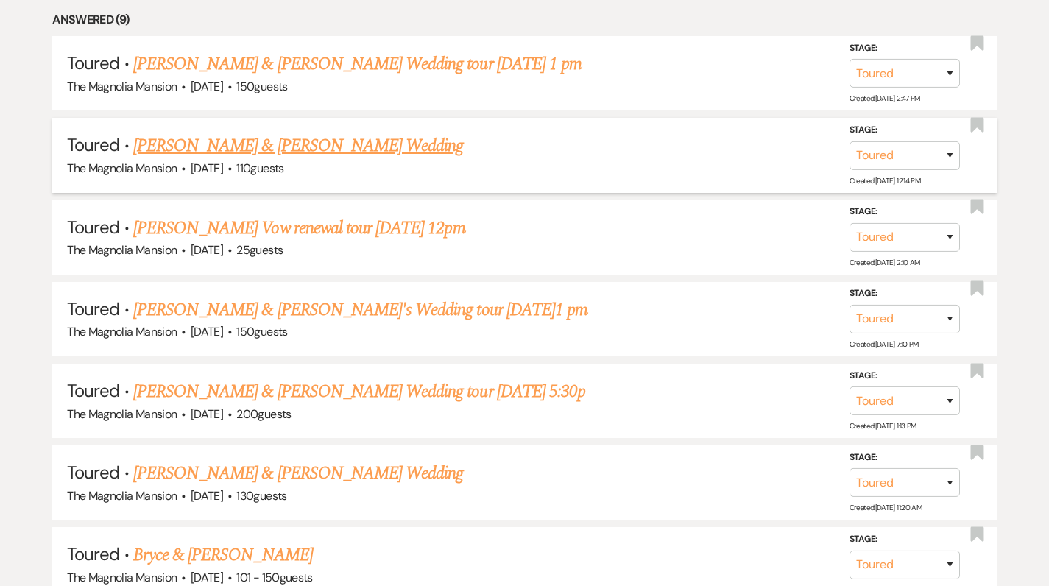
click at [342, 144] on link "[PERSON_NAME] & [PERSON_NAME] Wedding" at bounding box center [298, 146] width 330 height 27
select select "5"
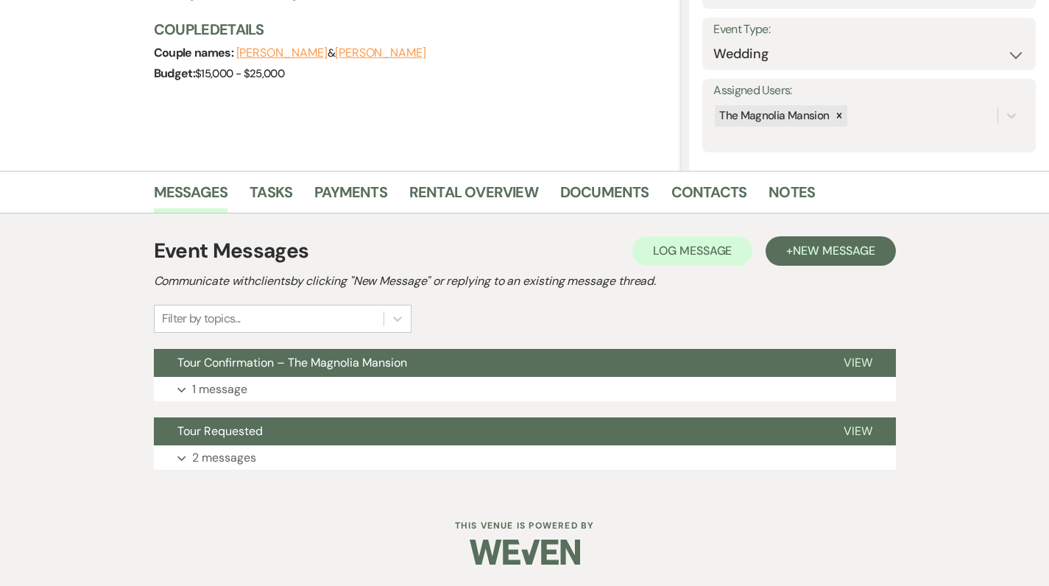
scroll to position [198, 0]
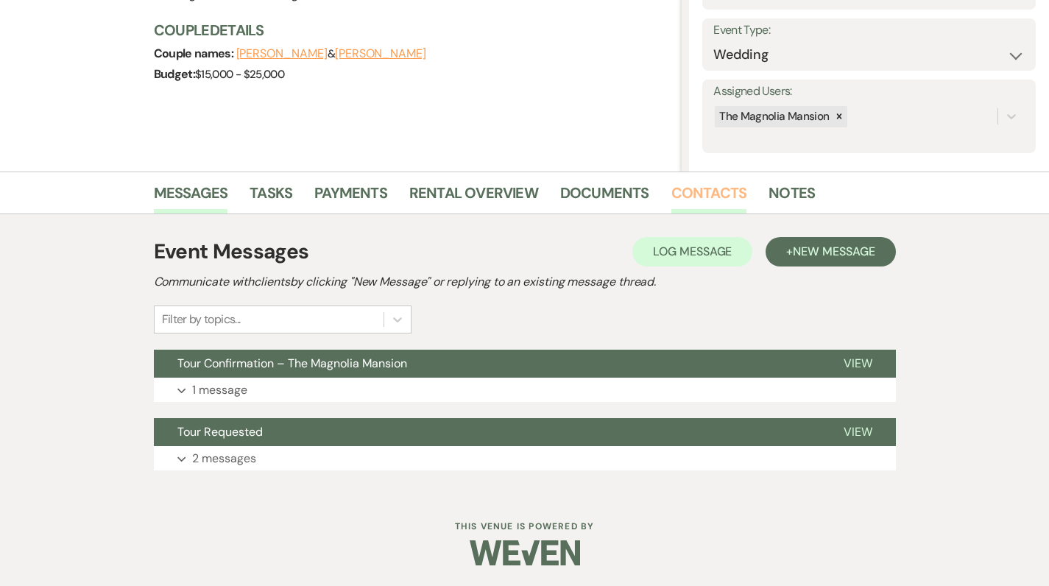
click at [716, 188] on link "Contacts" at bounding box center [710, 197] width 76 height 32
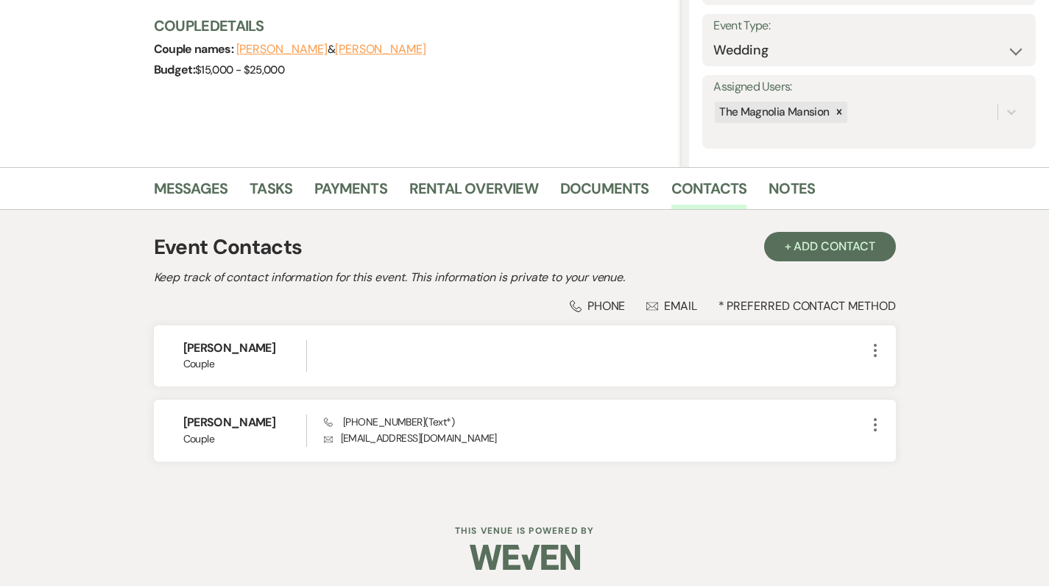
scroll to position [205, 0]
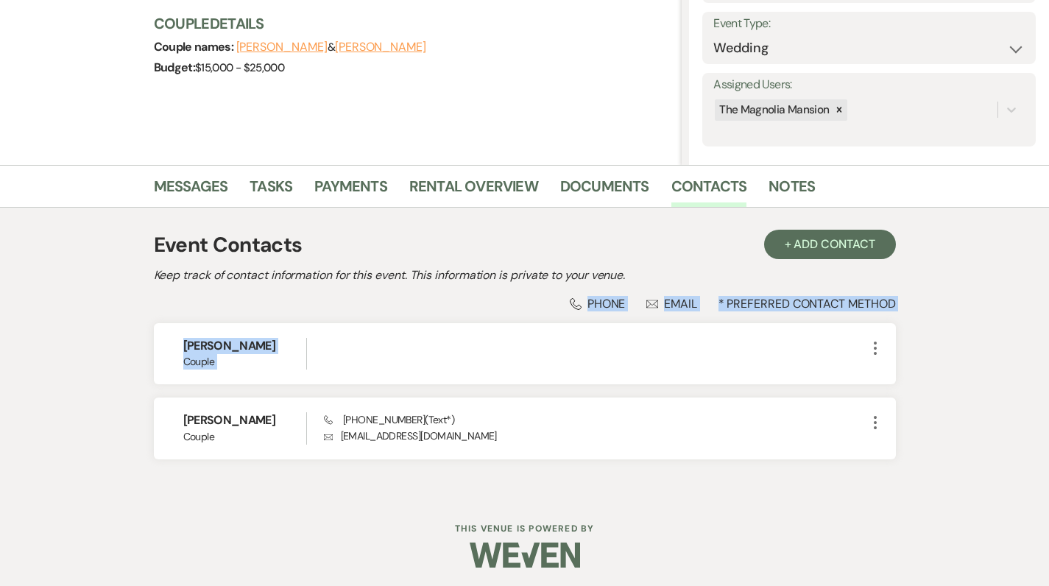
drag, startPoint x: 544, startPoint y: 363, endPoint x: 582, endPoint y: 284, distance: 87.6
click at [582, 284] on div "Event Contacts + Add Contact Keep track of contact information for this event. …" at bounding box center [525, 351] width 742 height 258
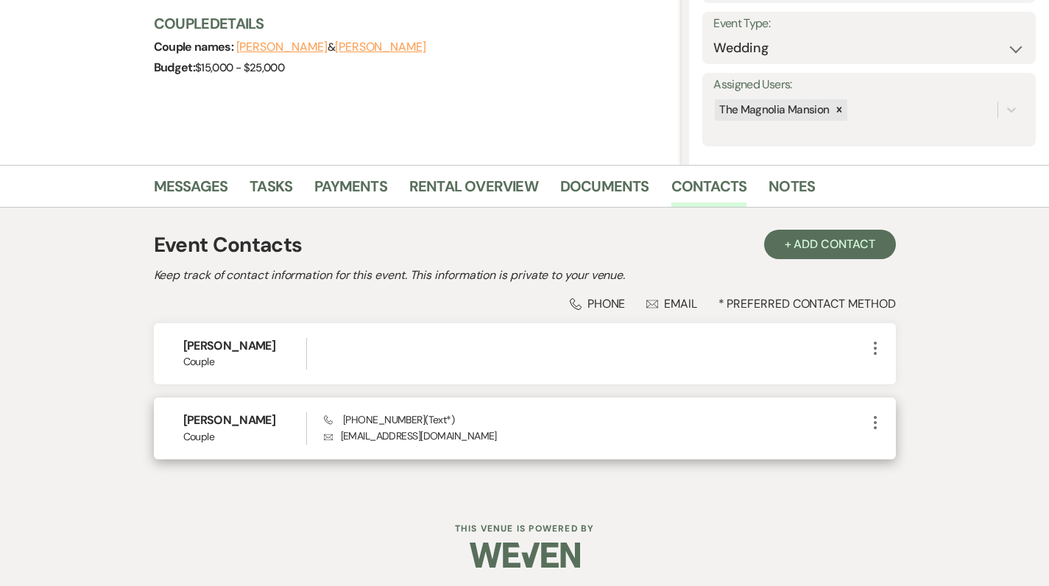
click at [499, 442] on div "[PERSON_NAME] Couple Phone [PHONE_NUMBER] (Text*) Envelope [EMAIL_ADDRESS][DOMA…" at bounding box center [525, 428] width 742 height 61
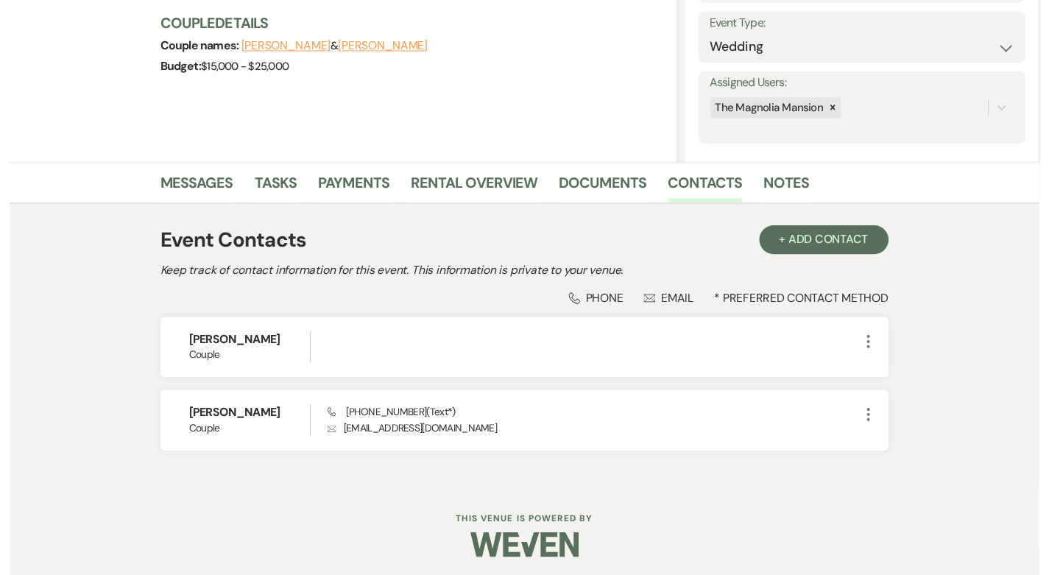
scroll to position [168, 0]
